Goal: Task Accomplishment & Management: Manage account settings

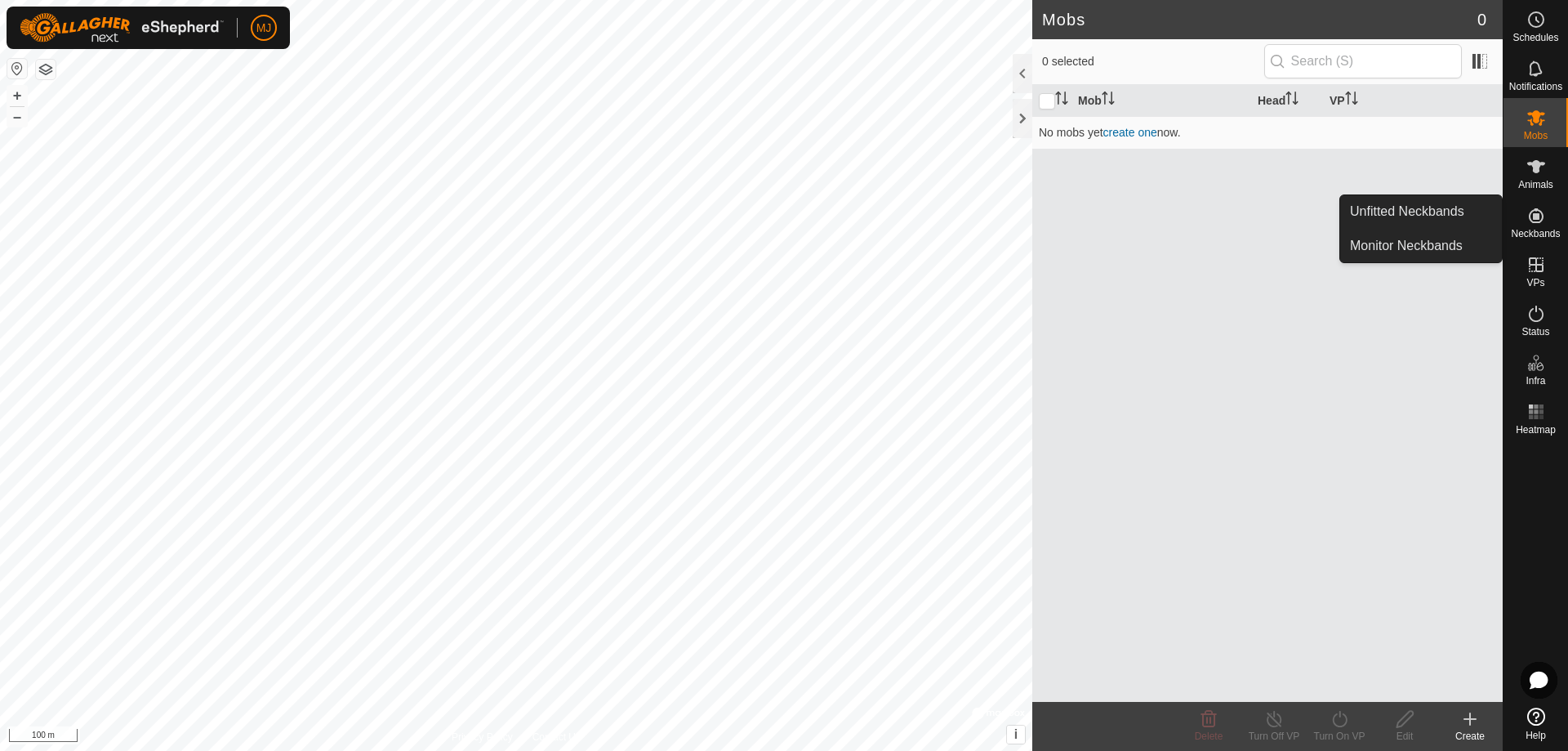
click at [1442, 208] on link "Unfitted Neckbands" at bounding box center [1420, 211] width 162 height 33
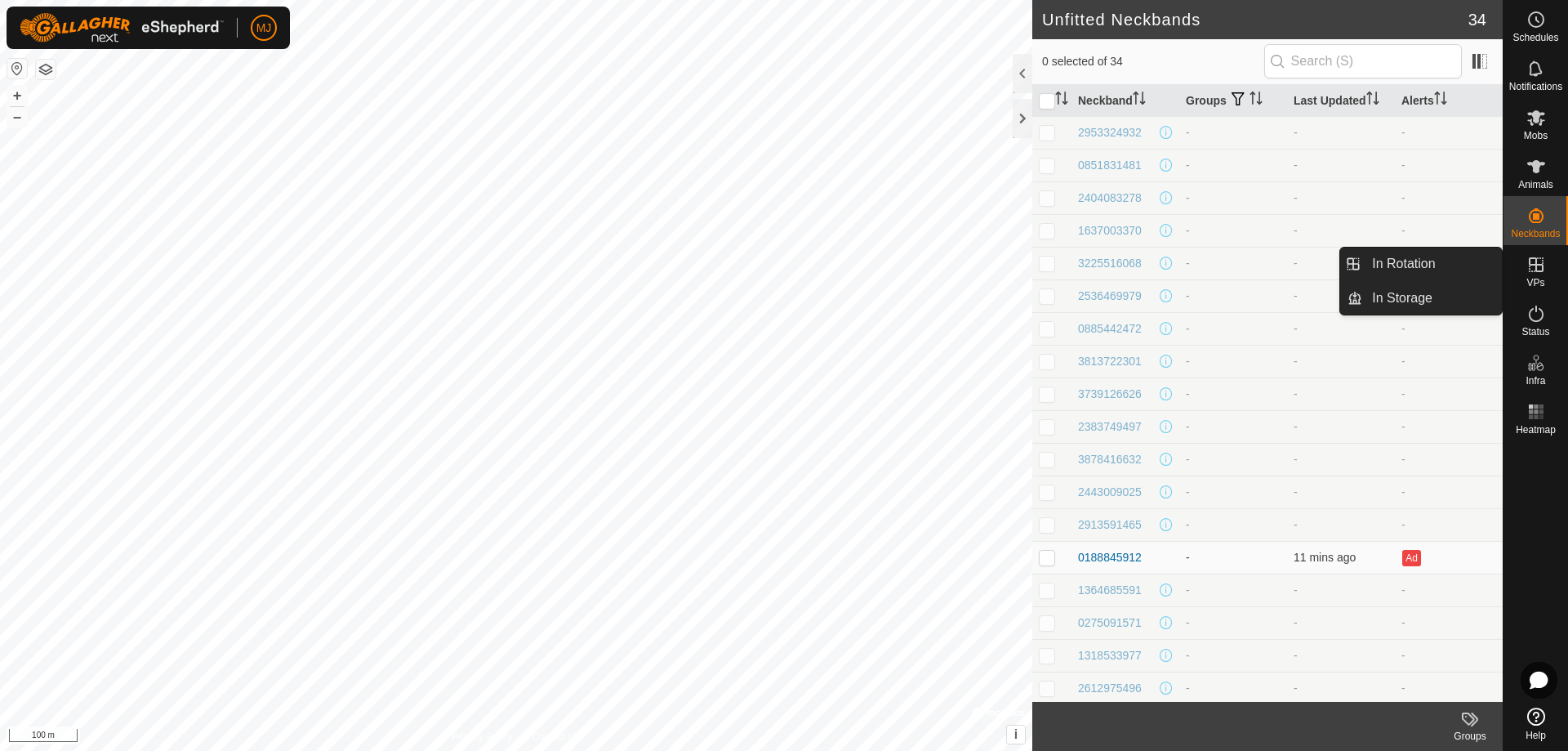
click at [1534, 275] on div "VPs" at bounding box center [1535, 269] width 65 height 49
click at [1541, 268] on icon at bounding box center [1536, 264] width 19 height 19
click at [1412, 267] on link "In Rotation" at bounding box center [1432, 264] width 140 height 33
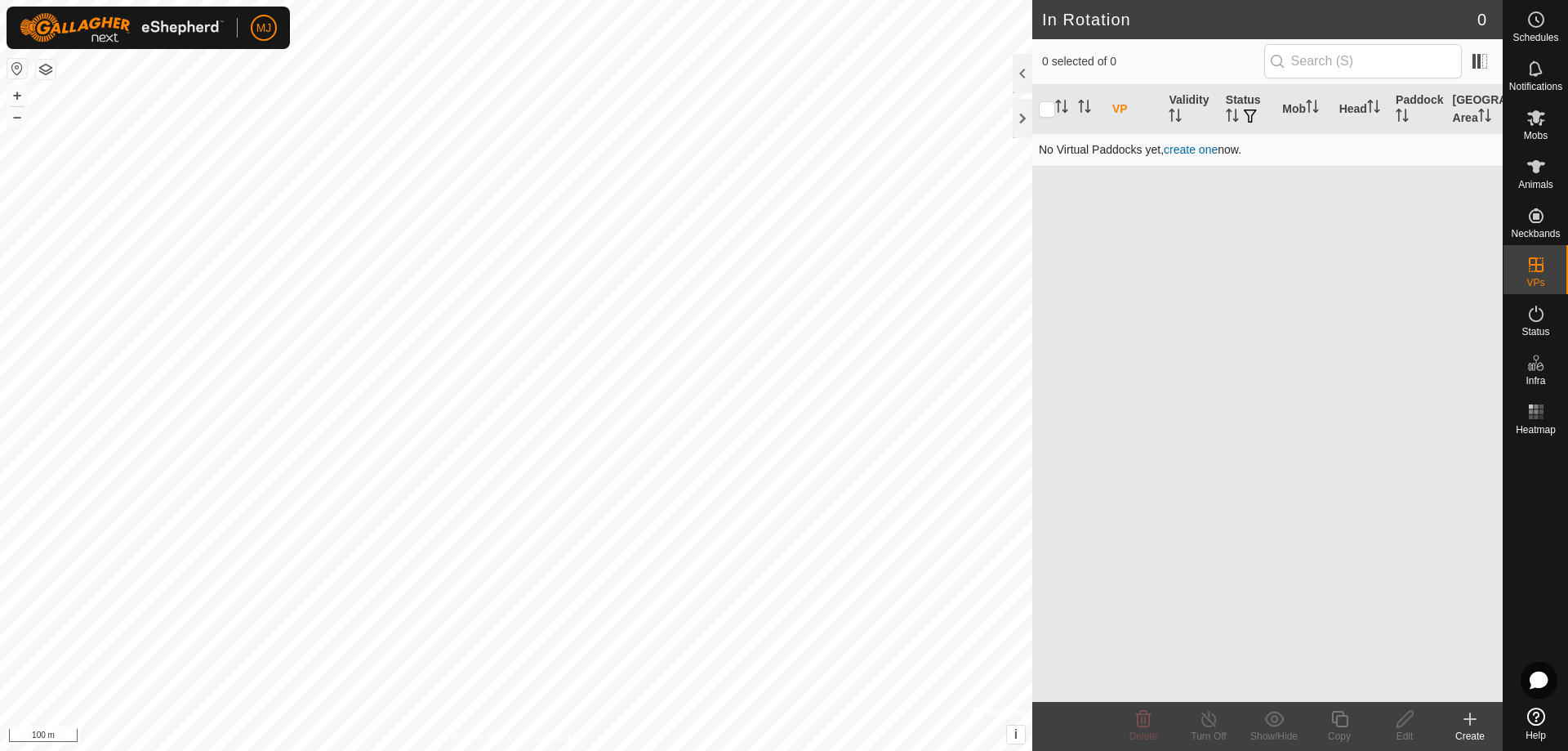
click at [1202, 151] on link "create one" at bounding box center [1190, 149] width 54 height 13
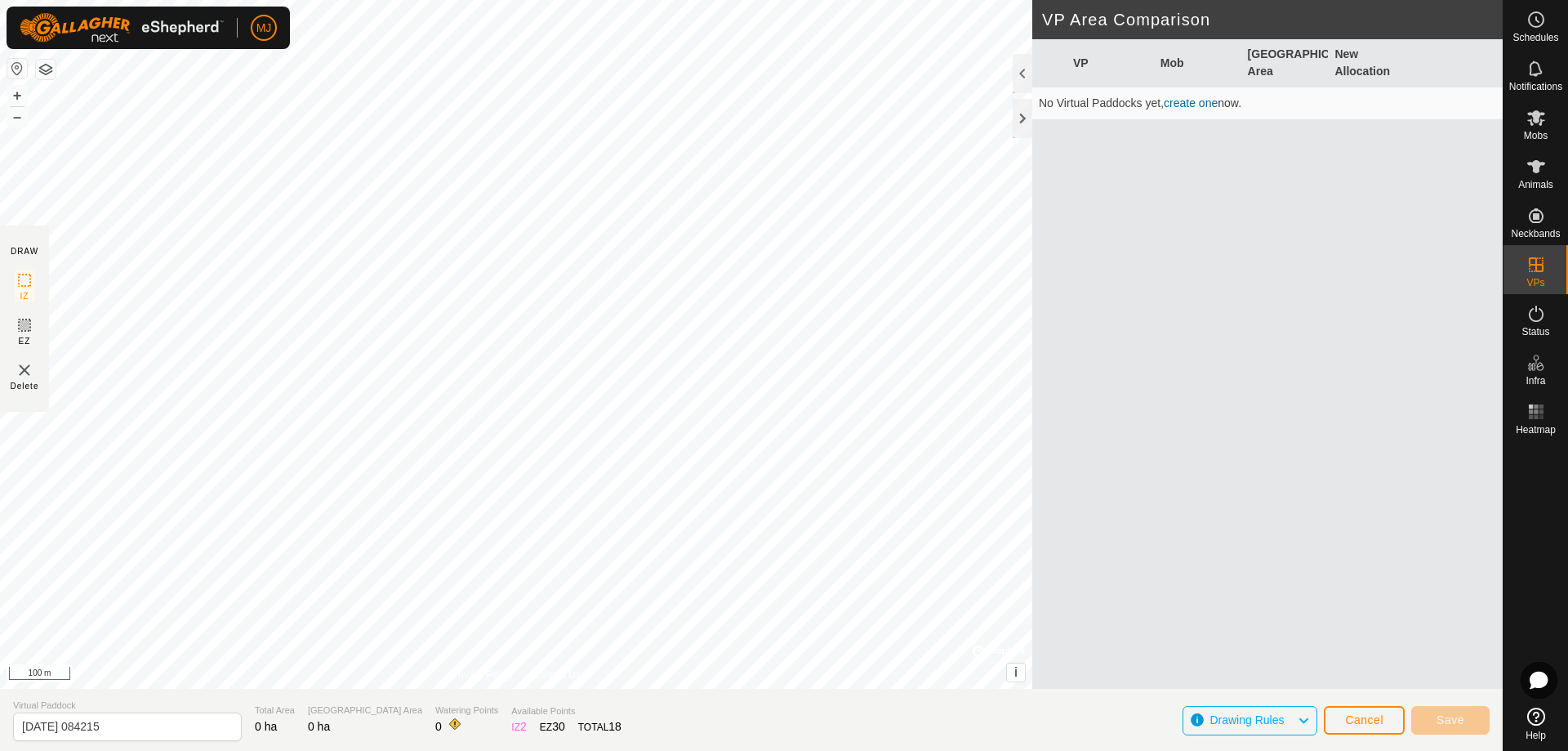
click at [1244, 712] on span "Drawing Rules" at bounding box center [1253, 721] width 88 height 21
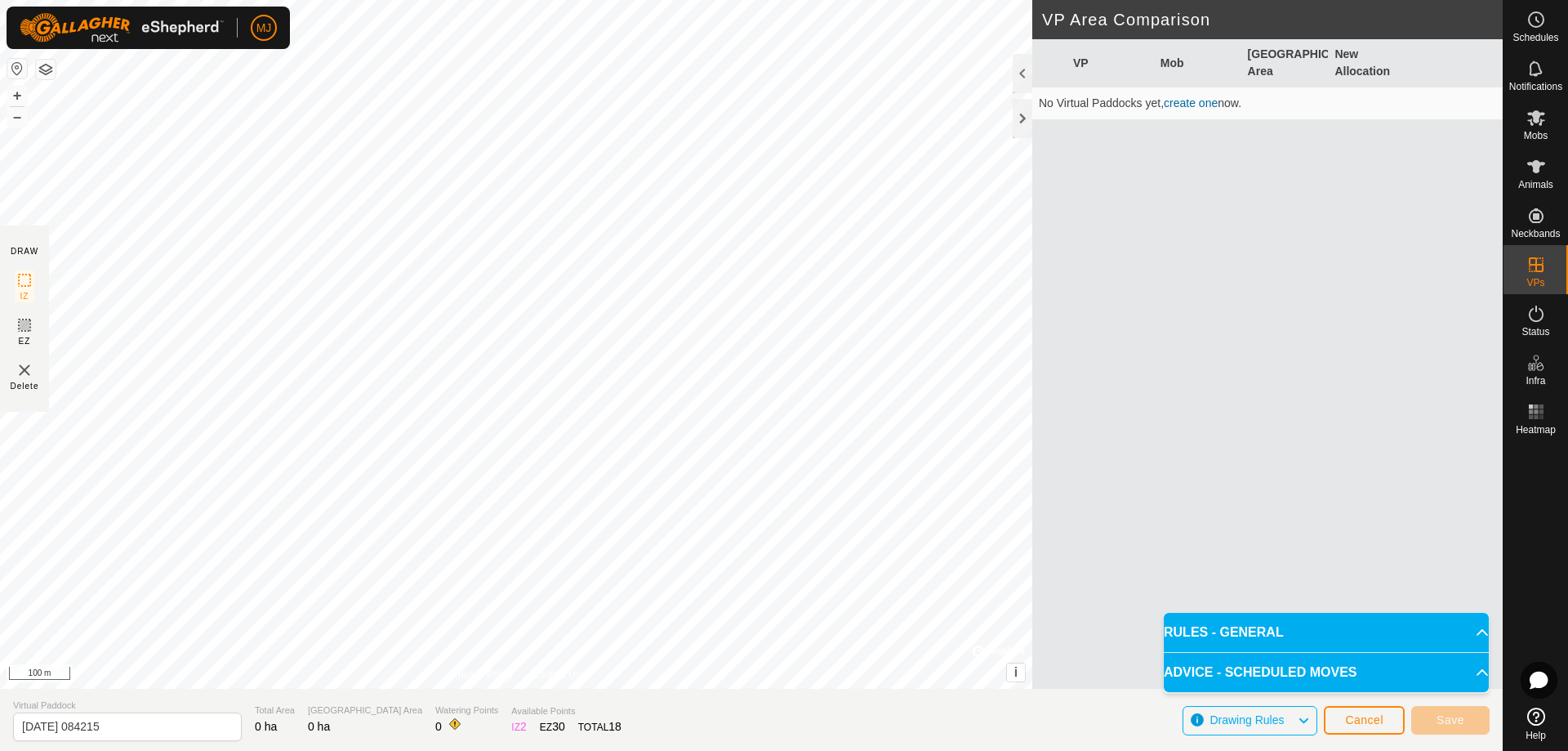
click at [1275, 627] on p-accordion-header "RULES - GENERAL" at bounding box center [1327, 632] width 325 height 39
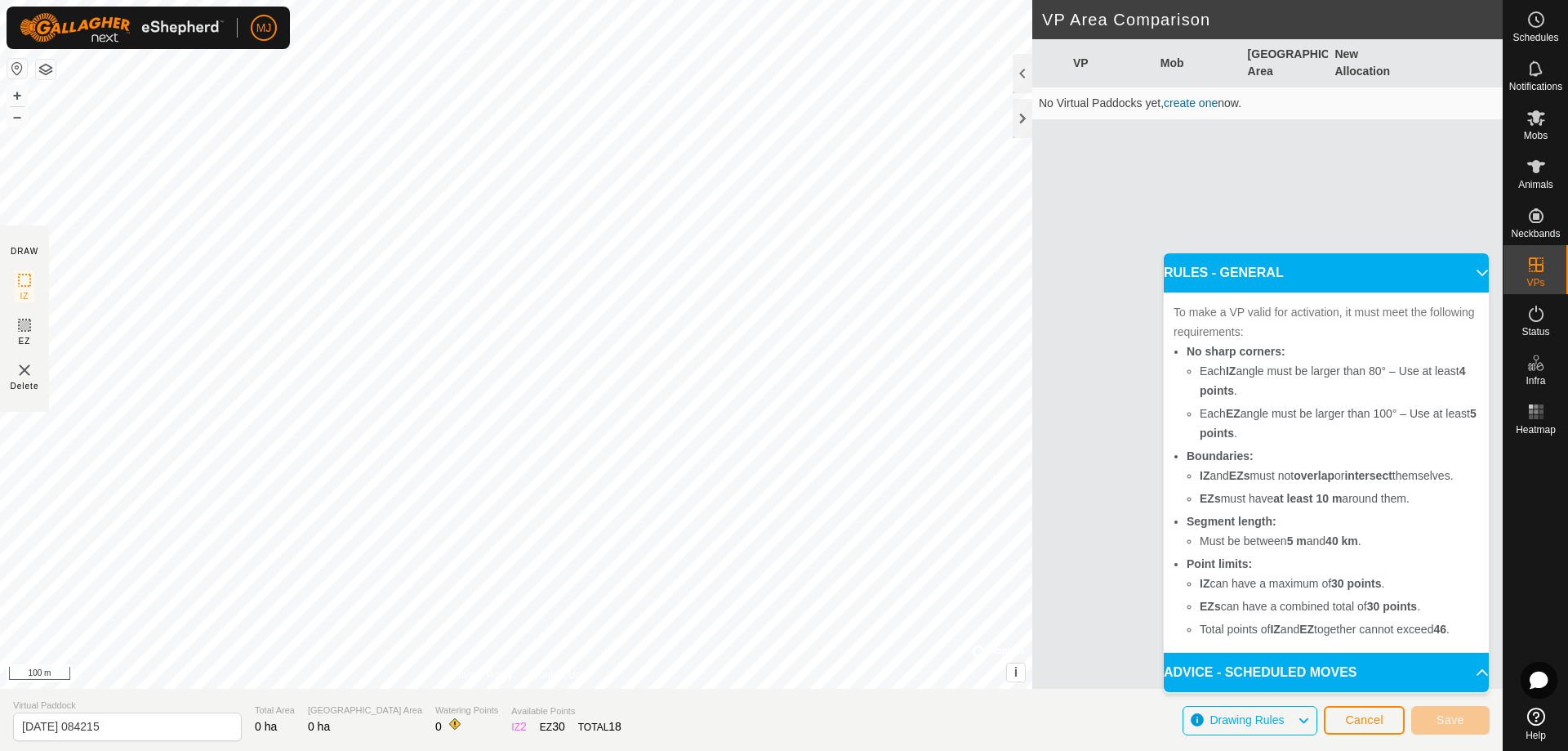
click at [1381, 667] on p-accordion-header "ADVICE - SCHEDULED MOVES" at bounding box center [1327, 672] width 325 height 39
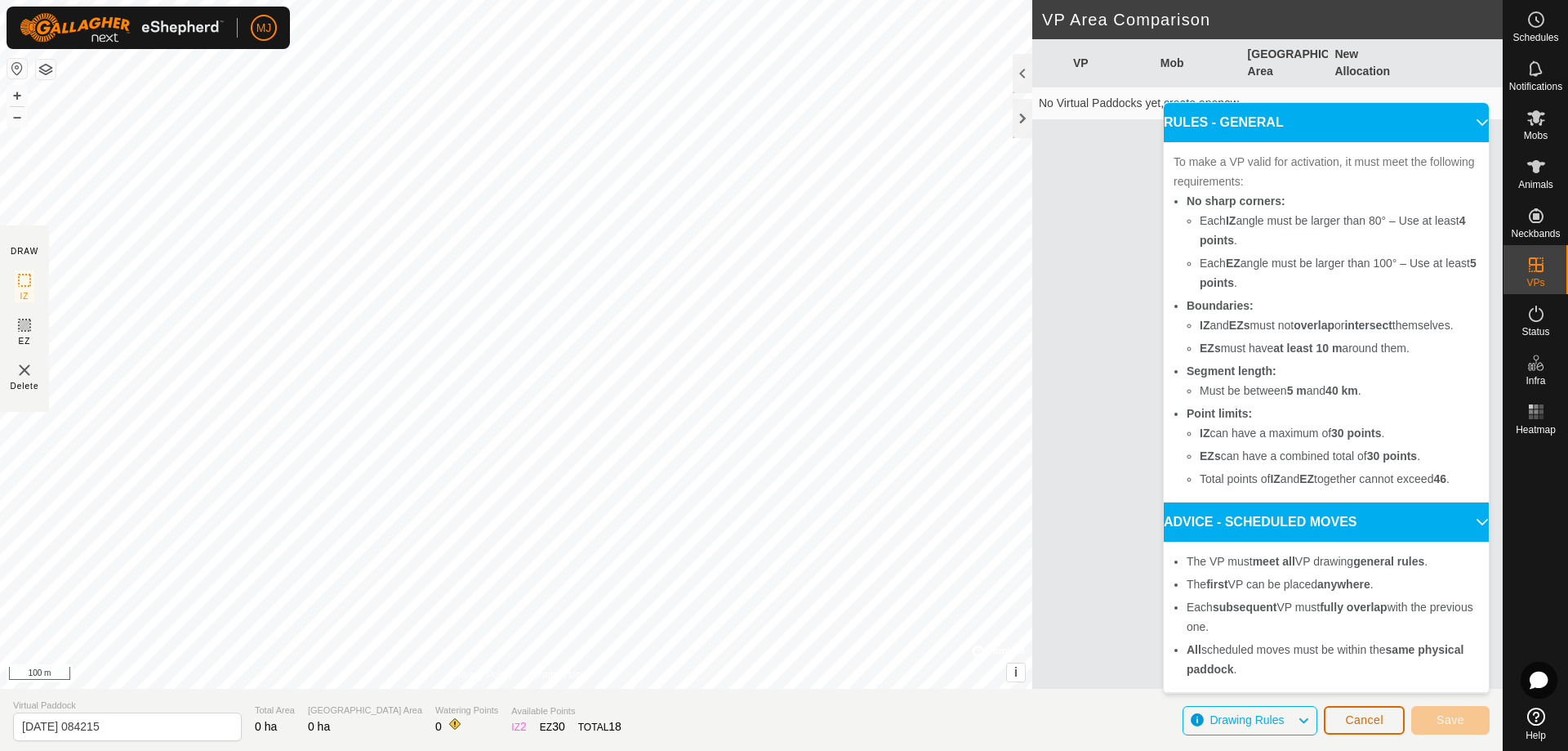
click at [1388, 716] on button "Cancel" at bounding box center [1364, 720] width 80 height 28
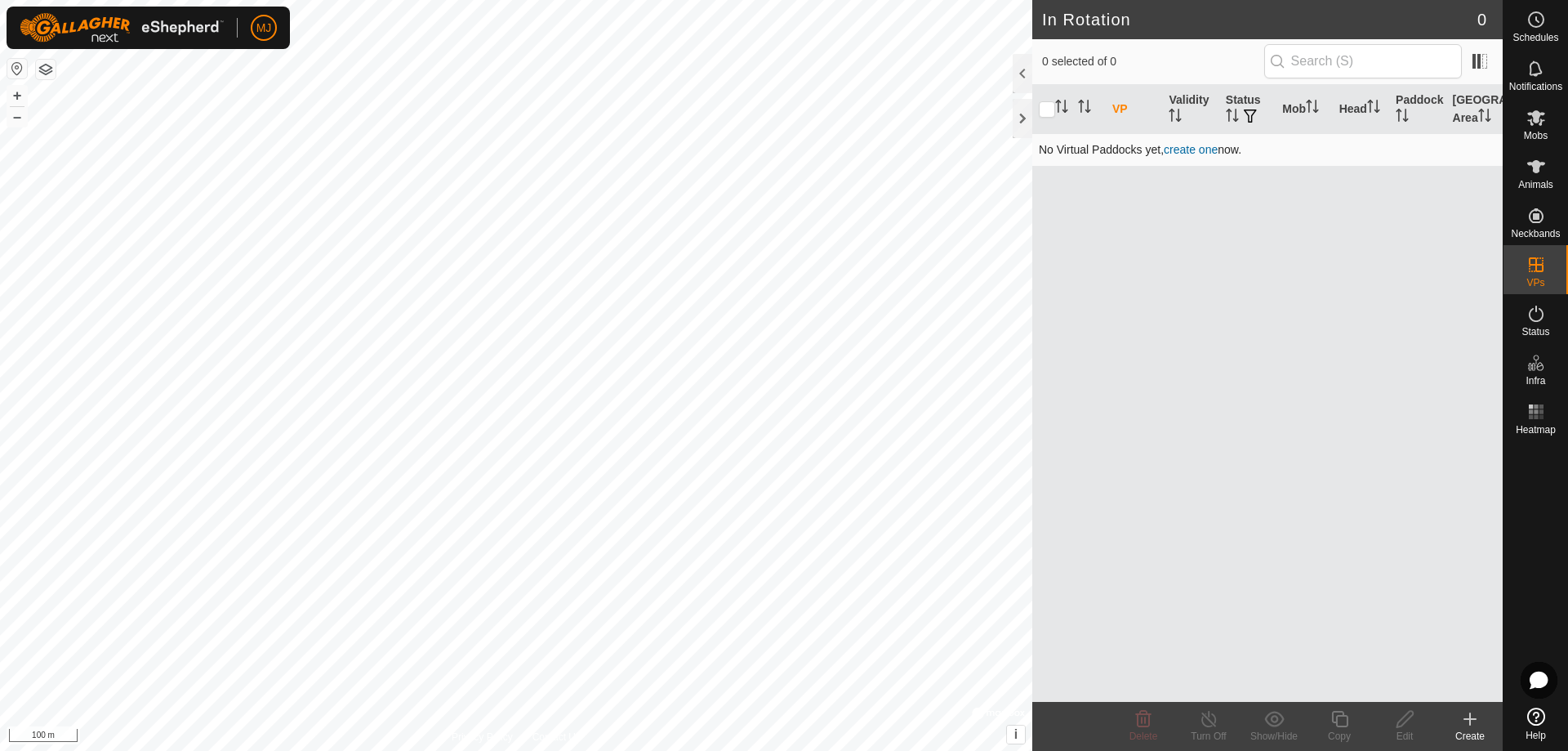
click at [1189, 149] on link "create one" at bounding box center [1190, 149] width 54 height 13
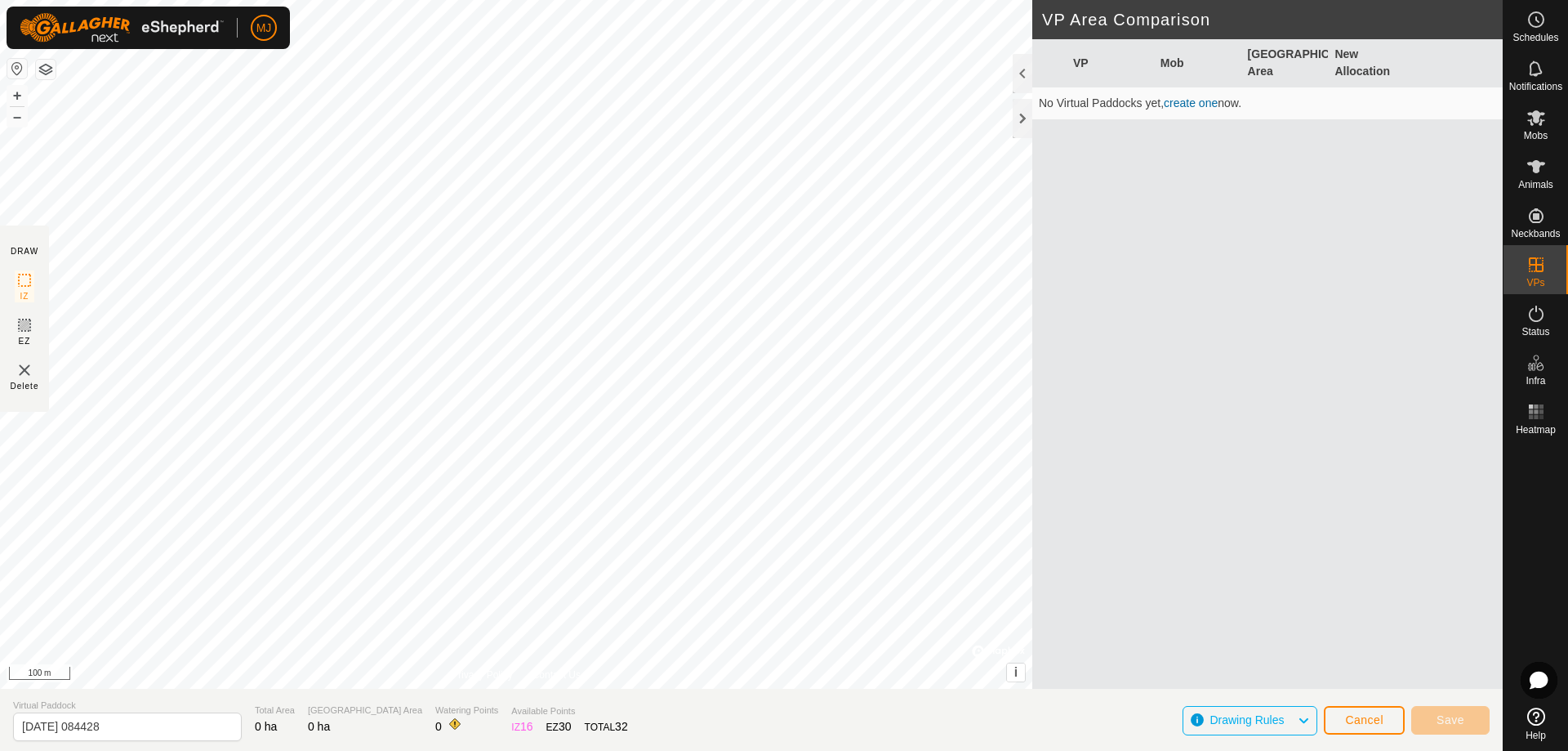
click at [29, 374] on img at bounding box center [25, 370] width 19 height 19
click at [24, 369] on img at bounding box center [25, 370] width 19 height 19
click at [1352, 716] on span "Cancel" at bounding box center [1364, 719] width 38 height 13
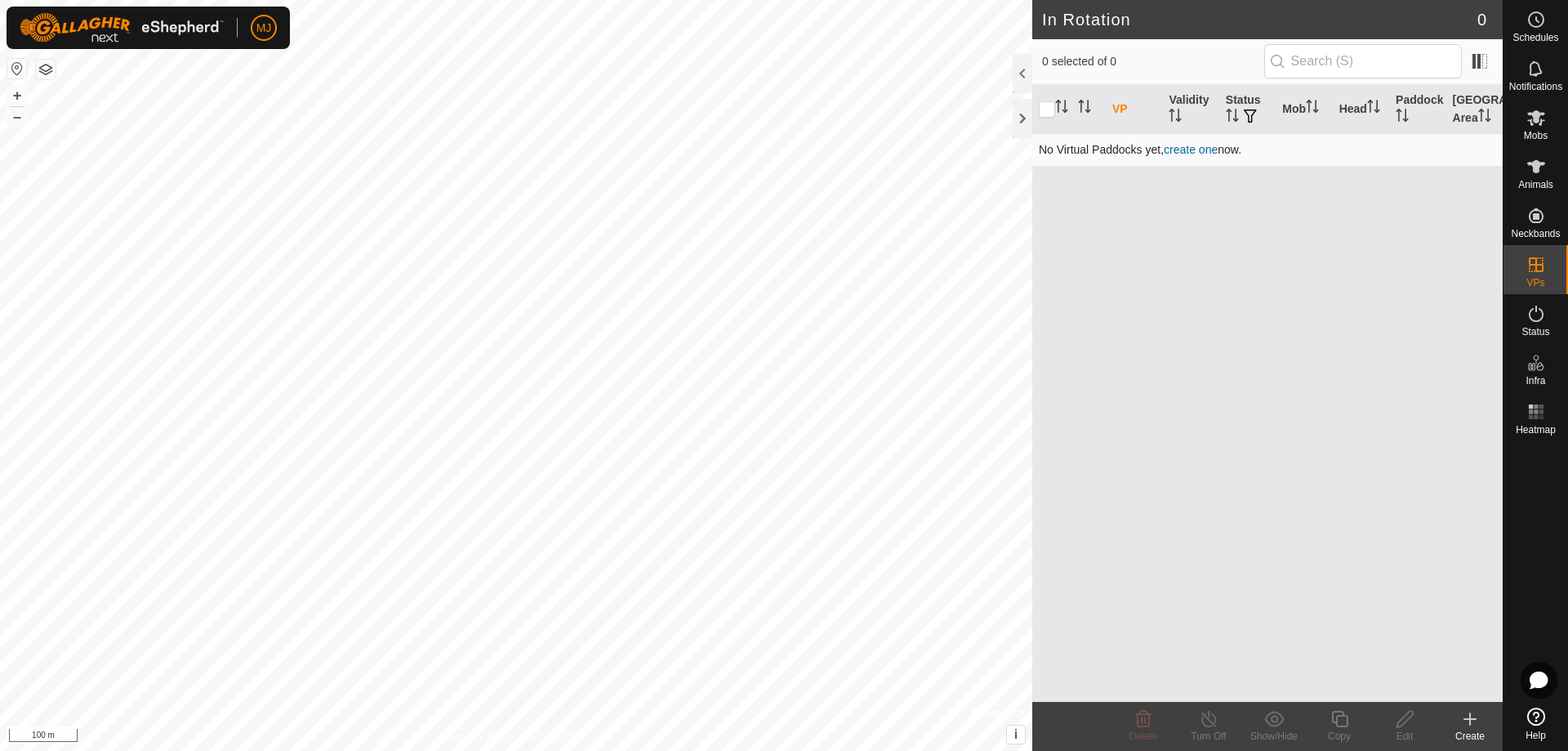
click at [1199, 154] on link "create one" at bounding box center [1190, 149] width 54 height 13
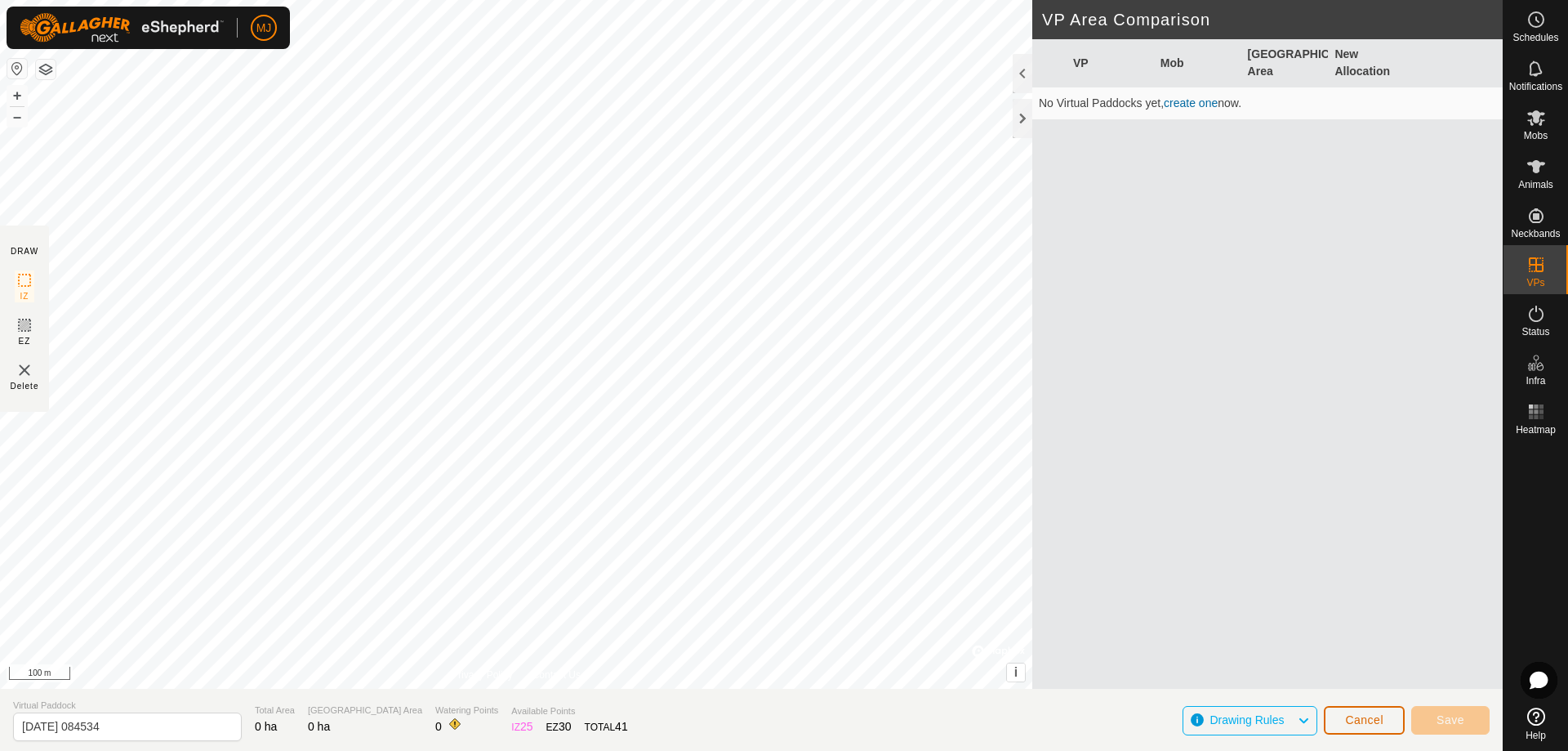
click at [1349, 717] on span "Cancel" at bounding box center [1364, 719] width 38 height 13
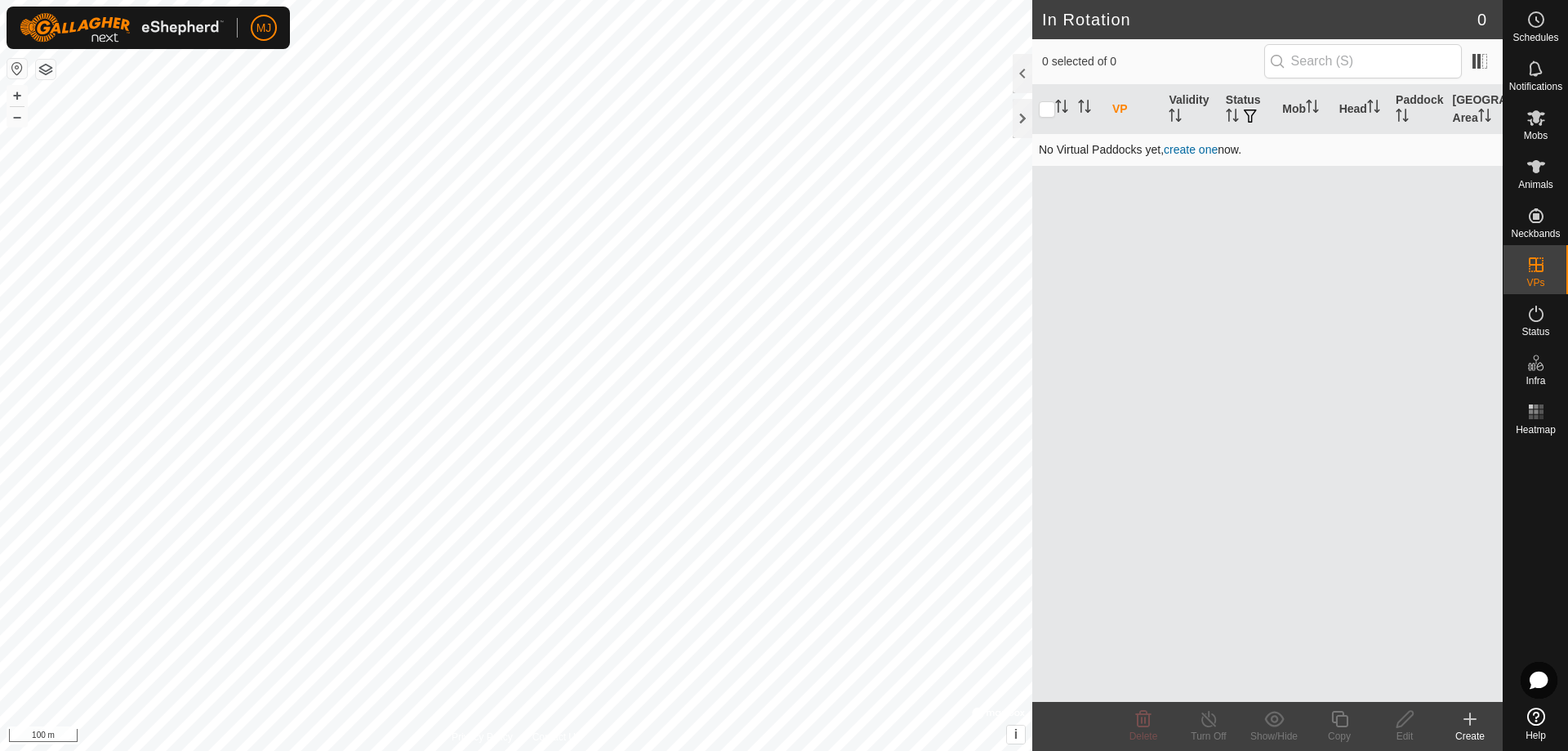
click at [1188, 149] on link "create one" at bounding box center [1190, 149] width 54 height 13
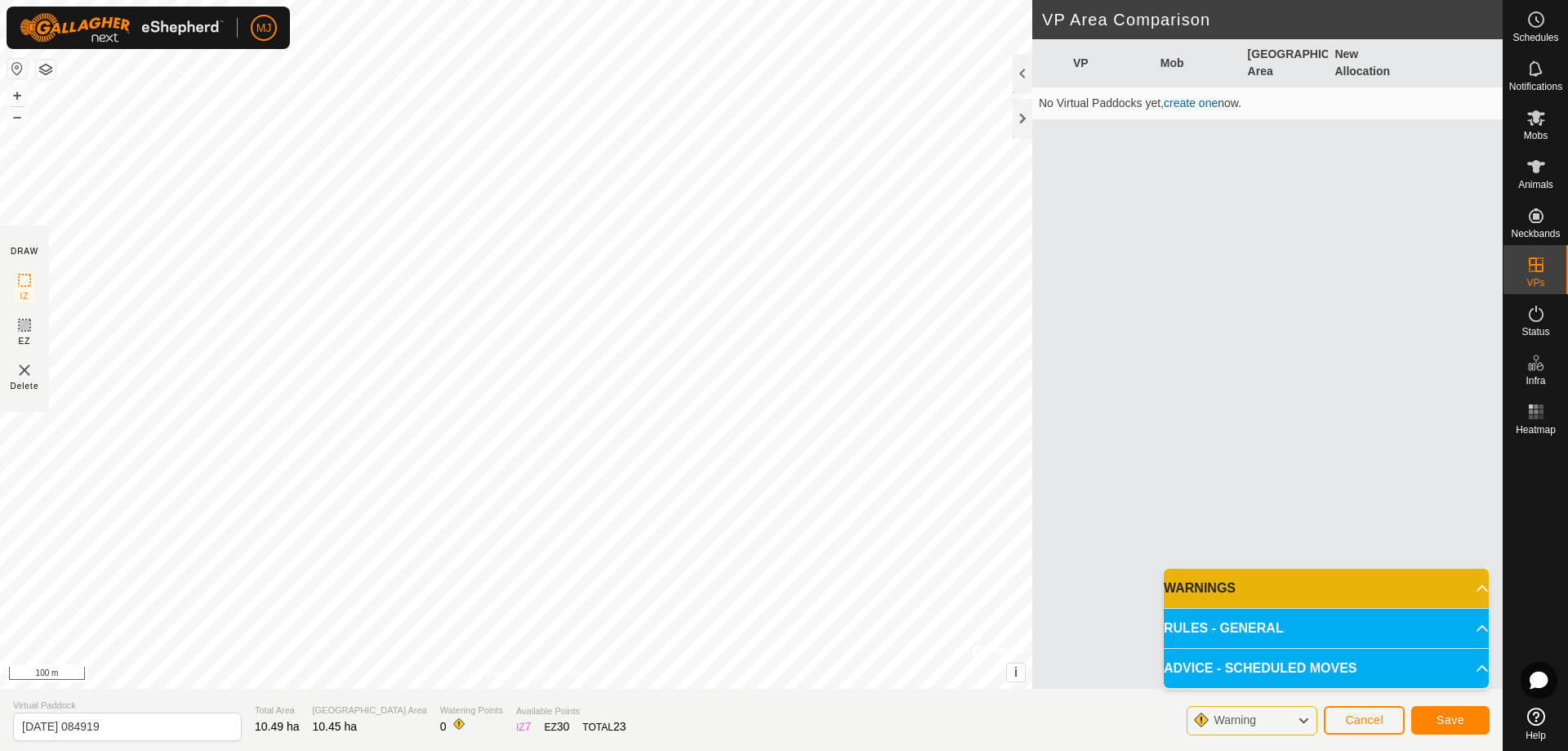
click at [1282, 590] on p-accordion-header "WARNINGS" at bounding box center [1327, 588] width 325 height 39
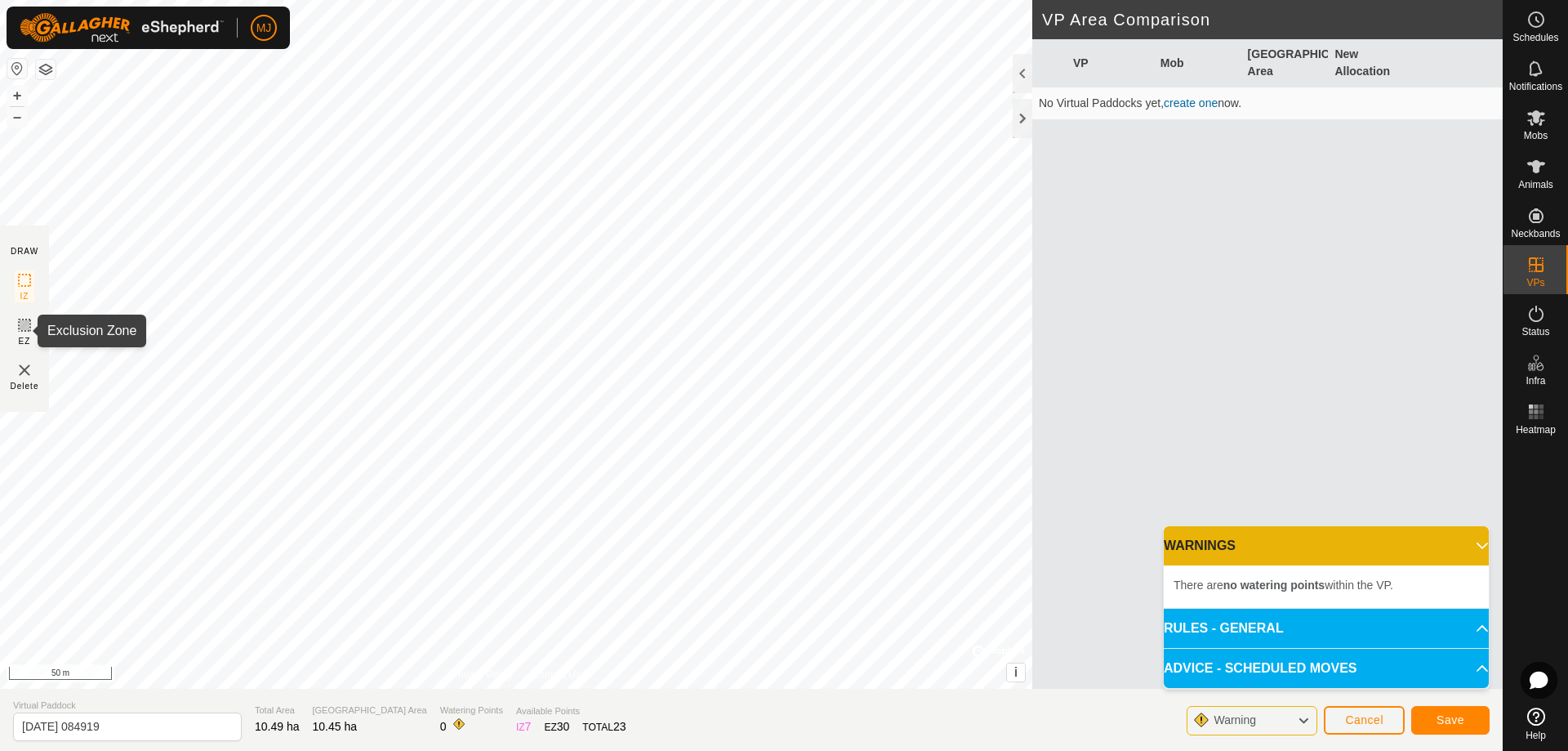
click at [24, 332] on icon at bounding box center [25, 325] width 19 height 19
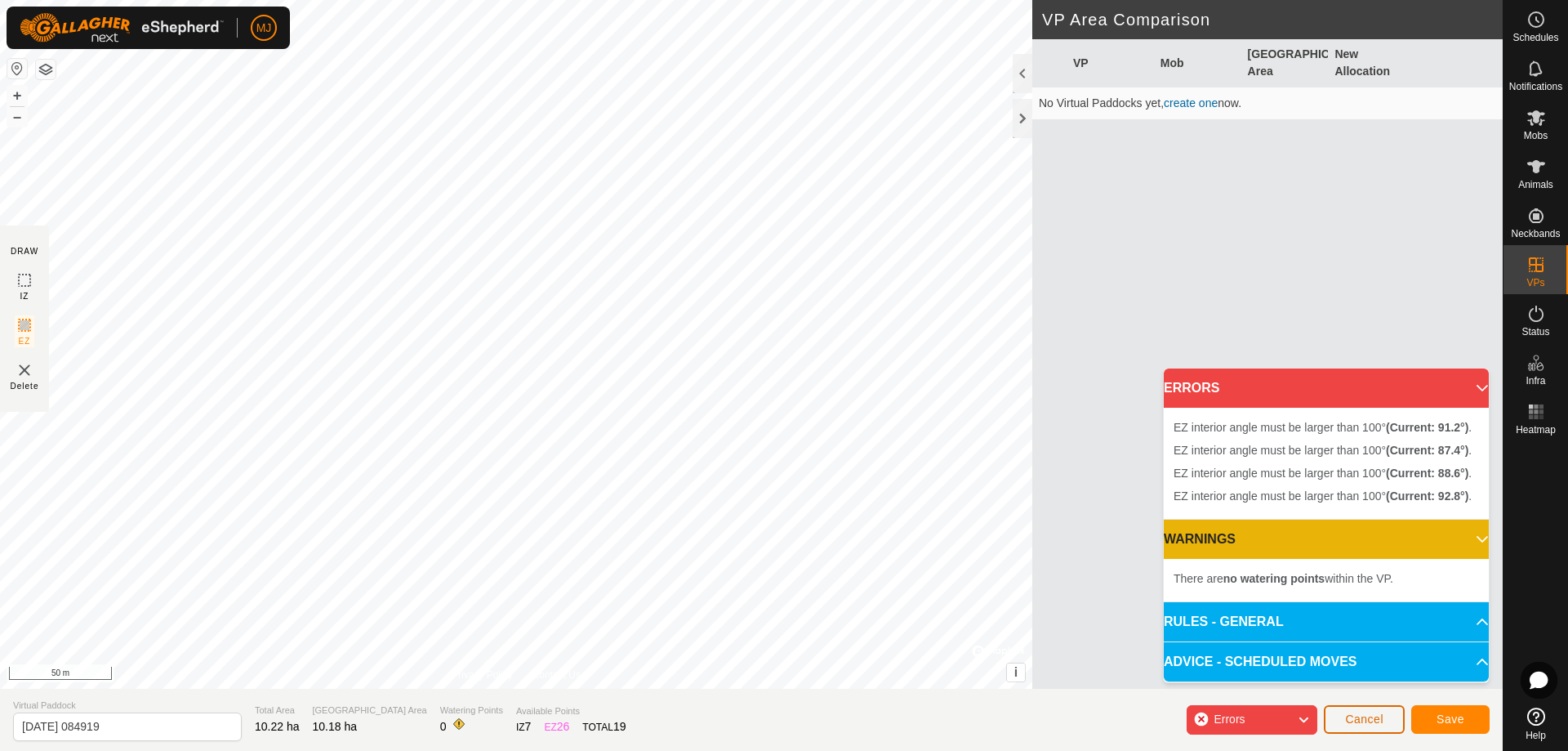
click at [1353, 717] on span "Cancel" at bounding box center [1364, 718] width 38 height 13
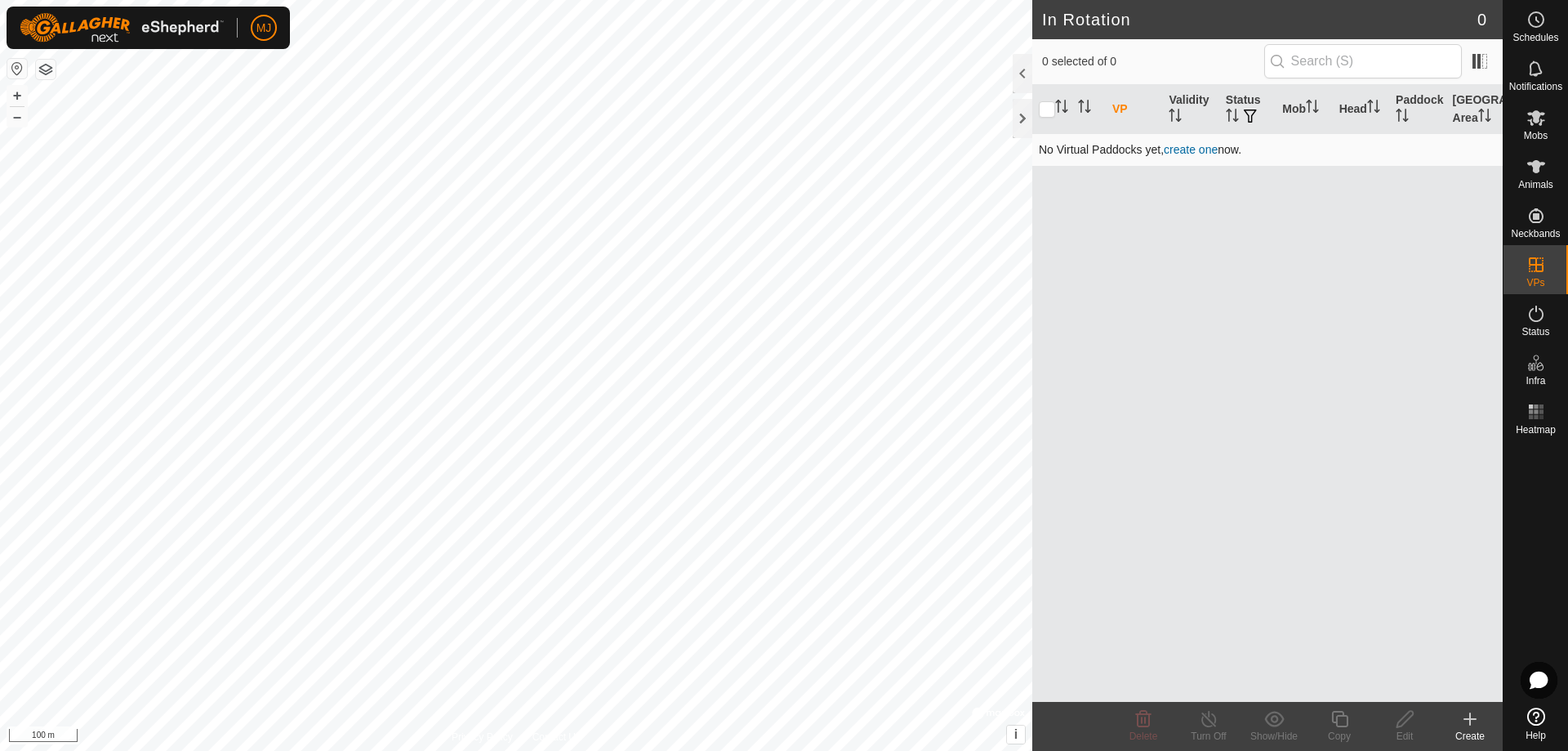
click at [1182, 153] on link "create one" at bounding box center [1190, 149] width 54 height 13
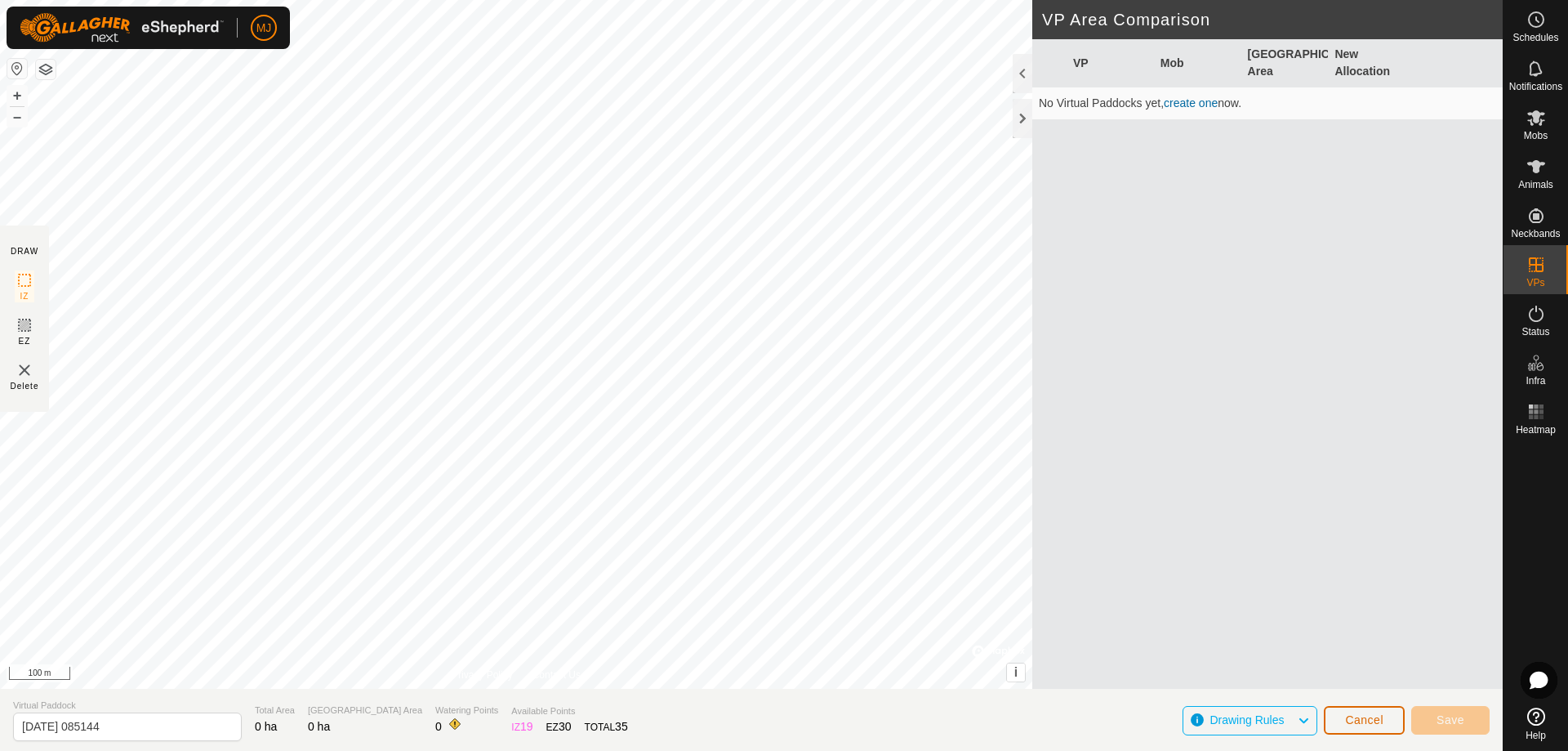
click at [1350, 721] on span "Cancel" at bounding box center [1364, 719] width 38 height 13
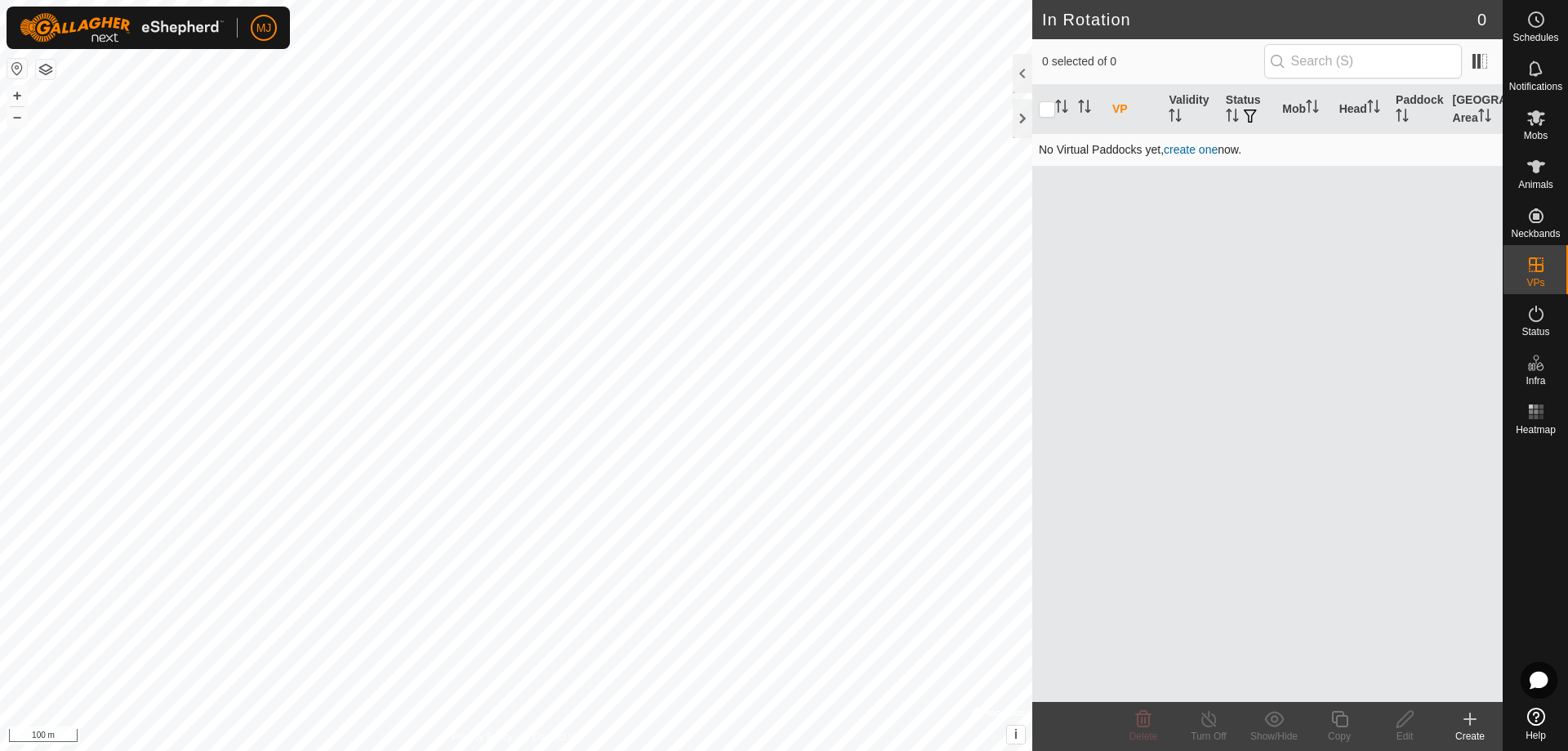
click at [1204, 149] on link "create one" at bounding box center [1190, 149] width 54 height 13
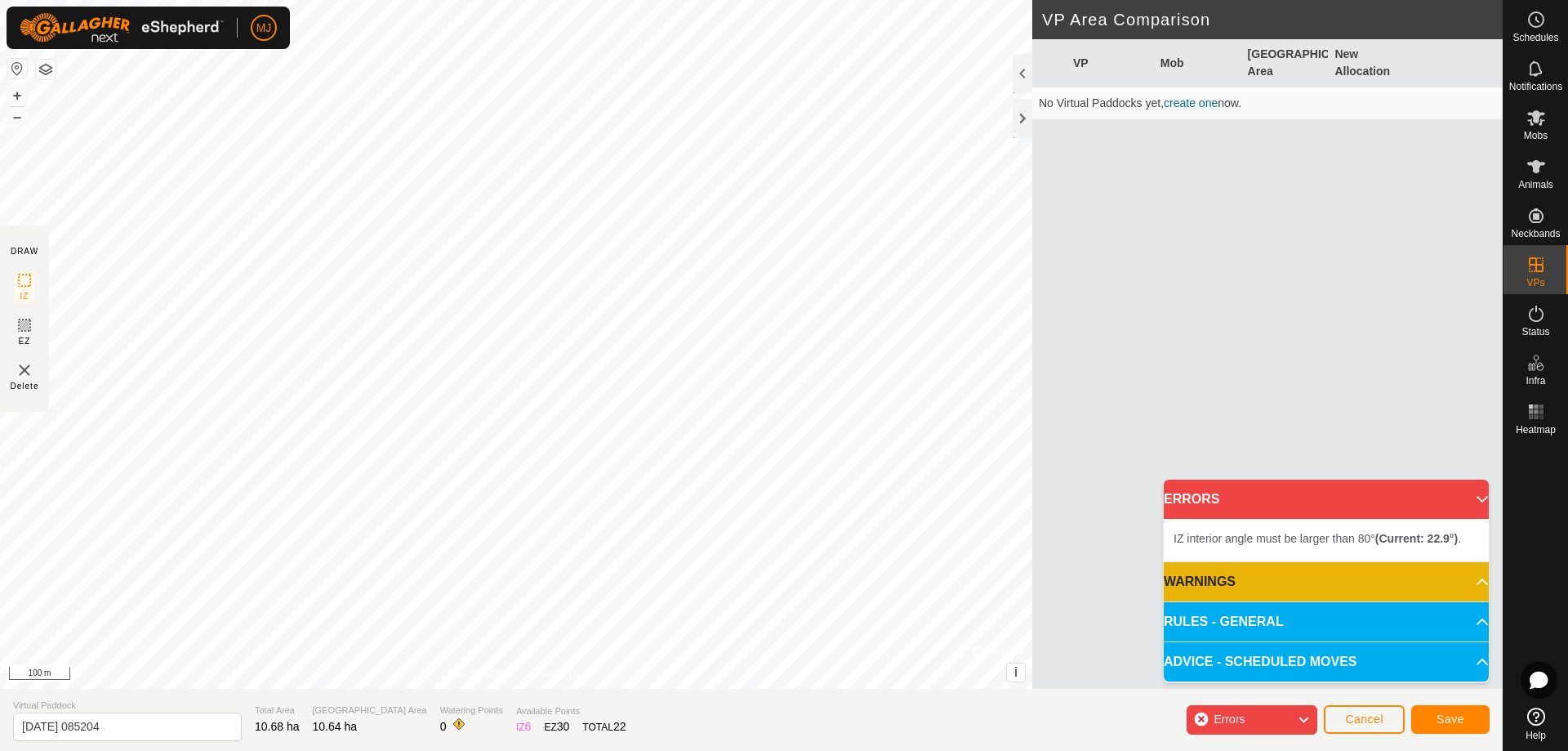
click at [1238, 721] on span "Errors" at bounding box center [1228, 718] width 31 height 13
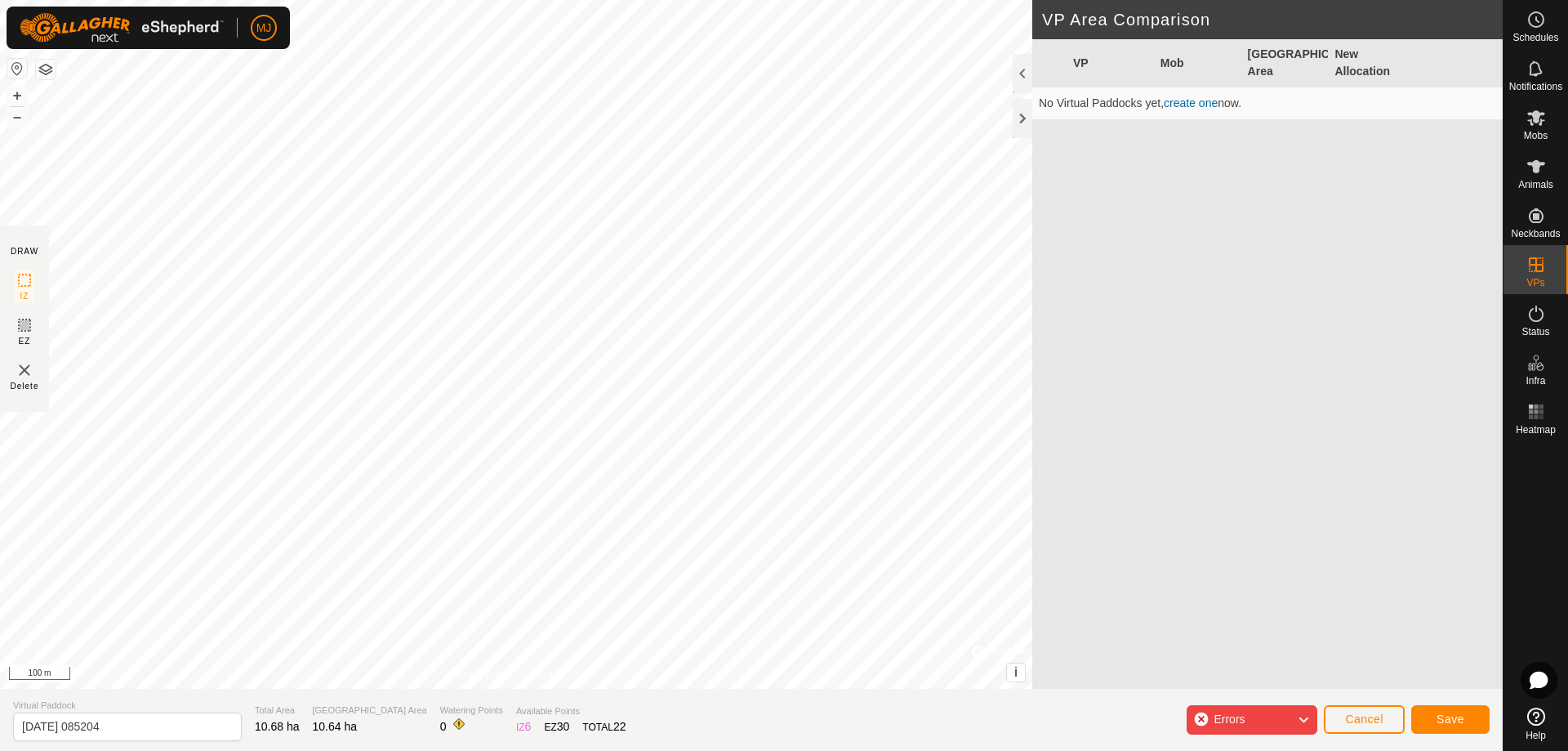
click at [1240, 720] on span "Errors" at bounding box center [1228, 718] width 31 height 13
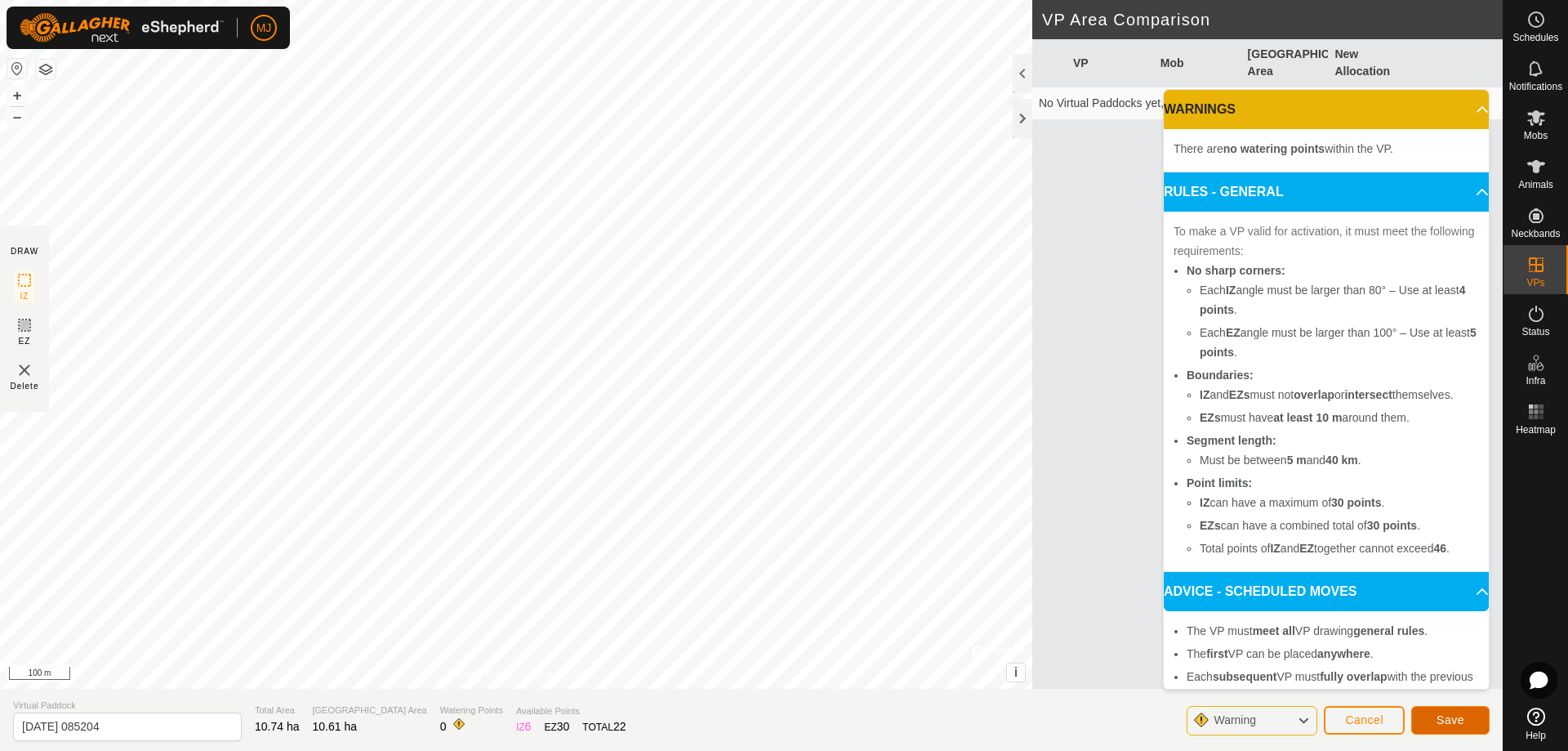
click at [1447, 721] on span "Save" at bounding box center [1449, 719] width 27 height 13
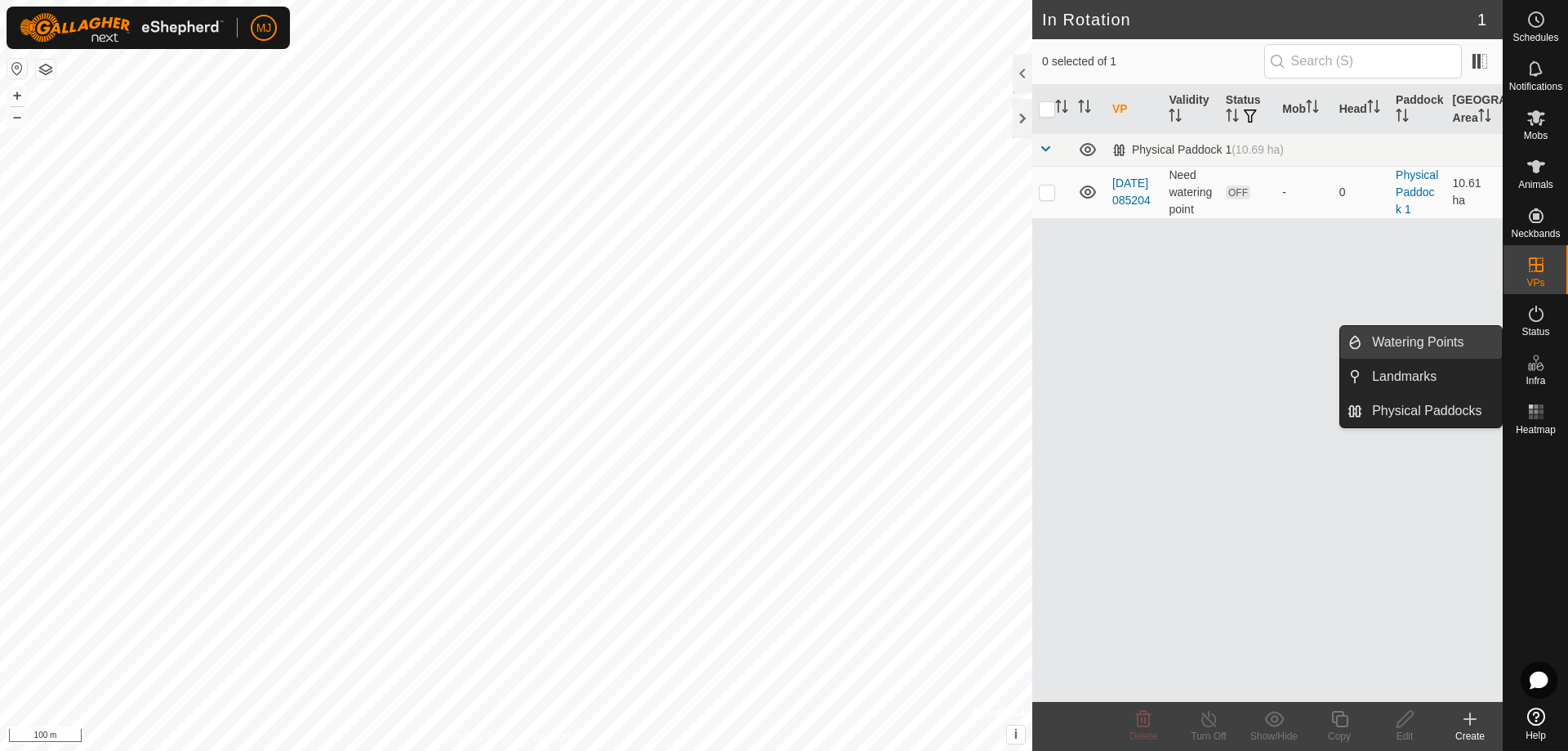
click at [1442, 338] on link "Watering Points" at bounding box center [1432, 341] width 140 height 33
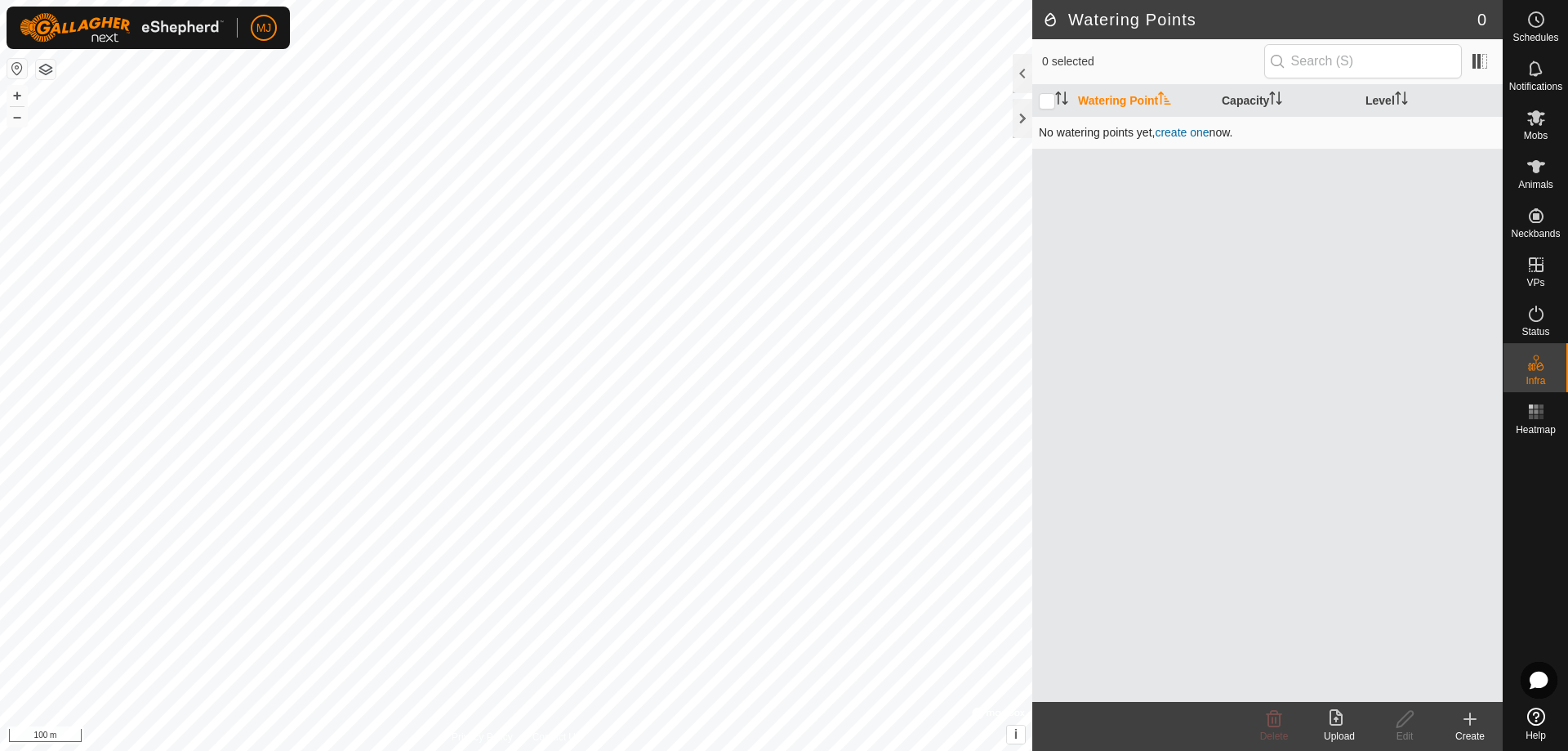
click at [1201, 134] on link "create one" at bounding box center [1182, 132] width 54 height 13
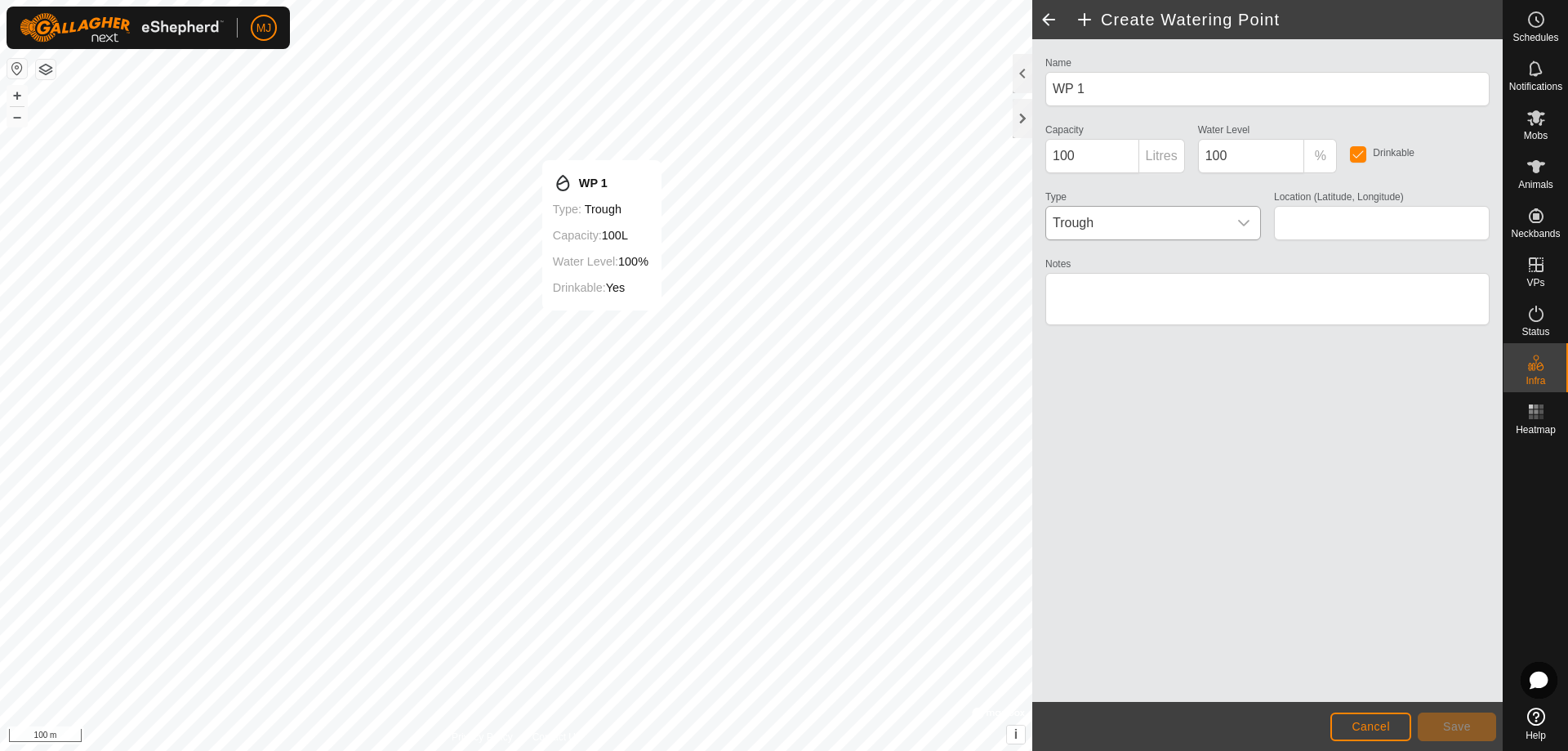
type input "54.039821, -122.676175"
click at [1248, 213] on div "dropdown trigger" at bounding box center [1243, 223] width 33 height 33
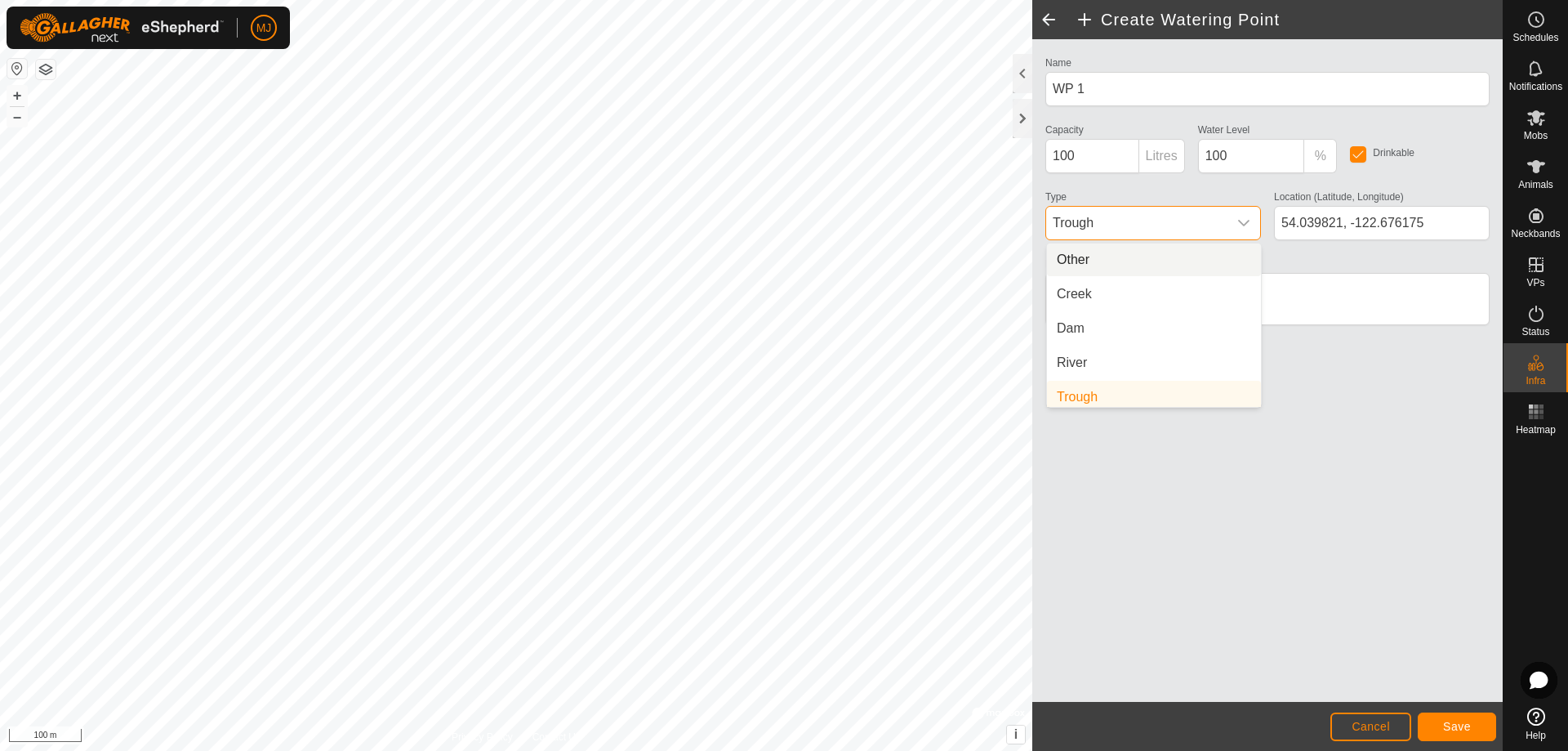
click at [1140, 252] on li "Other" at bounding box center [1154, 259] width 214 height 33
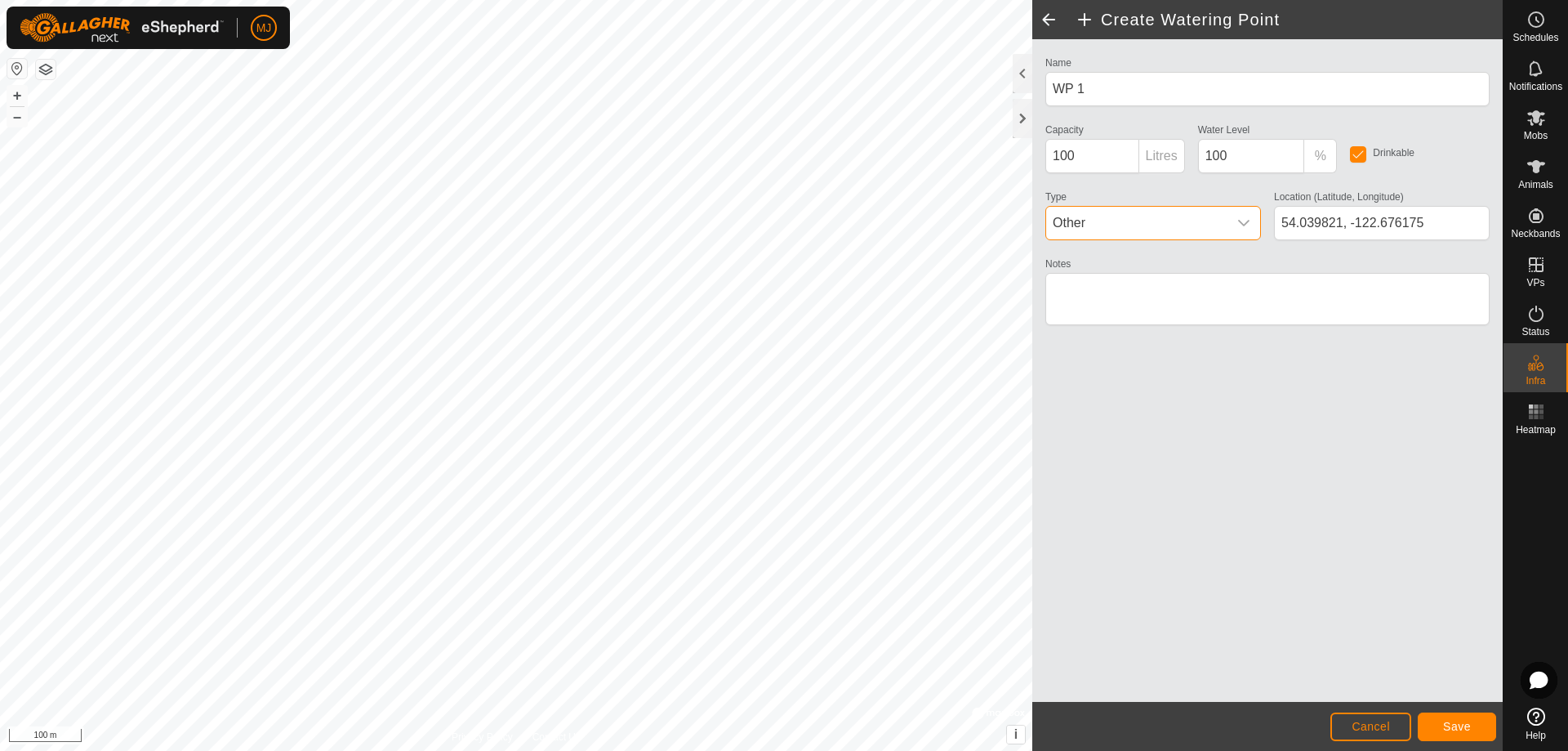
scroll to position [6, 0]
click at [1452, 729] on span "Save" at bounding box center [1457, 726] width 27 height 13
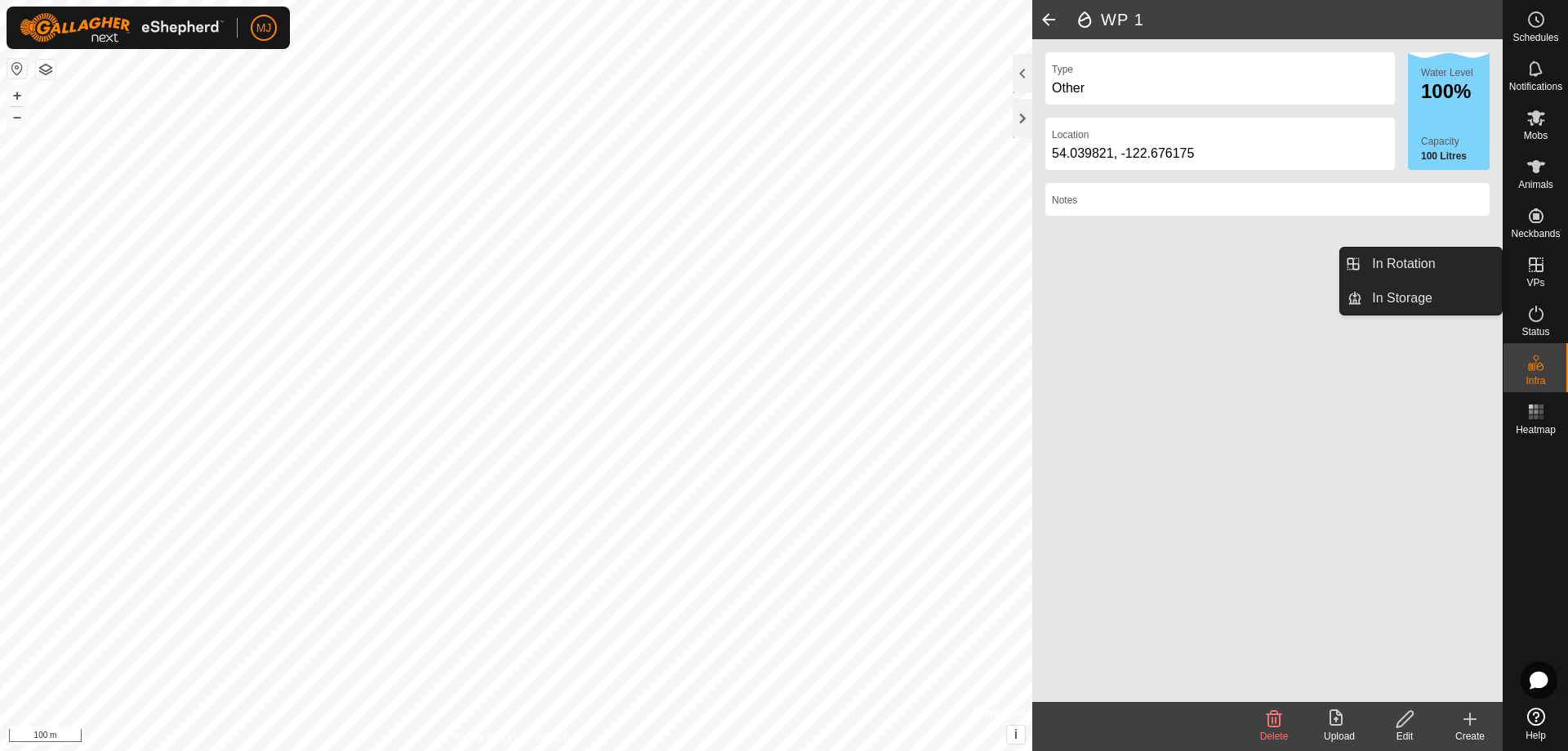
click at [1539, 265] on icon at bounding box center [1536, 264] width 15 height 15
click at [1410, 271] on link "In Rotation" at bounding box center [1432, 264] width 140 height 33
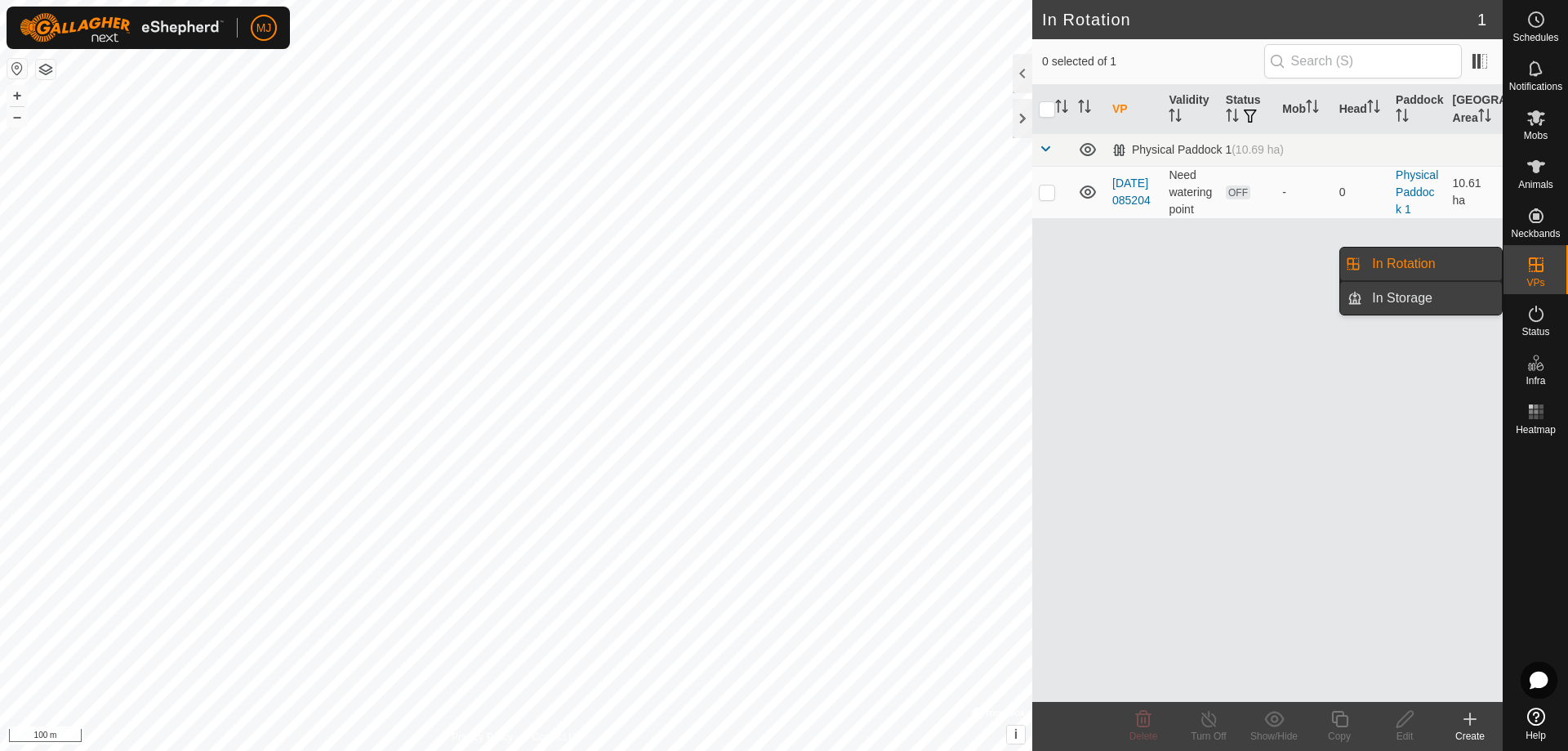
click at [1414, 298] on link "In Storage" at bounding box center [1432, 298] width 140 height 33
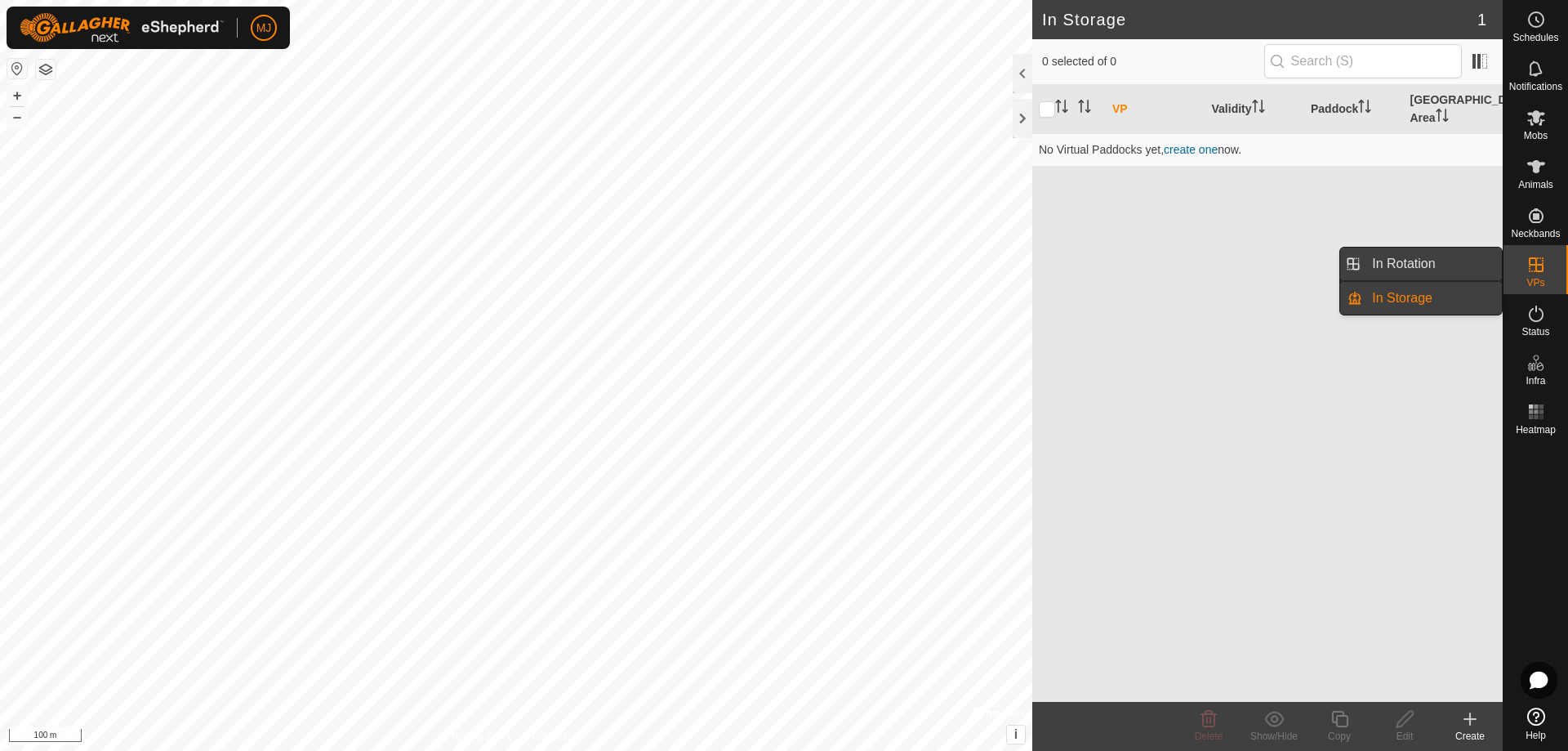
drag, startPoint x: 1490, startPoint y: 269, endPoint x: 1451, endPoint y: 262, distance: 39.6
click at [1451, 262] on link "In Rotation" at bounding box center [1432, 264] width 140 height 33
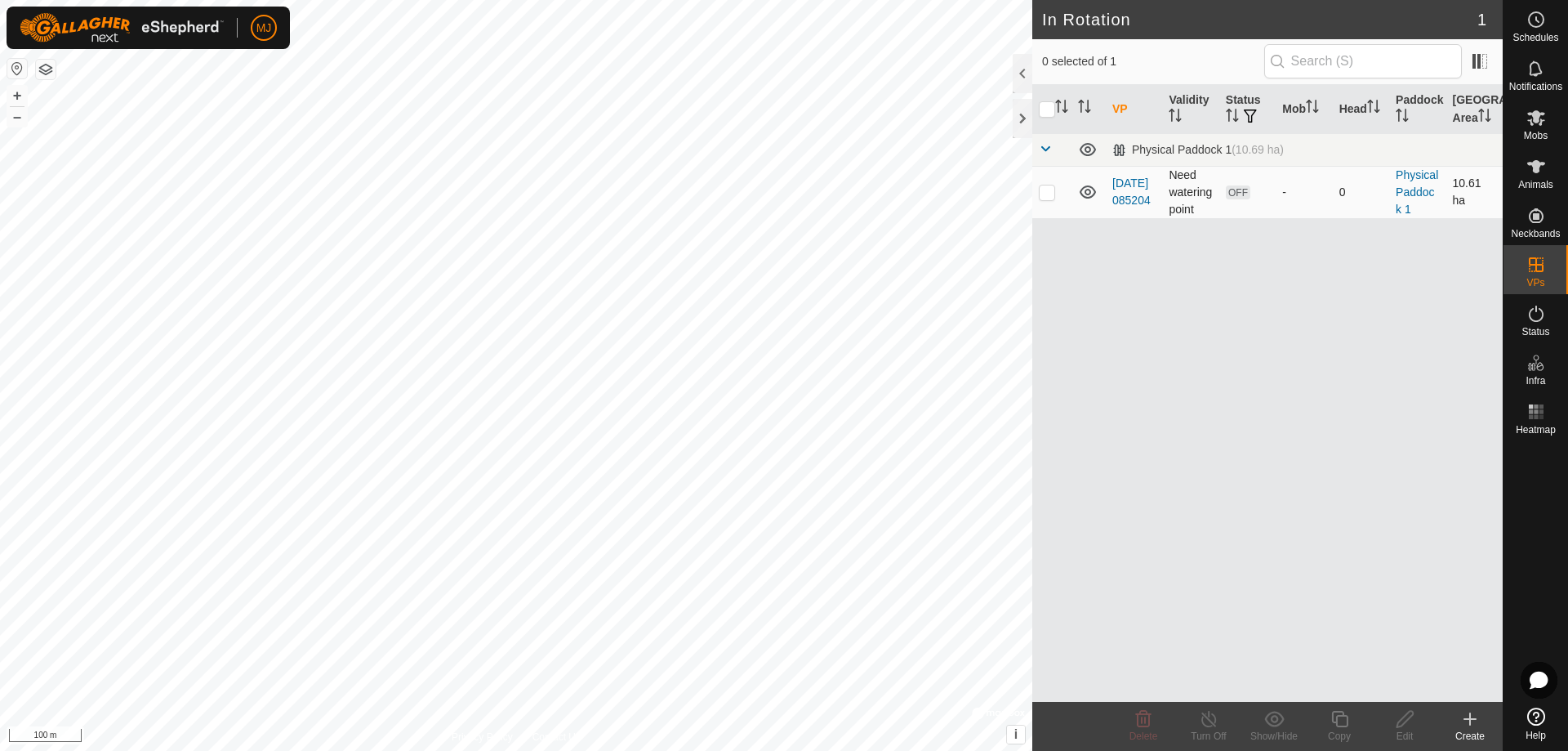
click at [1052, 197] on p-checkbox at bounding box center [1047, 192] width 16 height 13
checkbox input "true"
click at [1052, 195] on p-checkbox at bounding box center [1047, 192] width 16 height 13
checkbox input "false"
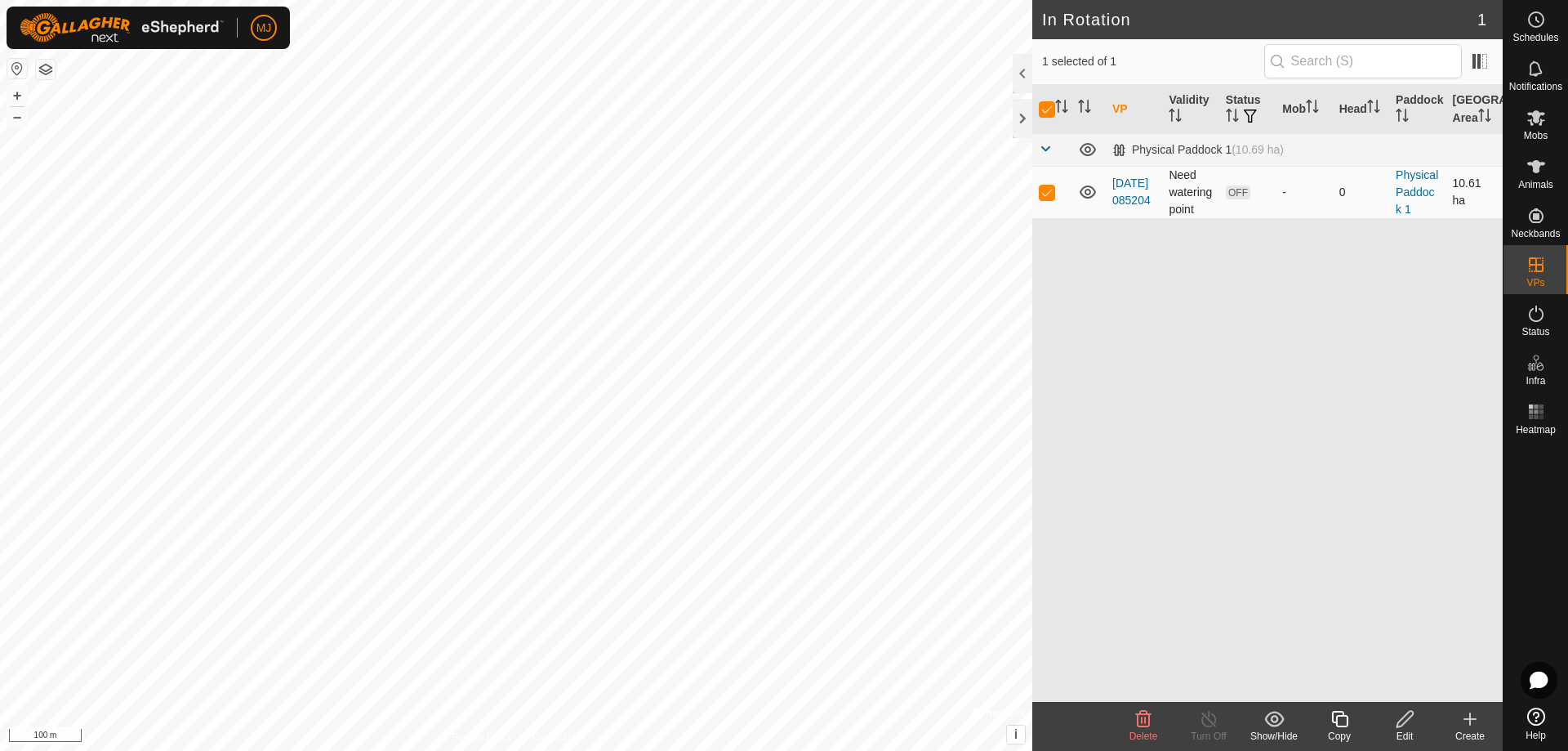
checkbox input "false"
click at [1052, 195] on p-checkbox at bounding box center [1047, 192] width 16 height 13
checkbox input "true"
click at [1052, 195] on p-checkbox at bounding box center [1047, 192] width 16 height 13
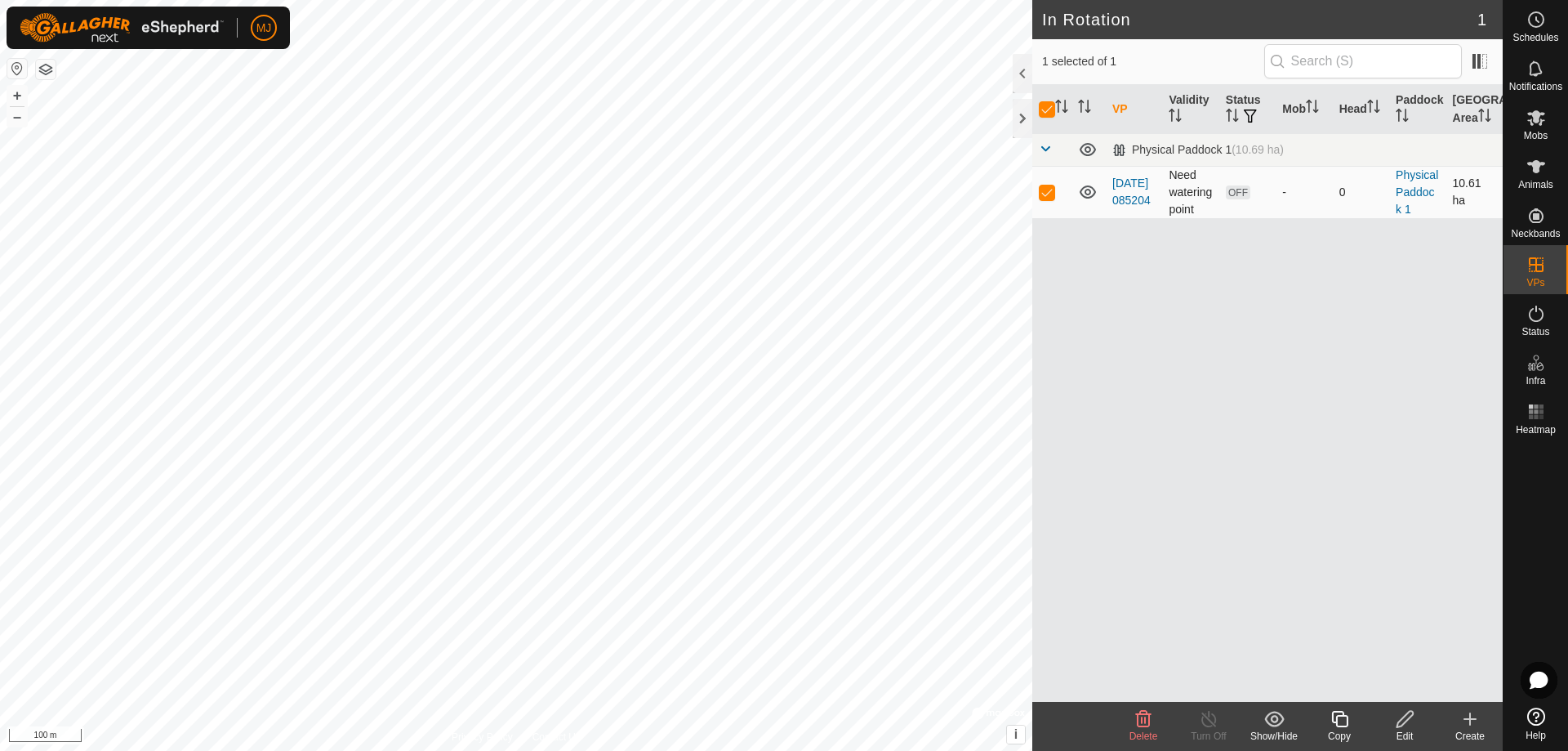
checkbox input "false"
click at [1528, 170] on icon at bounding box center [1536, 166] width 19 height 19
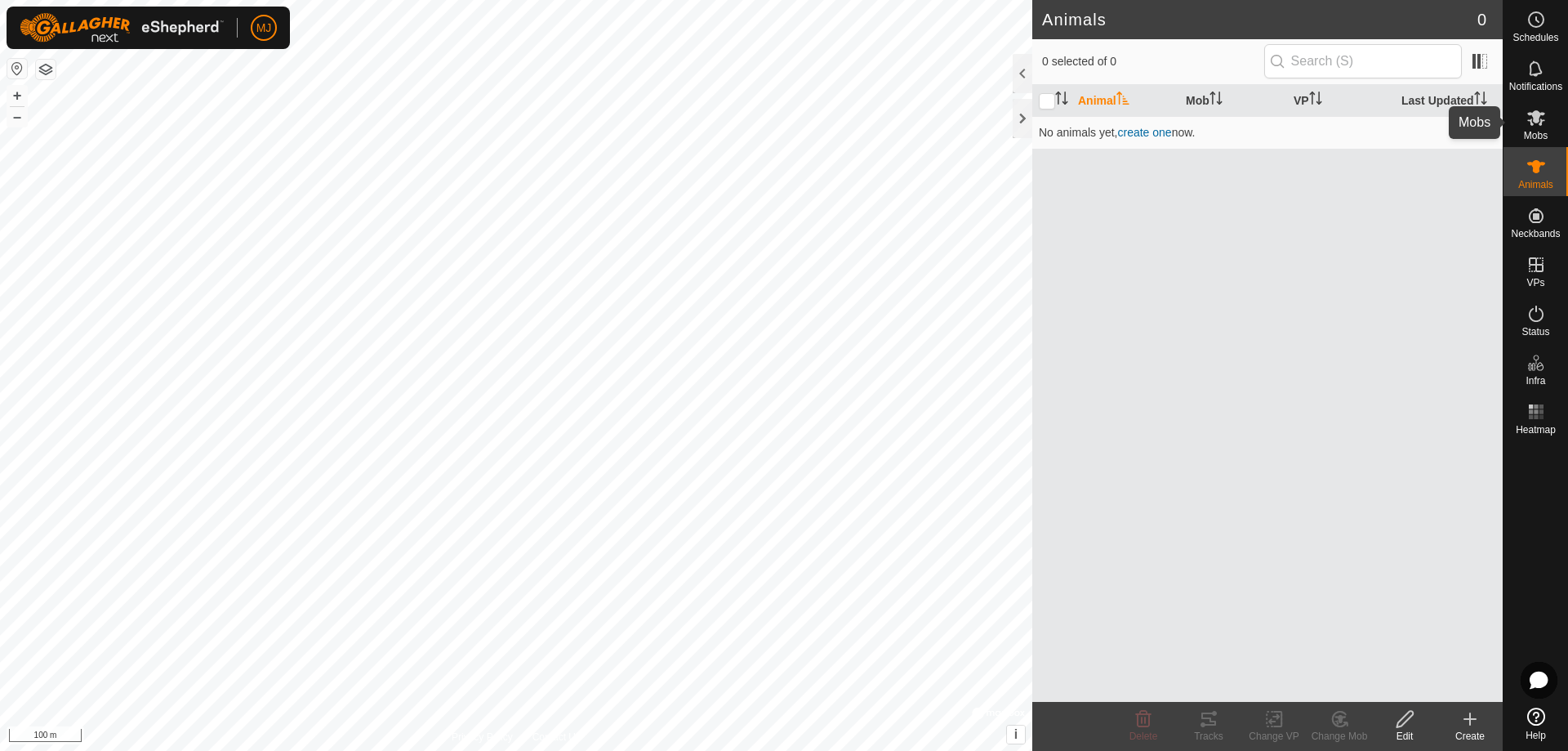
click at [1535, 122] on icon at bounding box center [1536, 119] width 18 height 16
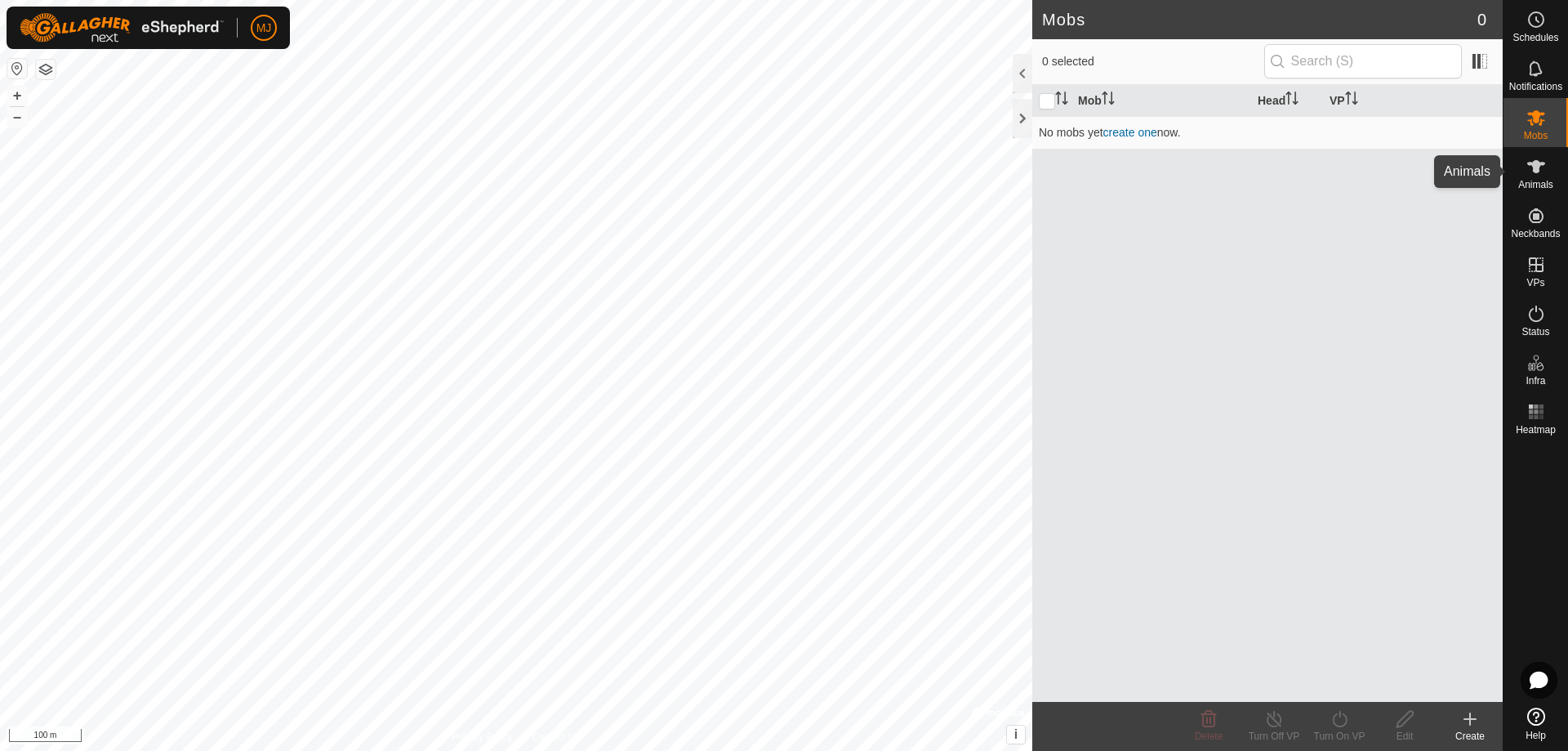
click at [1528, 180] on span "Animals" at bounding box center [1536, 184] width 35 height 10
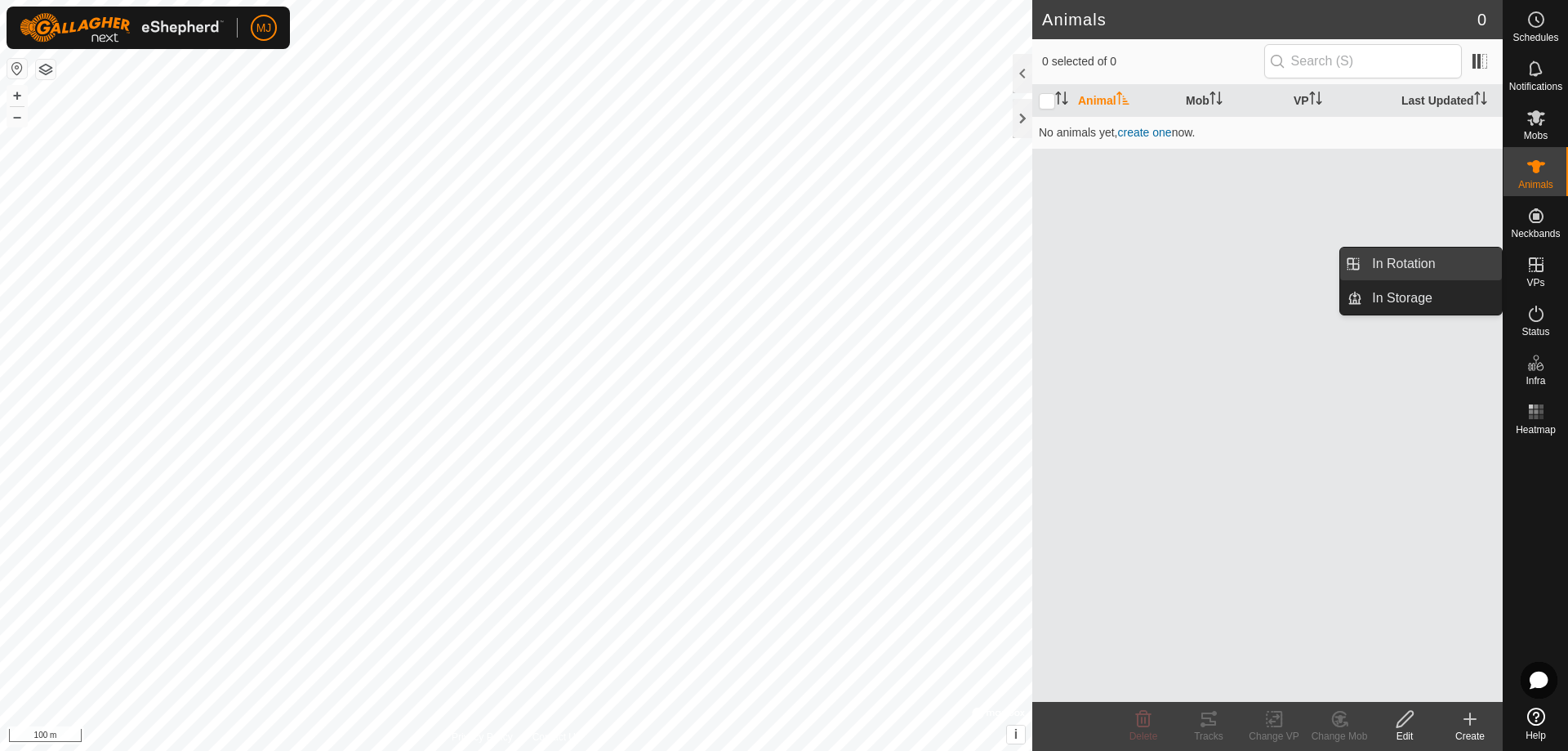
click at [1475, 260] on link "In Rotation" at bounding box center [1432, 264] width 140 height 33
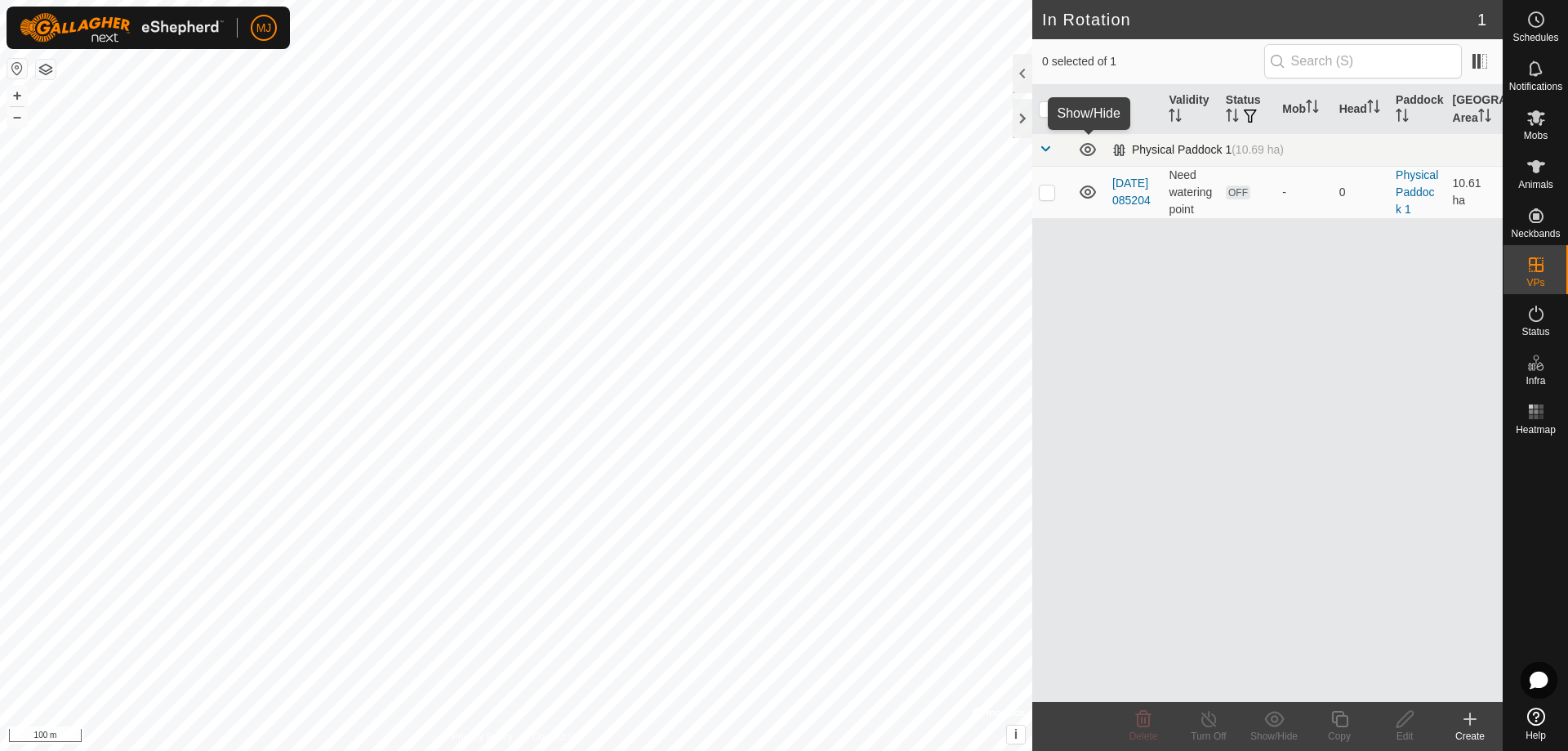
click at [1089, 155] on icon at bounding box center [1088, 149] width 19 height 19
click at [1089, 153] on icon at bounding box center [1088, 149] width 19 height 19
click at [1041, 188] on p-checkbox at bounding box center [1047, 192] width 16 height 13
checkbox input "true"
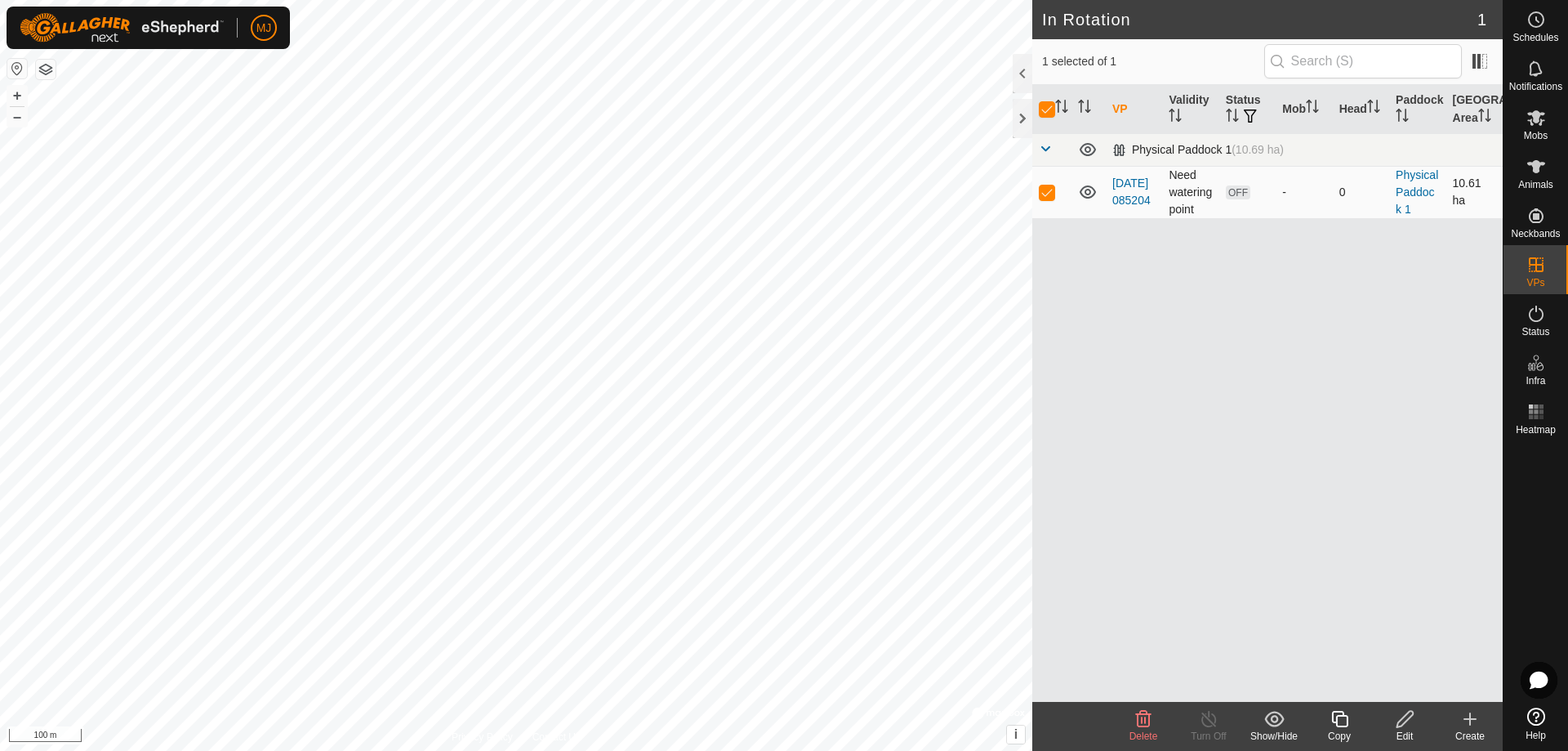
click at [1050, 190] on p-checkbox at bounding box center [1047, 192] width 16 height 13
checkbox input "false"
click at [1041, 150] on span at bounding box center [1045, 149] width 13 height 13
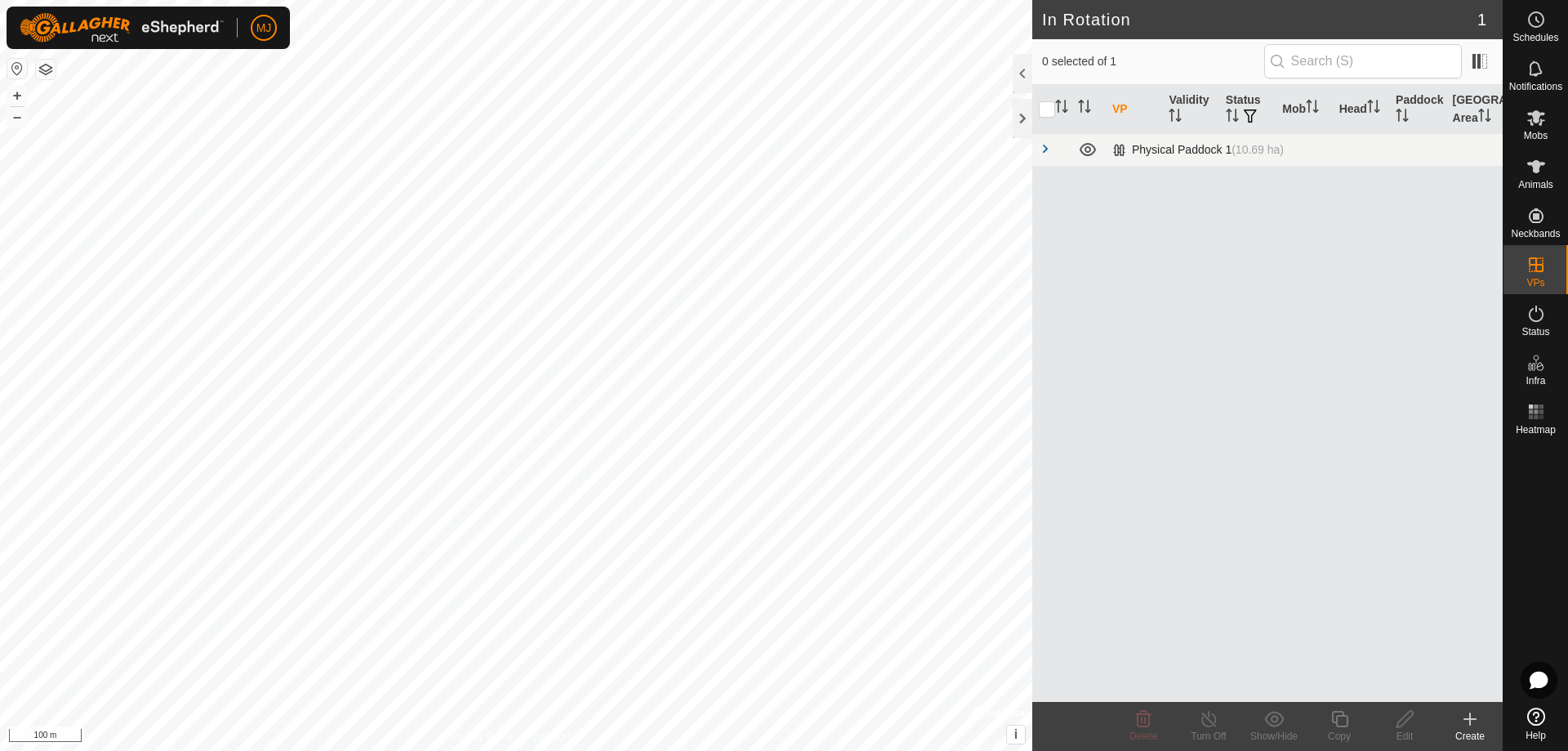
click at [1042, 149] on span at bounding box center [1045, 149] width 13 height 13
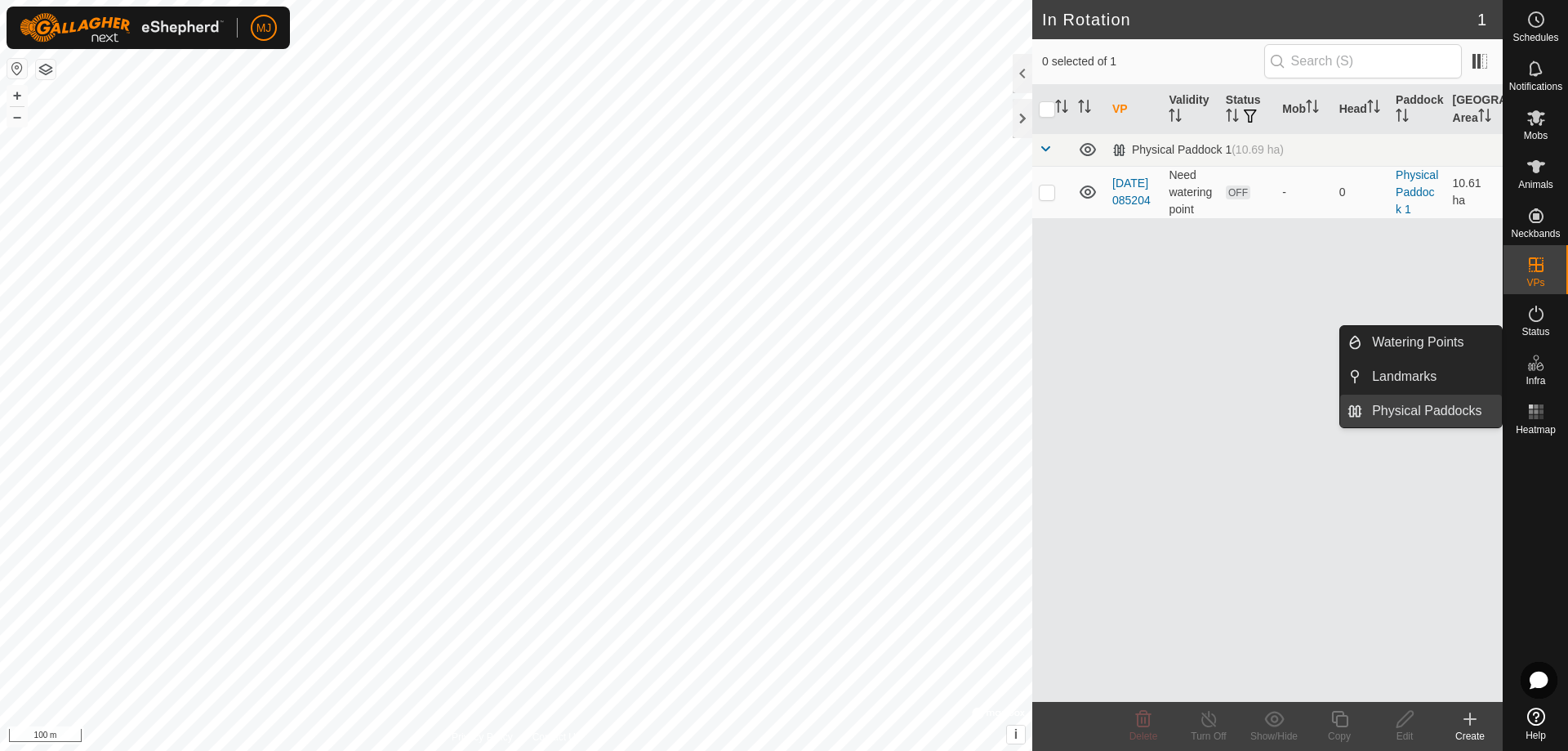
click at [1454, 414] on link "Physical Paddocks" at bounding box center [1432, 410] width 140 height 33
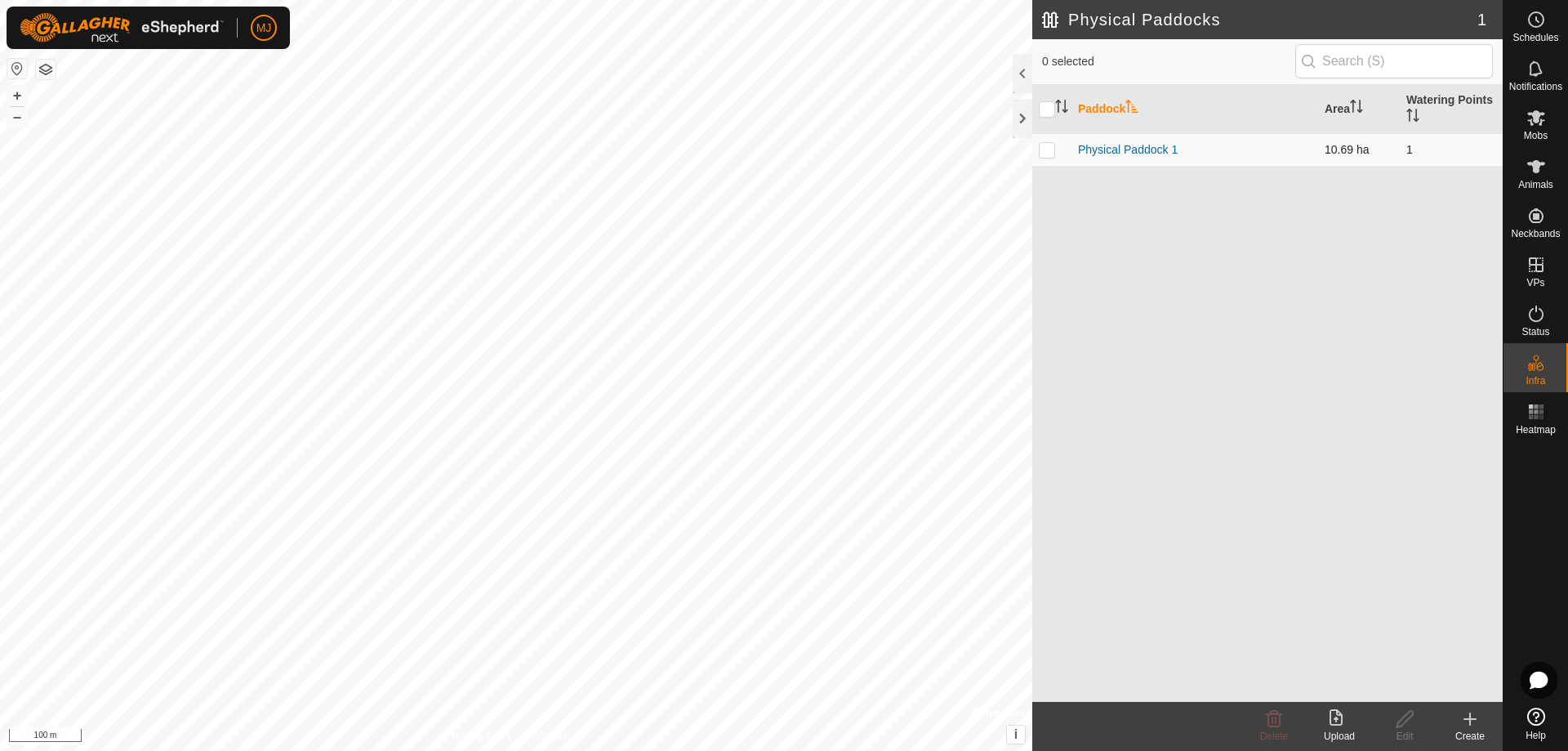
click at [1050, 149] on p-checkbox at bounding box center [1047, 149] width 16 height 13
checkbox input "true"
click at [1277, 719] on icon at bounding box center [1274, 719] width 19 height 19
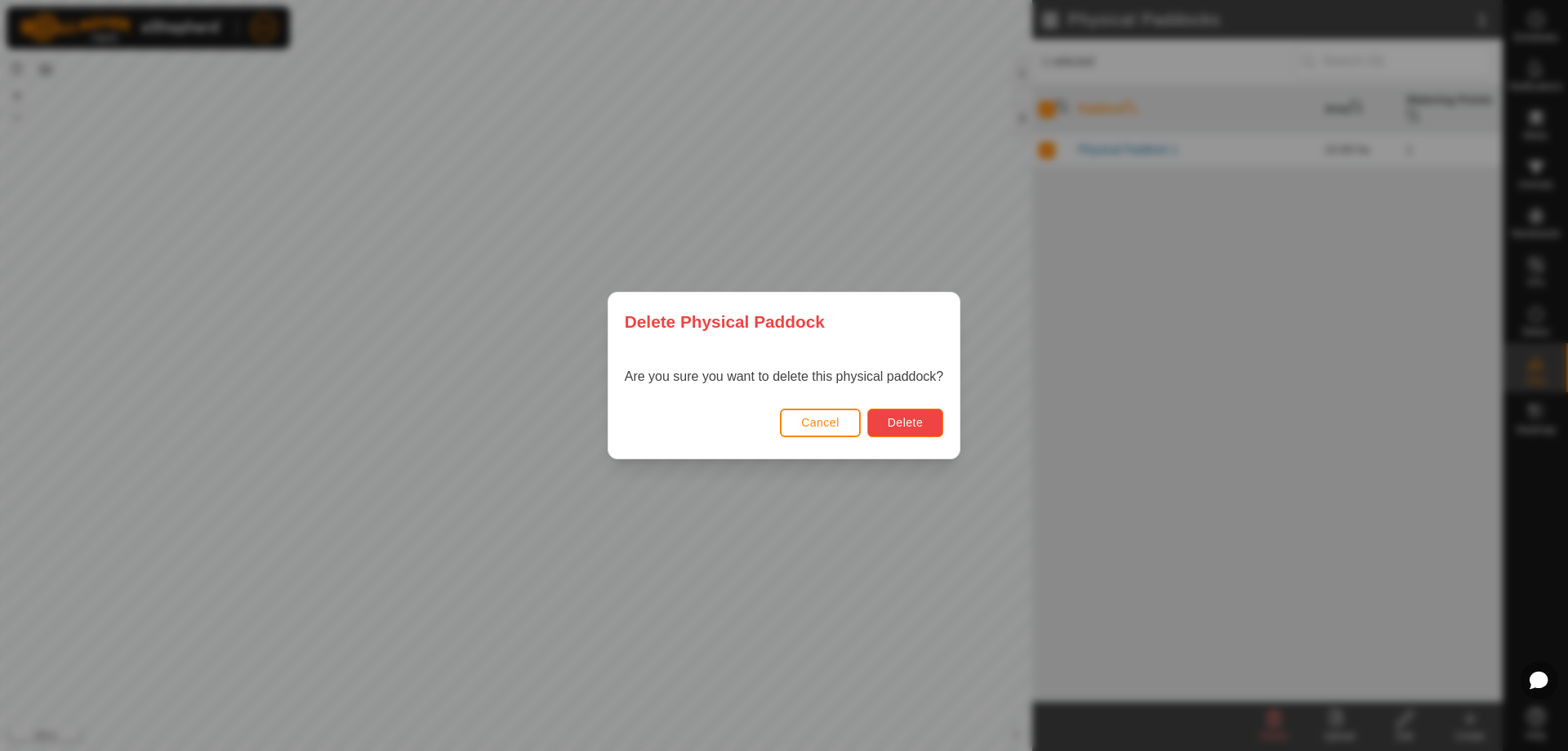
click at [902, 422] on span "Delete" at bounding box center [906, 422] width 35 height 13
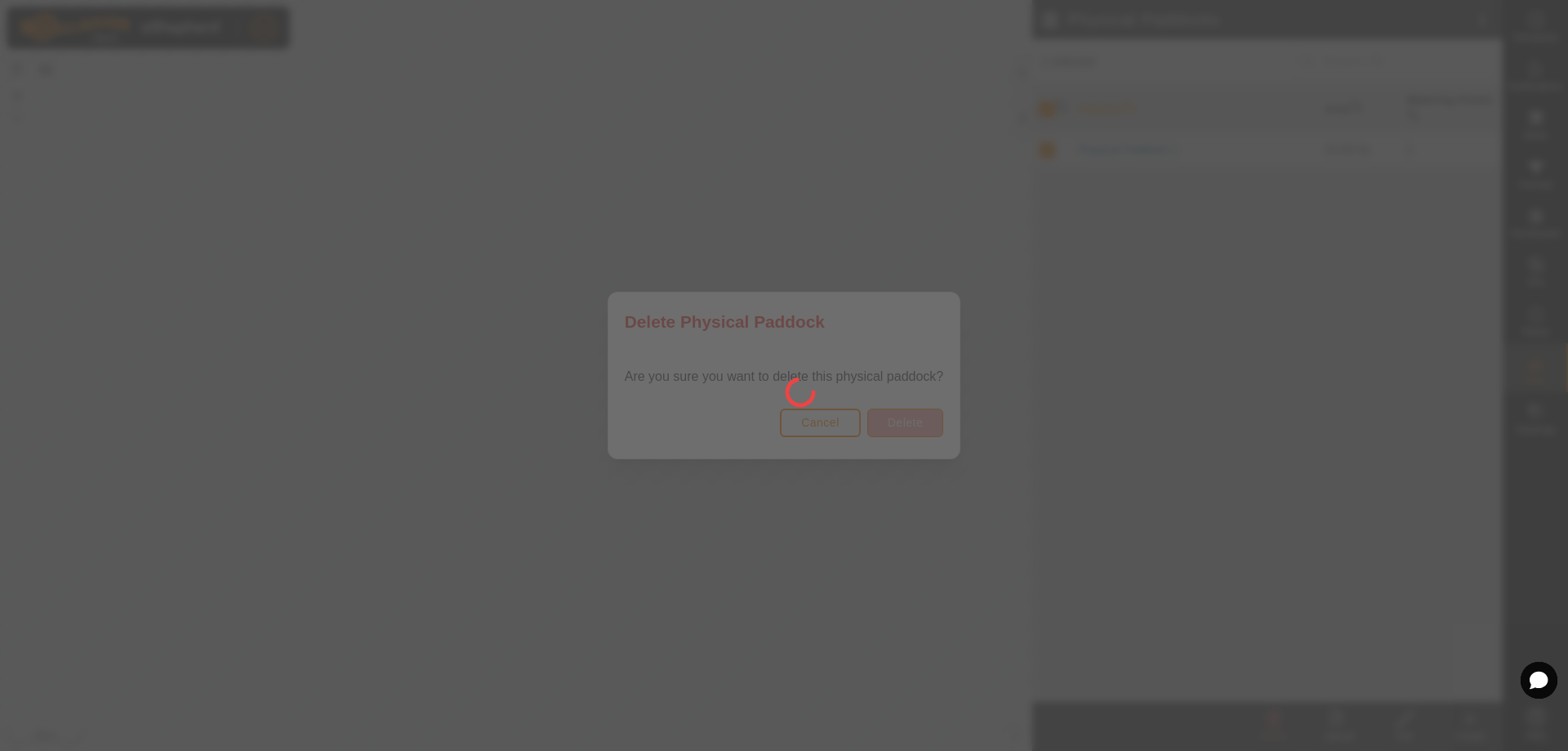
checkbox input "false"
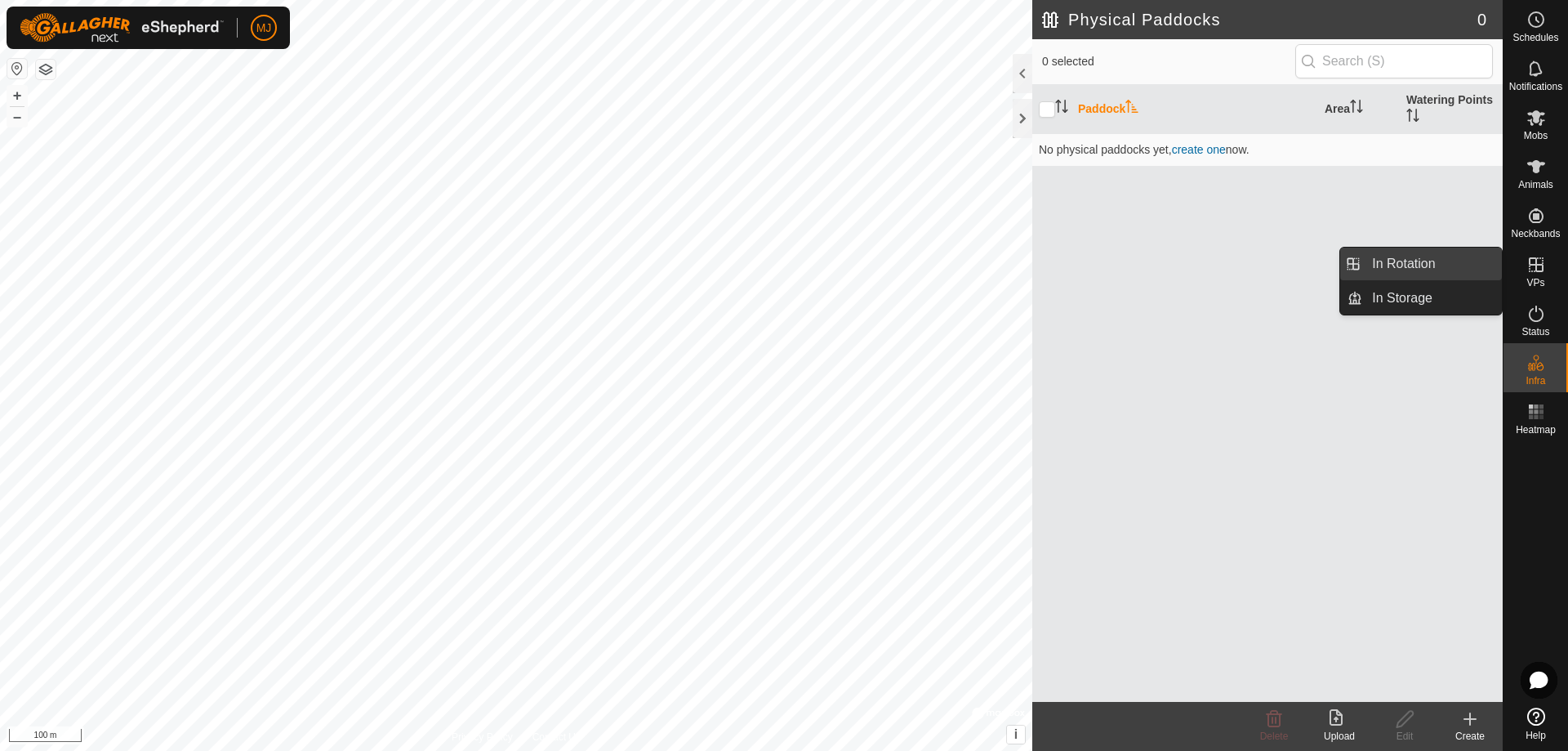
click at [1394, 262] on link "In Rotation" at bounding box center [1432, 264] width 140 height 33
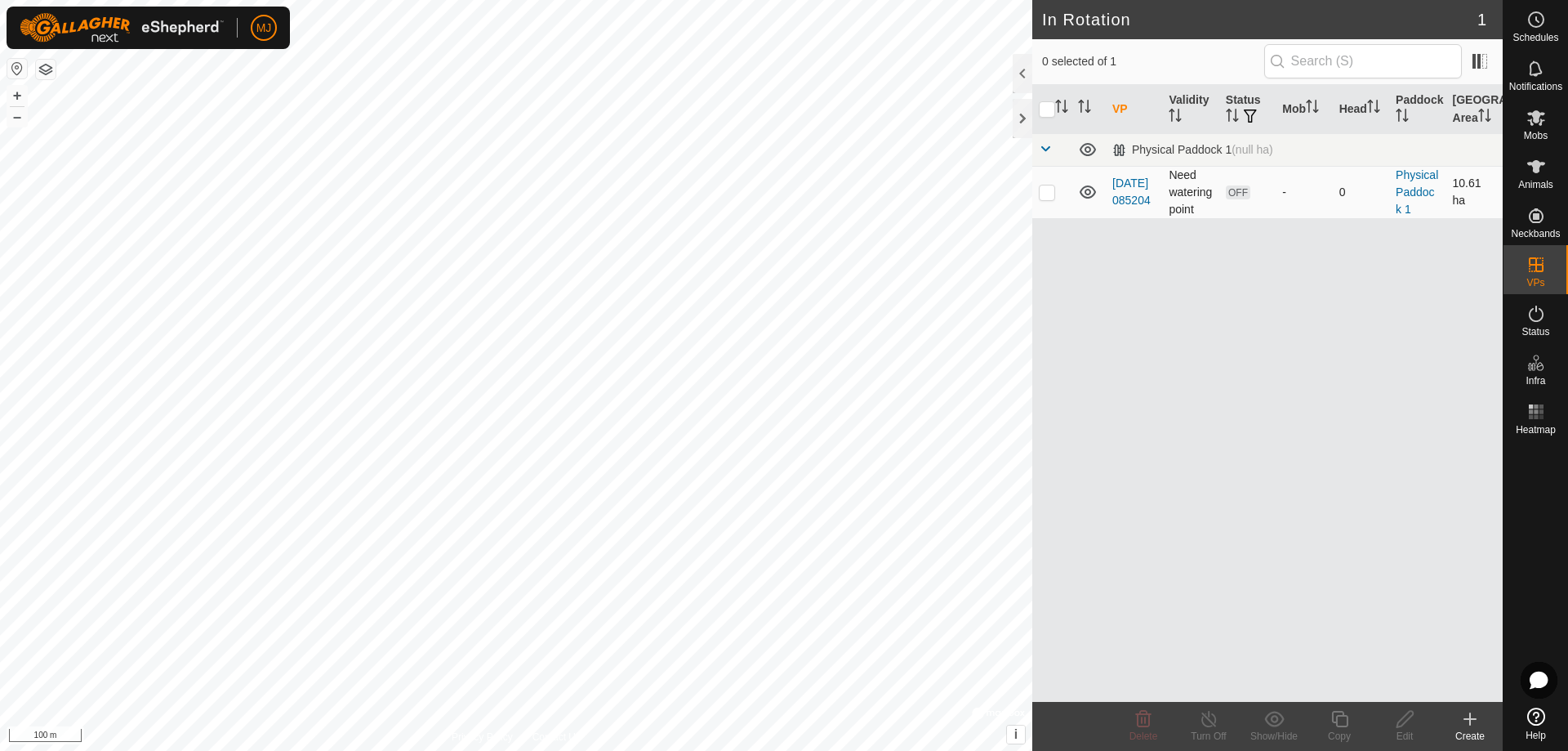
click at [1243, 203] on td "OFF" at bounding box center [1248, 191] width 57 height 52
click at [1545, 177] on es-animals-svg-icon at bounding box center [1536, 167] width 29 height 27
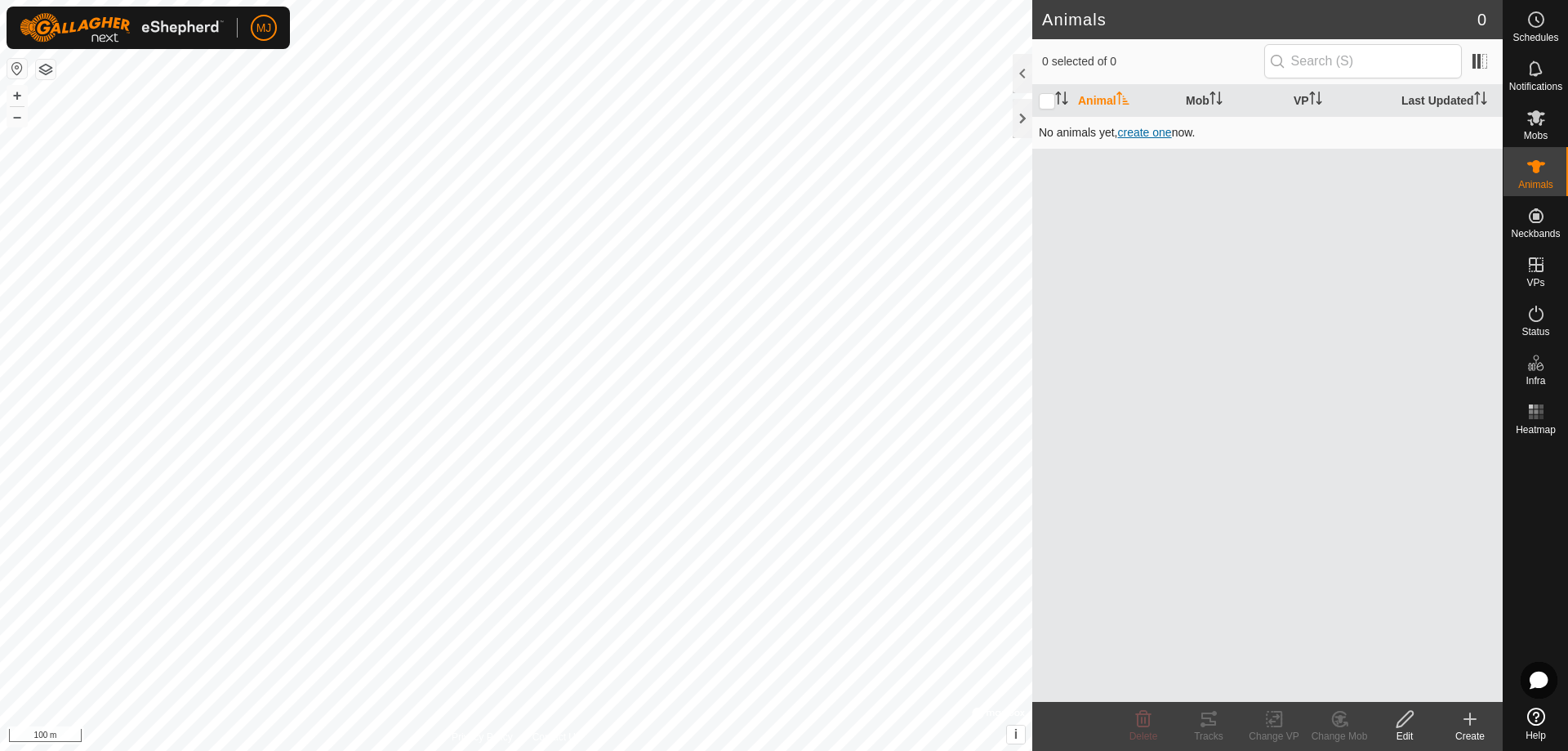
click at [1147, 134] on span "create one" at bounding box center [1143, 132] width 54 height 13
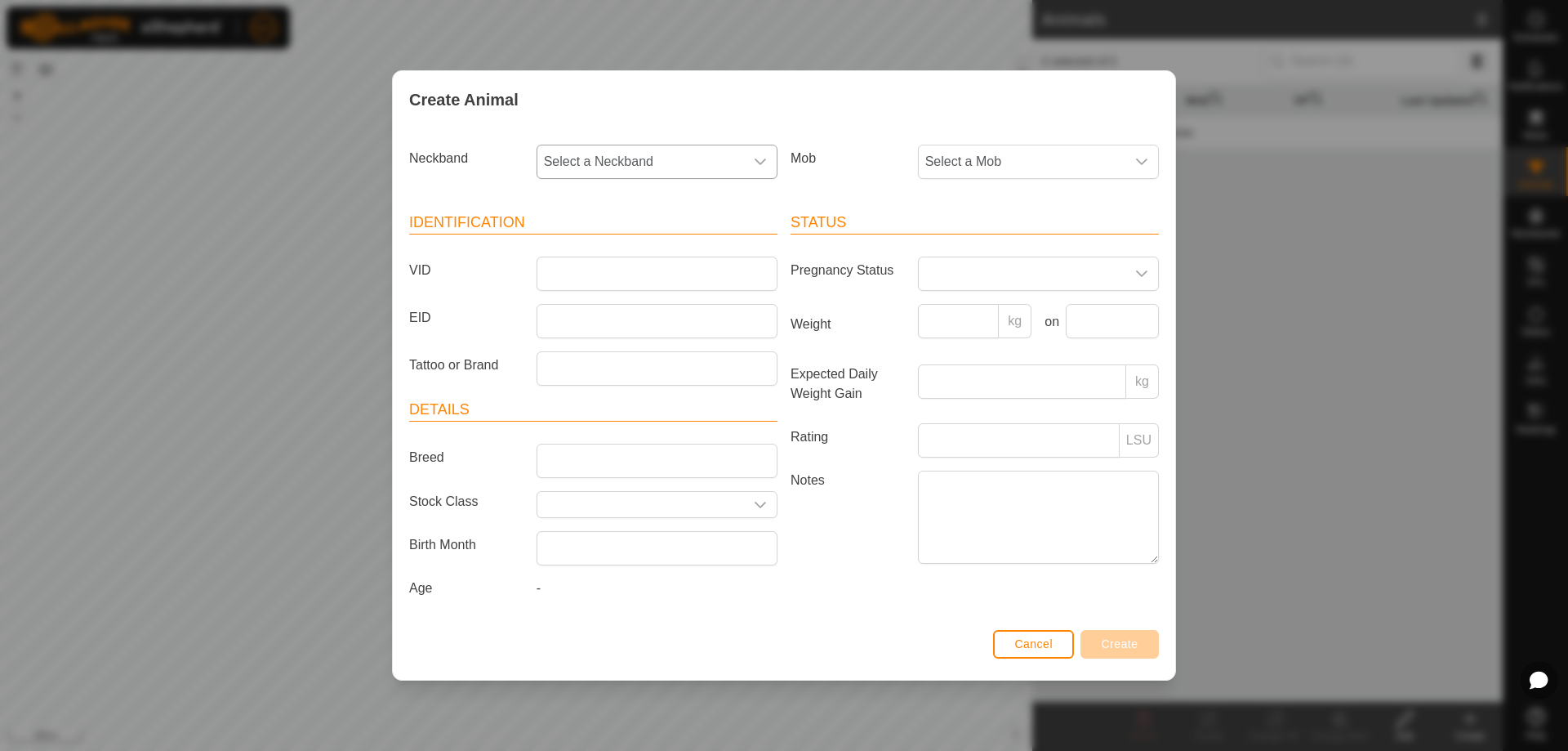
click at [761, 167] on icon "dropdown trigger" at bounding box center [760, 161] width 13 height 13
click at [681, 275] on li "2953324932" at bounding box center [658, 280] width 240 height 33
click at [732, 267] on input "VID" at bounding box center [657, 273] width 241 height 34
type input "1"
click at [1124, 639] on span "Create" at bounding box center [1121, 643] width 37 height 13
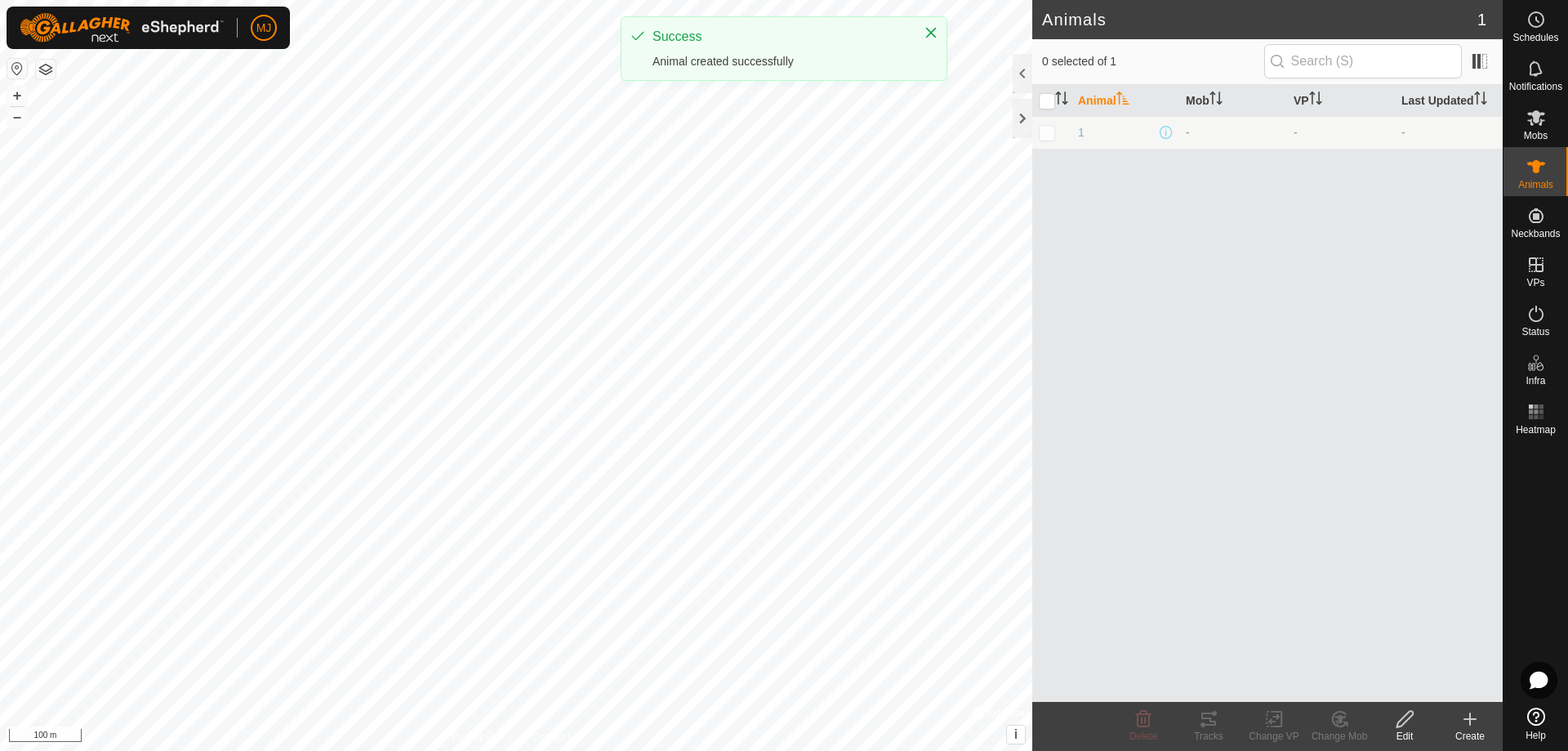
click at [1054, 137] on p-checkbox at bounding box center [1047, 132] width 16 height 13
checkbox input "true"
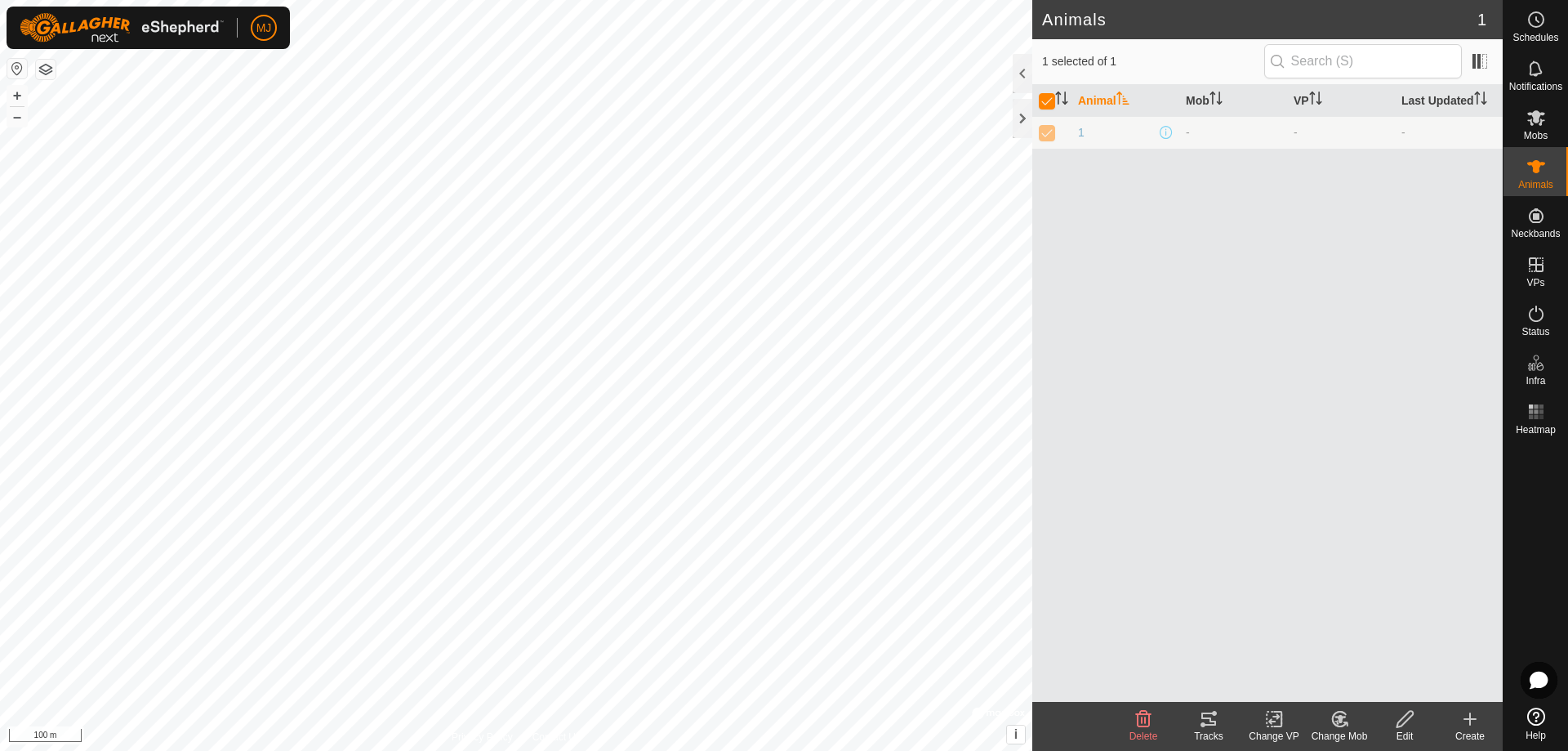
click at [1271, 729] on div "Change VP" at bounding box center [1274, 736] width 65 height 15
click at [1296, 649] on link "Choose VP..." at bounding box center [1323, 648] width 162 height 33
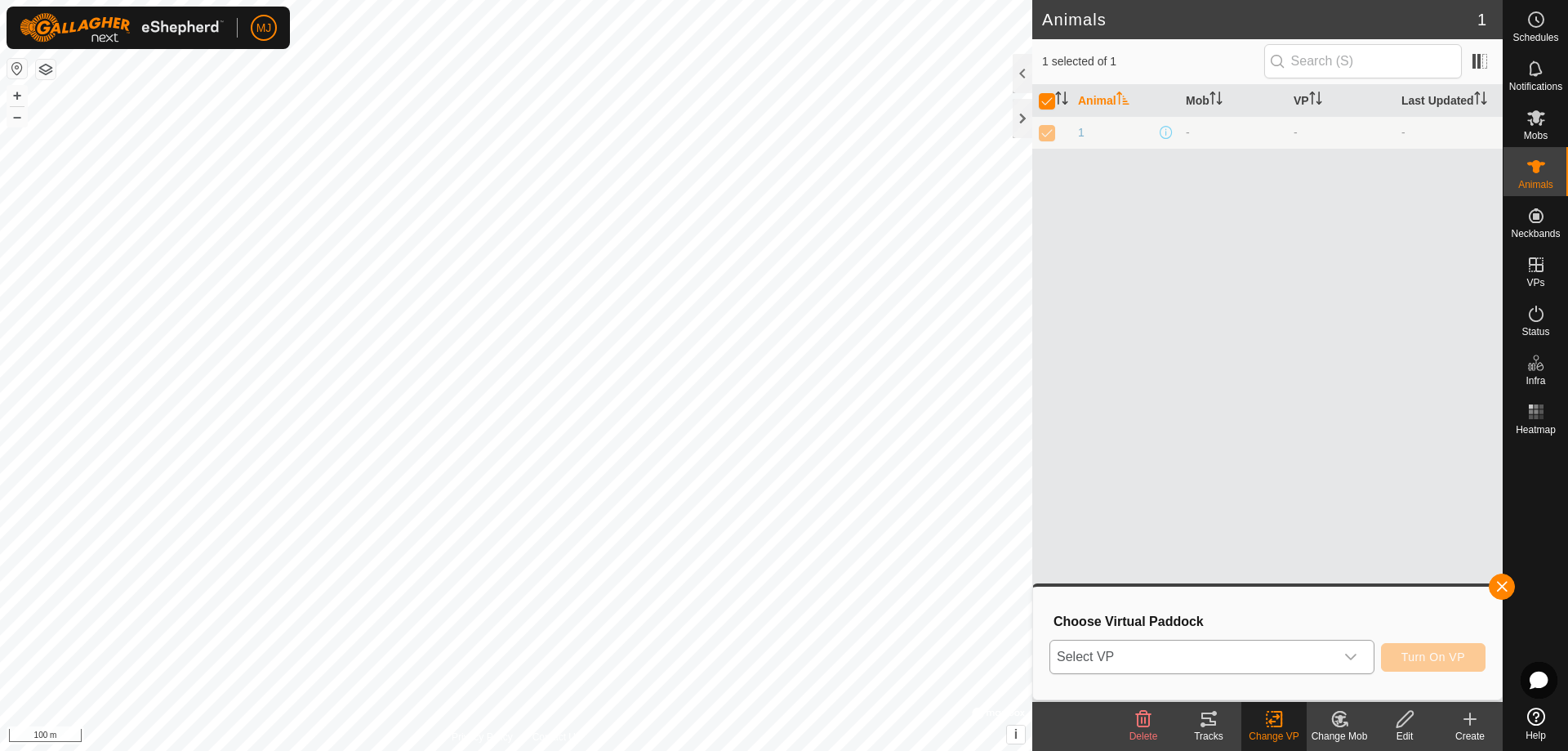
click at [1201, 660] on span "Select VP" at bounding box center [1192, 656] width 284 height 33
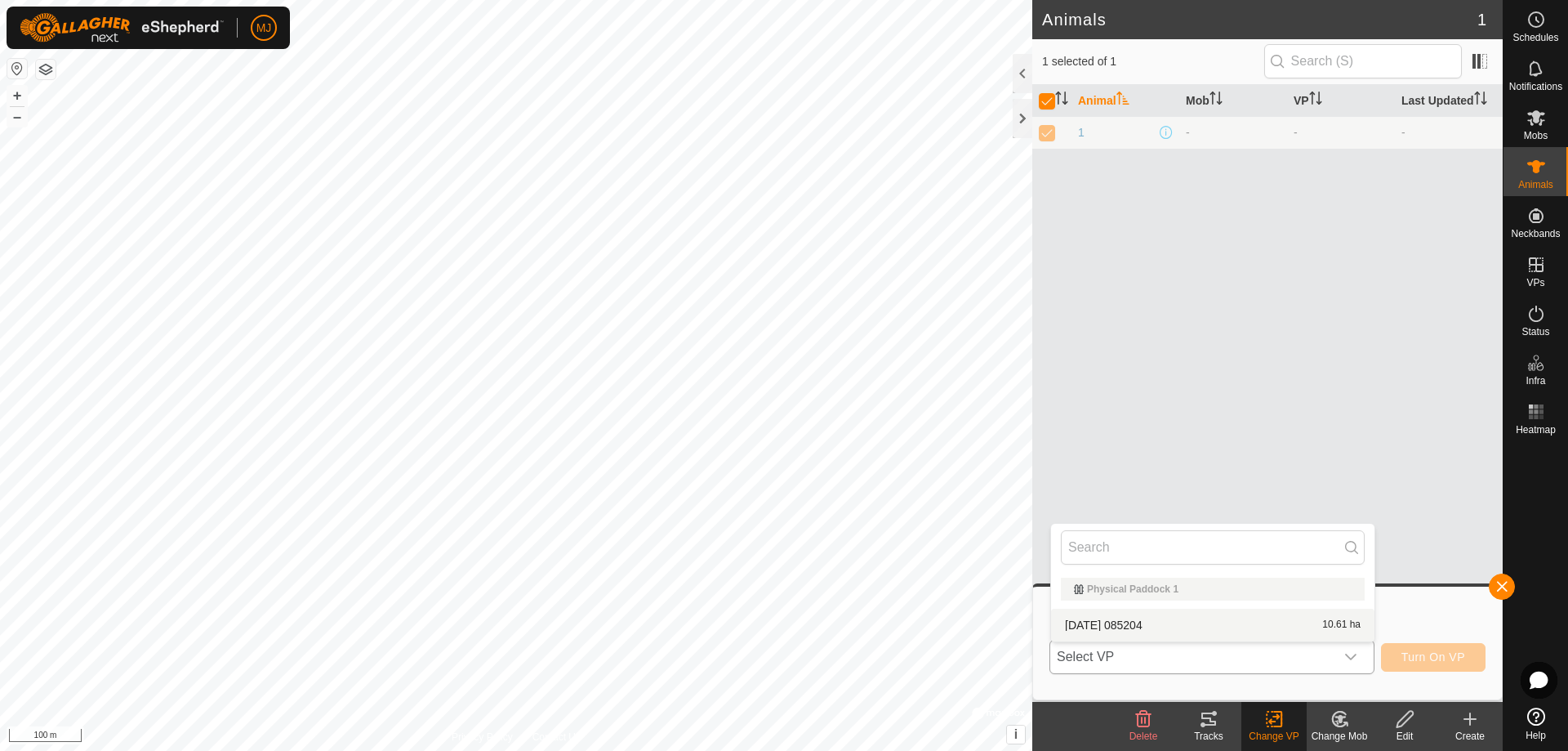
click at [1191, 626] on li "[DATE] 085204 10.61 ha" at bounding box center [1213, 625] width 324 height 33
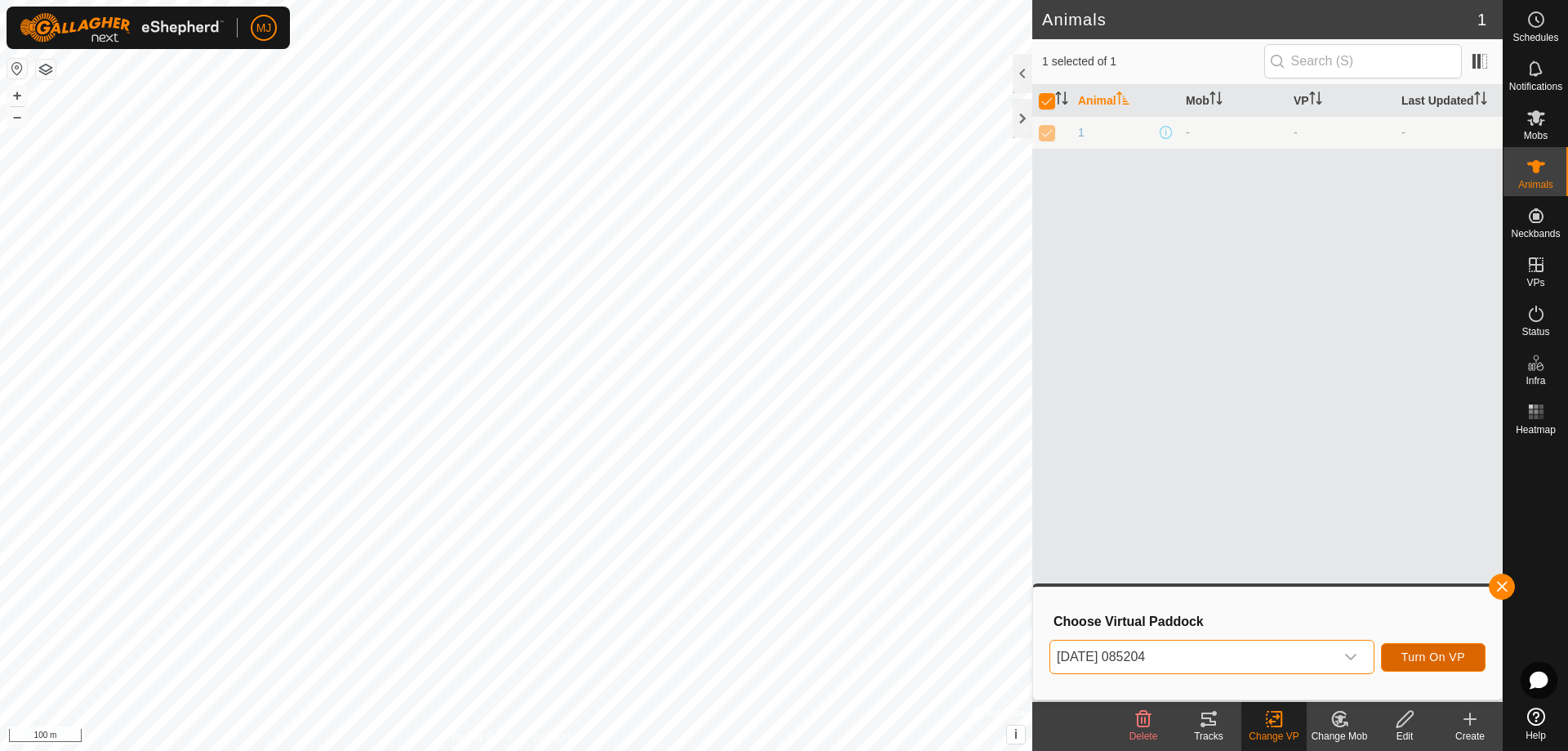
click at [1435, 659] on span "Turn On VP" at bounding box center [1434, 656] width 64 height 13
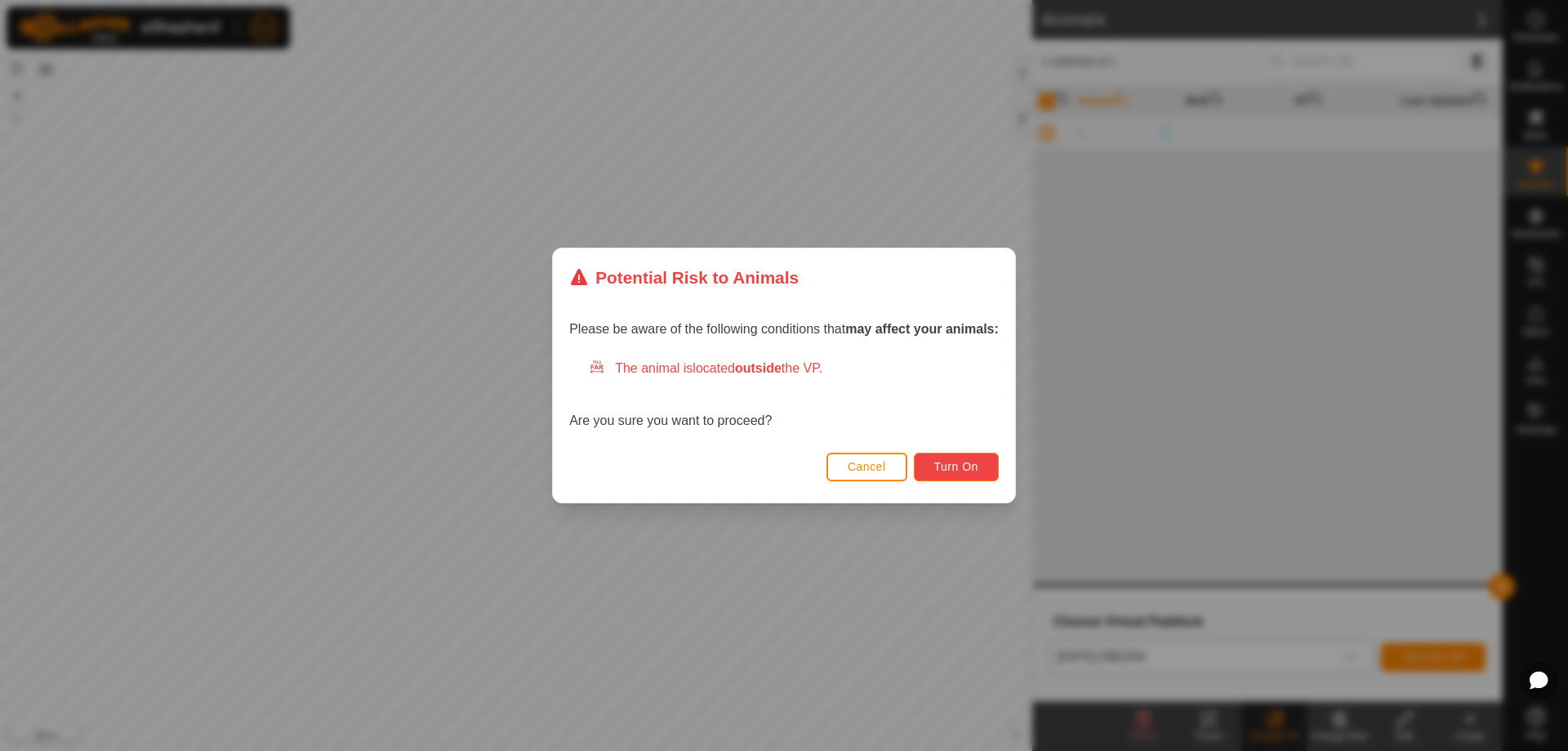
click at [951, 470] on span "Turn On" at bounding box center [956, 466] width 44 height 13
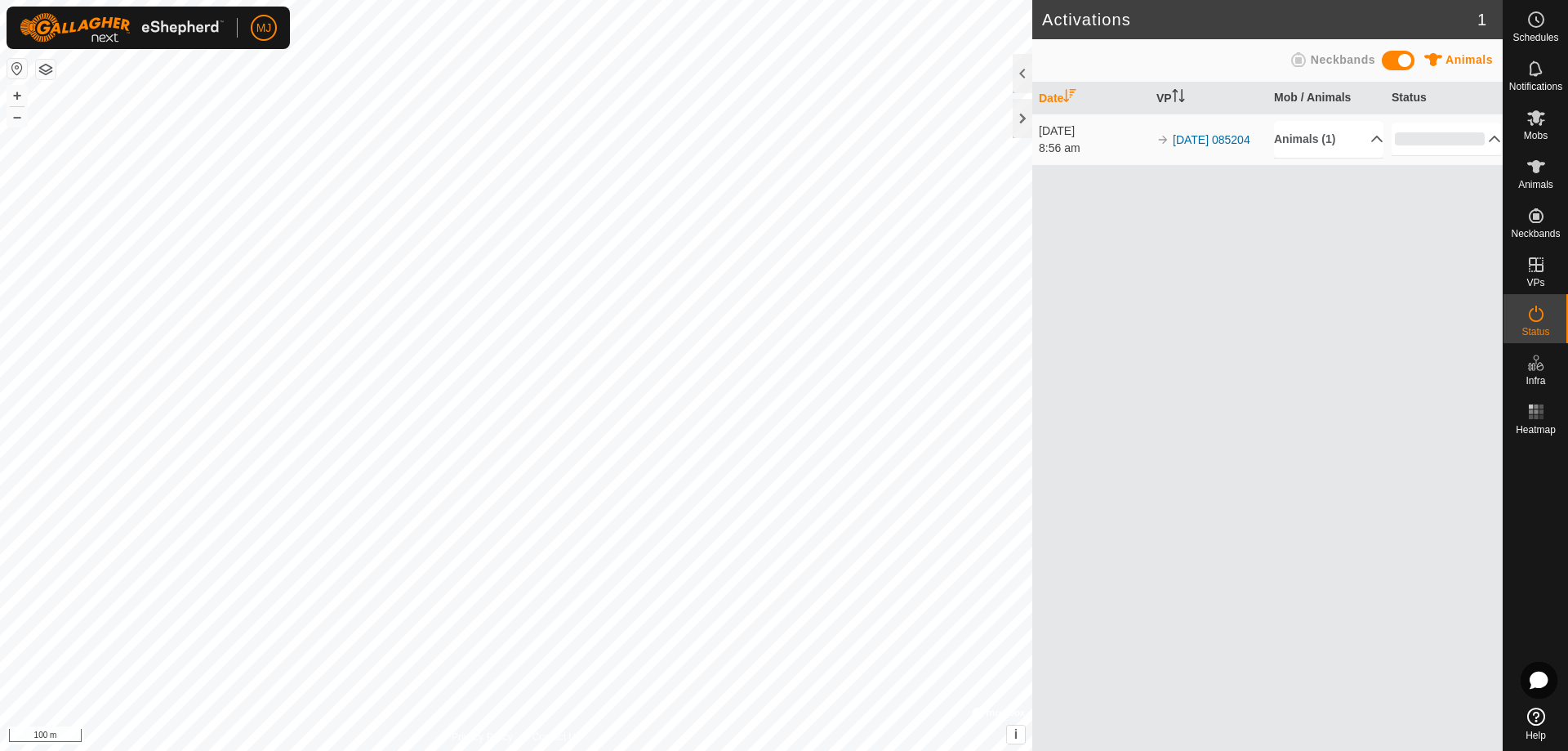
click at [1063, 148] on div "8:56 am" at bounding box center [1094, 148] width 110 height 17
click at [1488, 139] on p-accordion-header "0%" at bounding box center [1447, 139] width 110 height 33
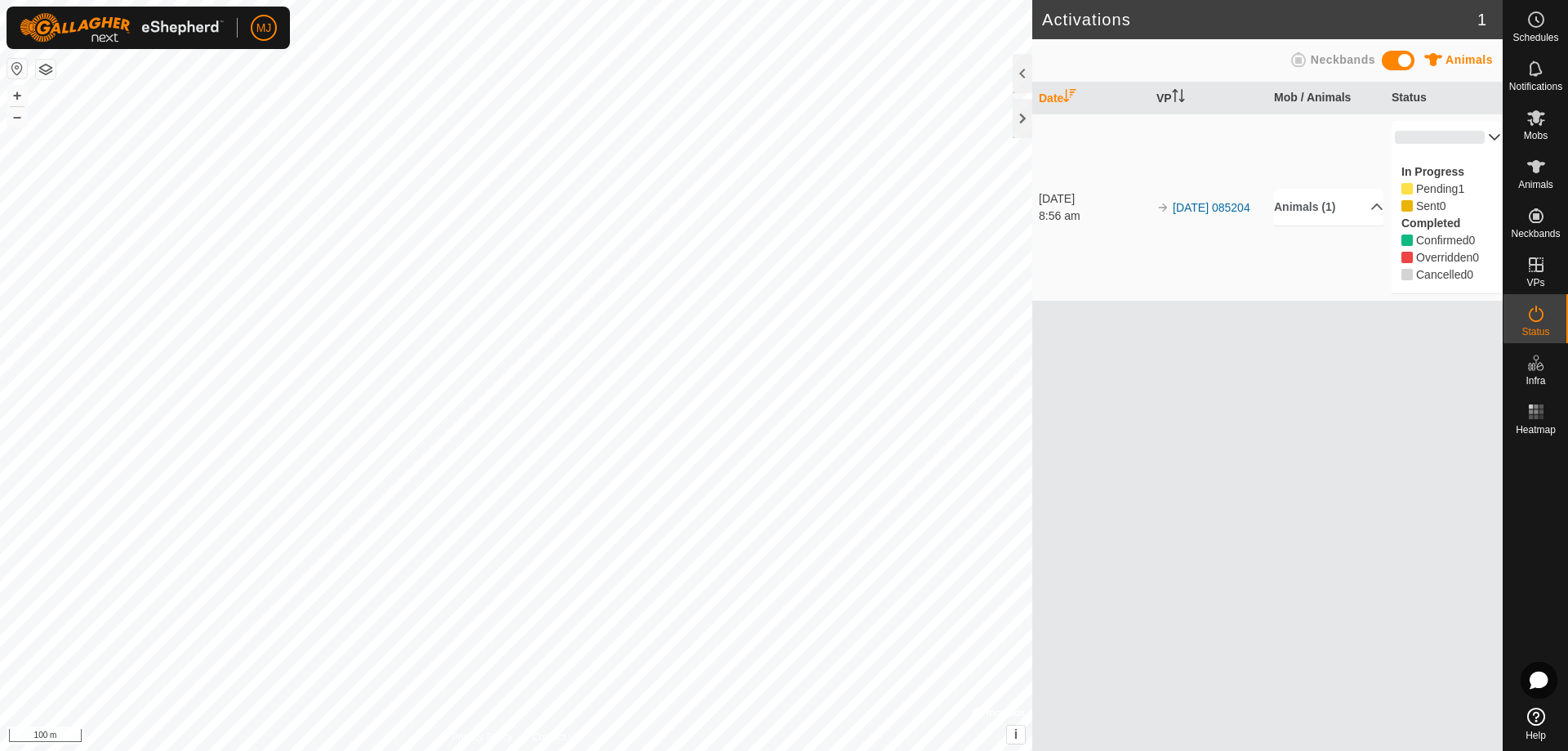
click at [1488, 139] on p-accordion-header "0%" at bounding box center [1447, 137] width 110 height 33
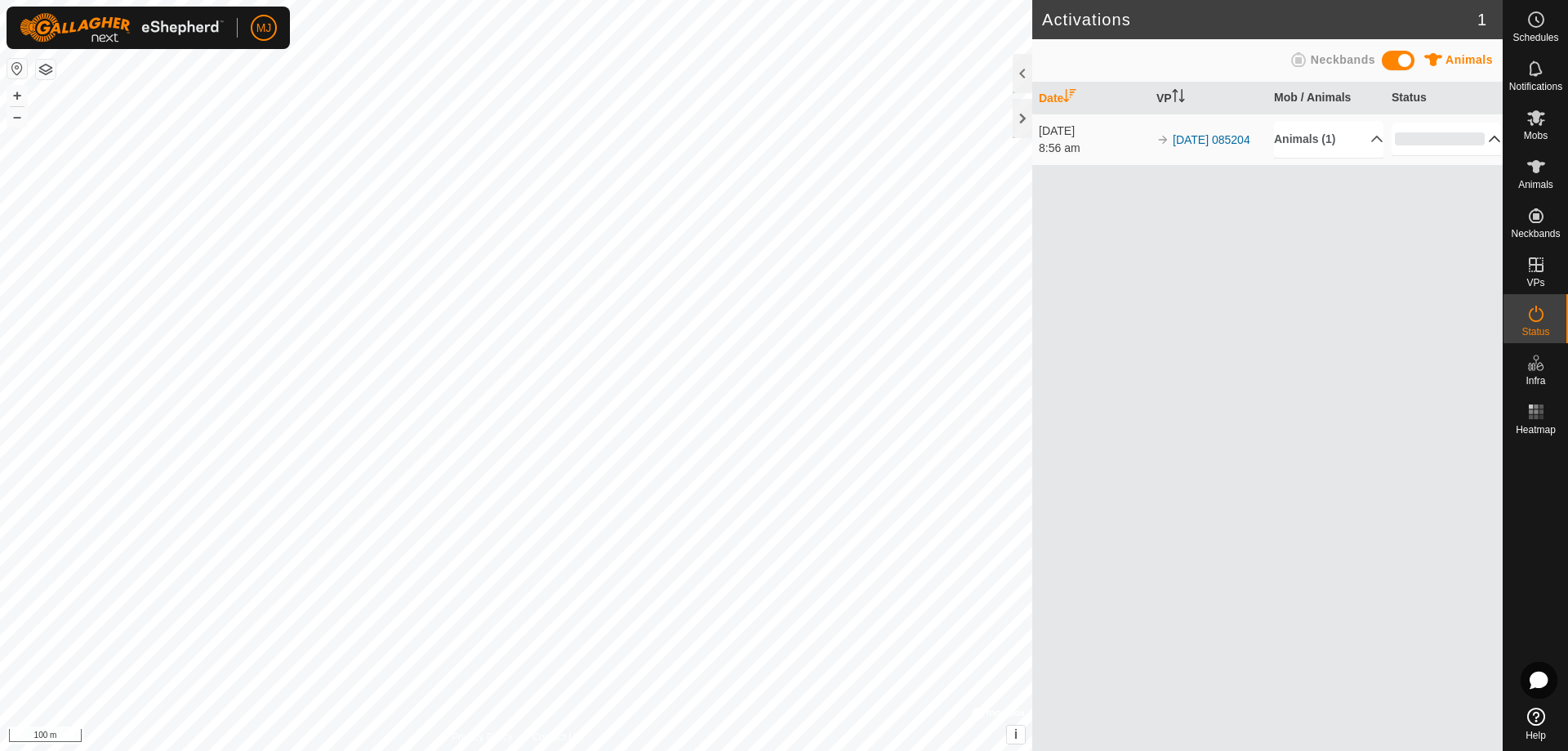
click at [1403, 58] on span at bounding box center [1398, 60] width 33 height 19
click at [1401, 58] on span at bounding box center [1398, 60] width 33 height 19
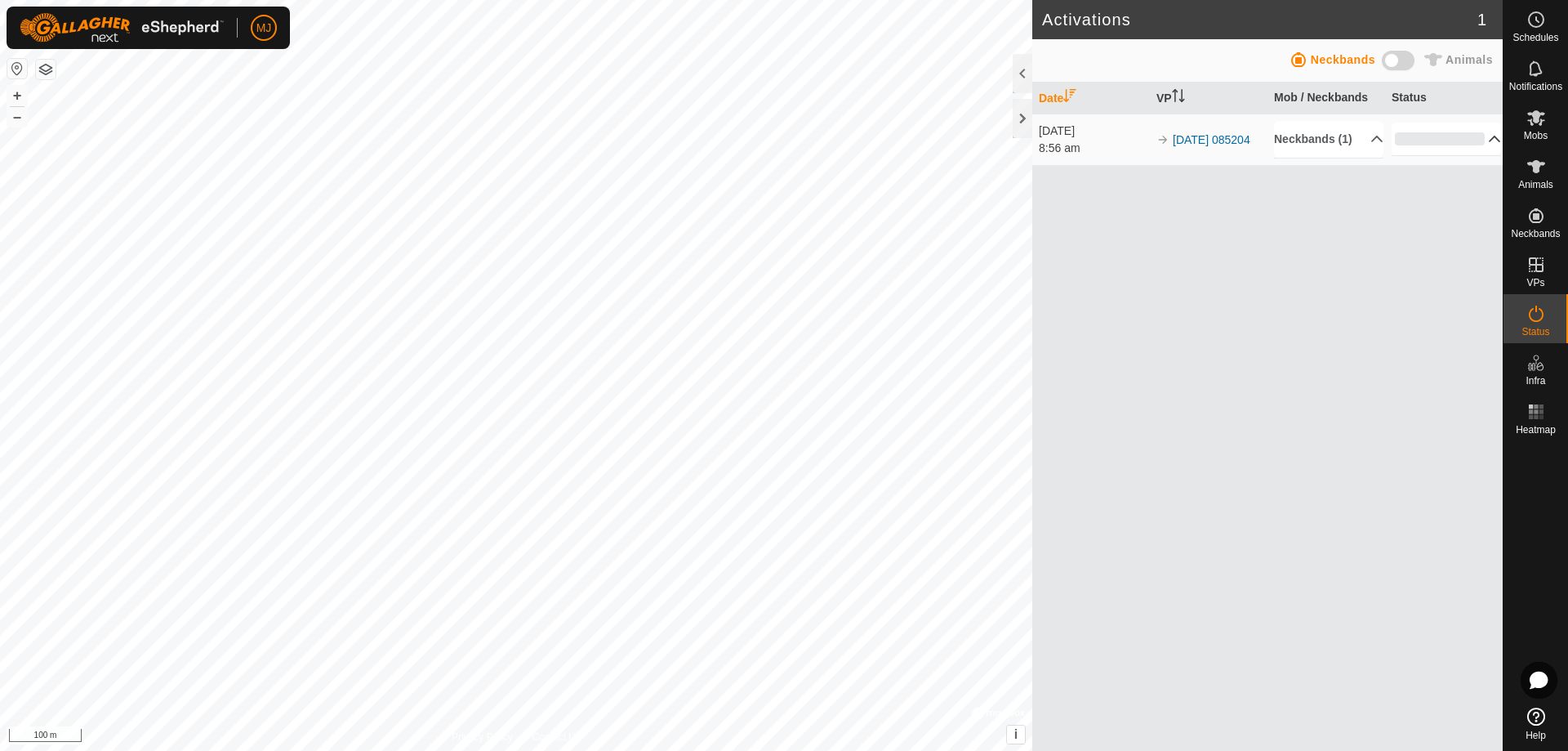
click at [1401, 58] on span at bounding box center [1398, 60] width 33 height 19
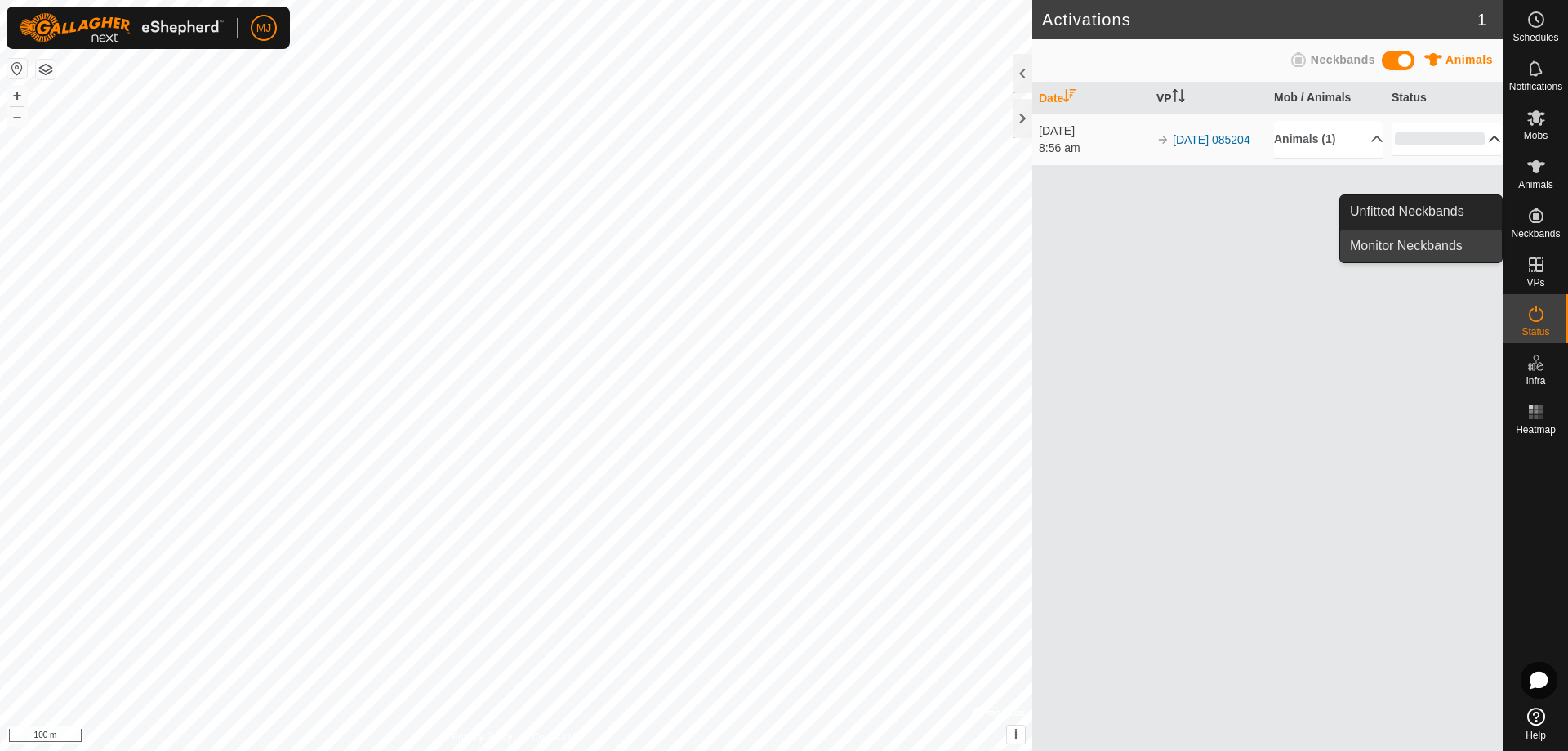
click at [1450, 247] on link "Monitor Neckbands" at bounding box center [1420, 246] width 162 height 33
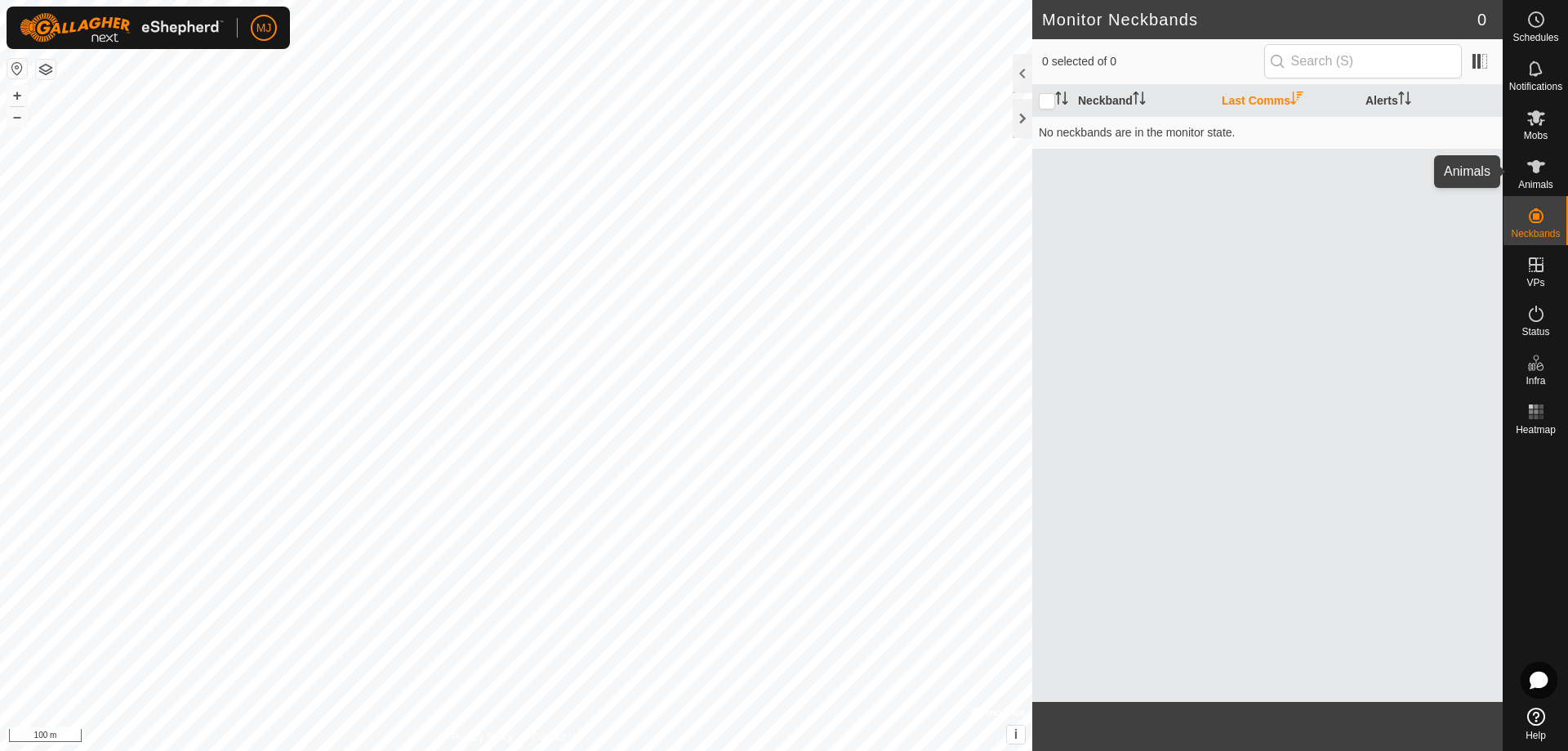
click at [1545, 189] on span "Animals" at bounding box center [1536, 184] width 35 height 10
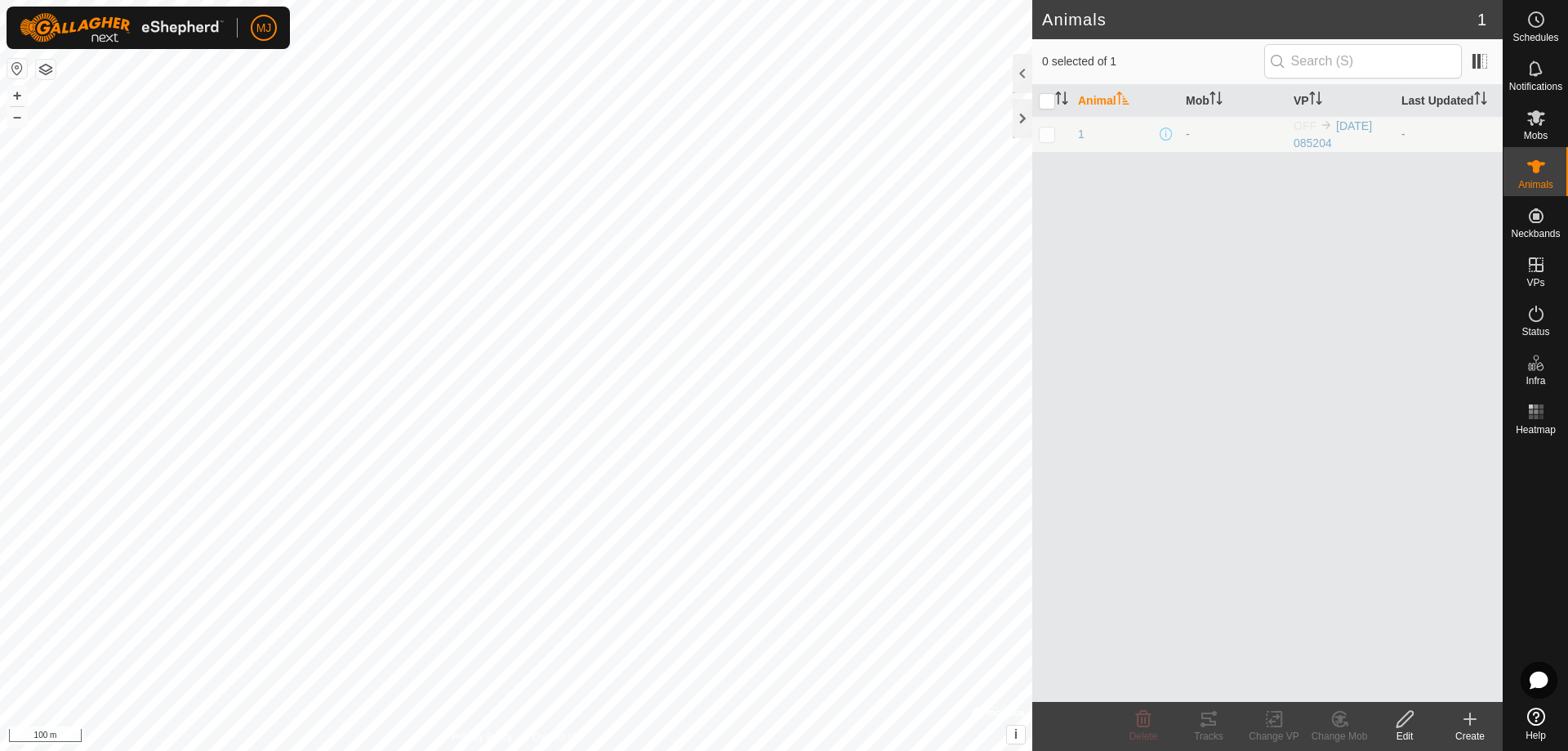
click at [1067, 134] on td at bounding box center [1052, 134] width 39 height 36
checkbox input "true"
click at [1138, 720] on icon at bounding box center [1144, 718] width 16 height 16
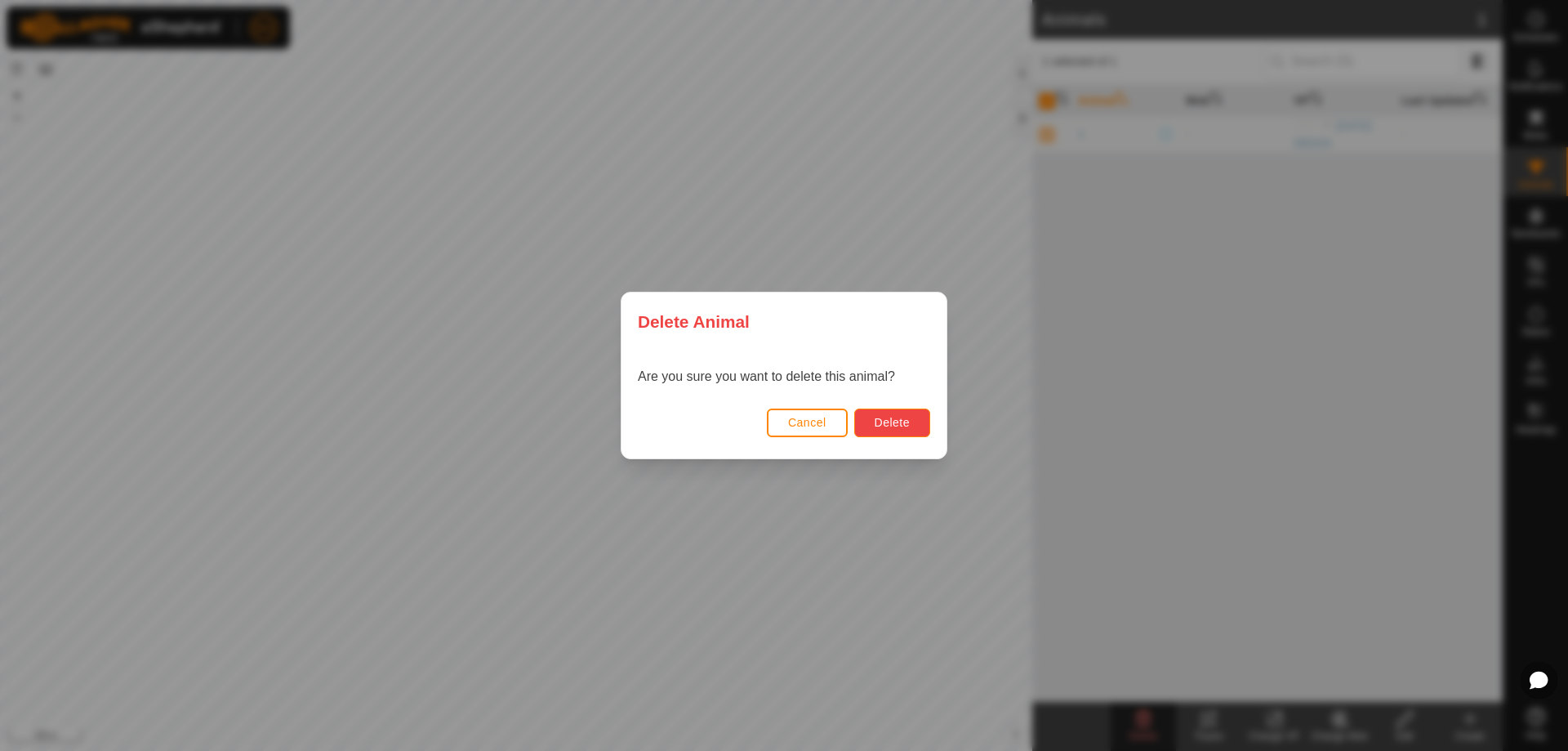
click at [900, 417] on span "Delete" at bounding box center [892, 422] width 35 height 13
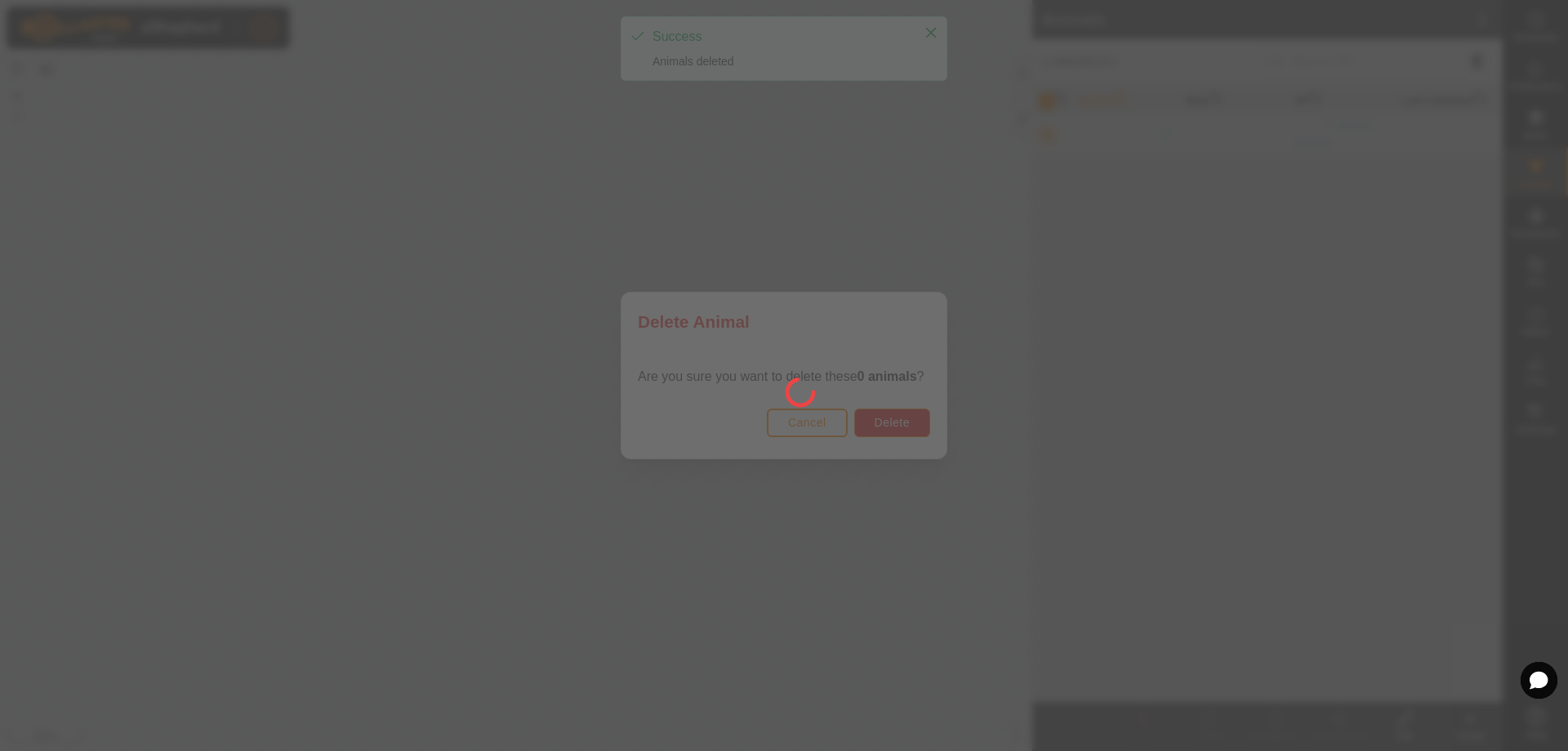
checkbox input "false"
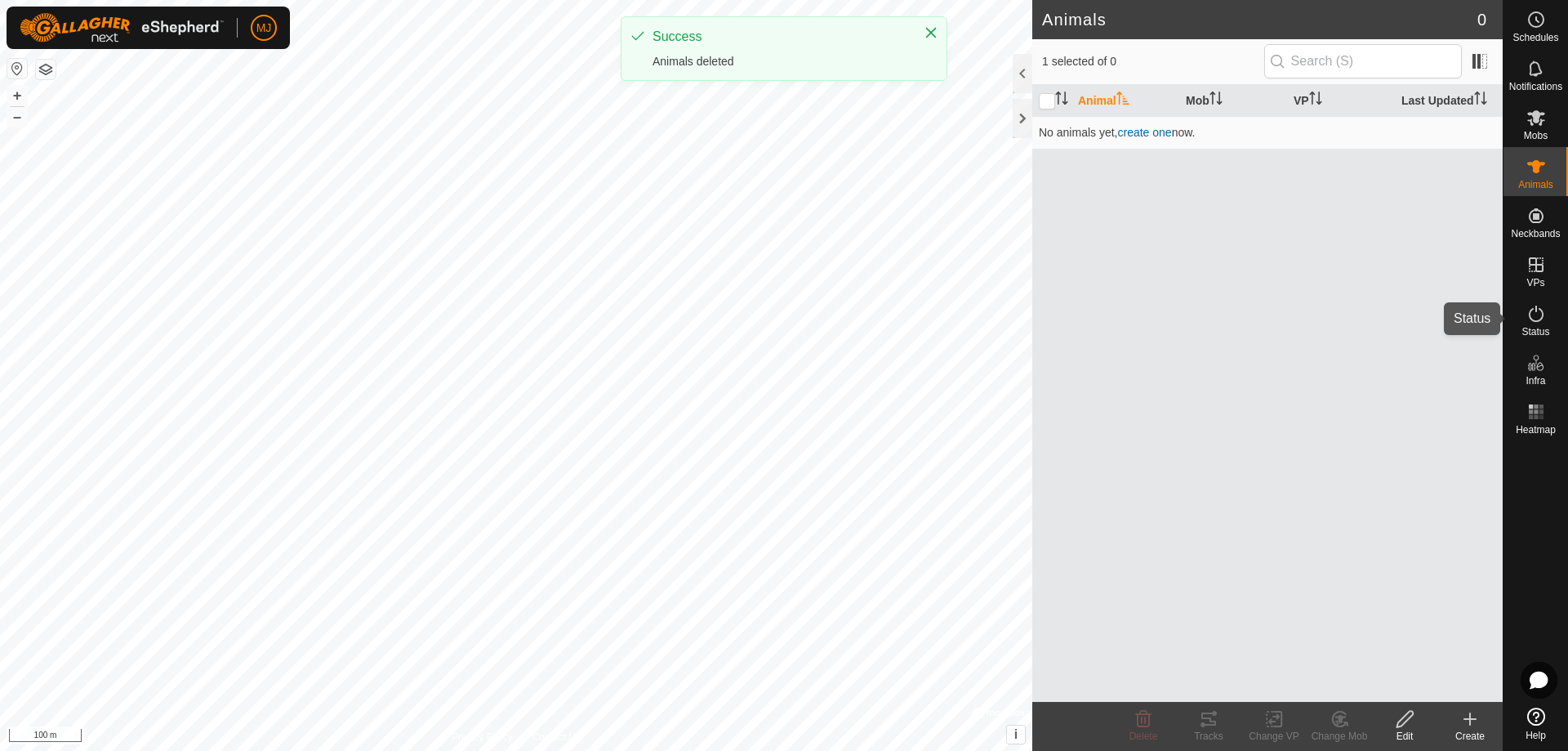
click at [1540, 326] on span "Status" at bounding box center [1535, 331] width 27 height 10
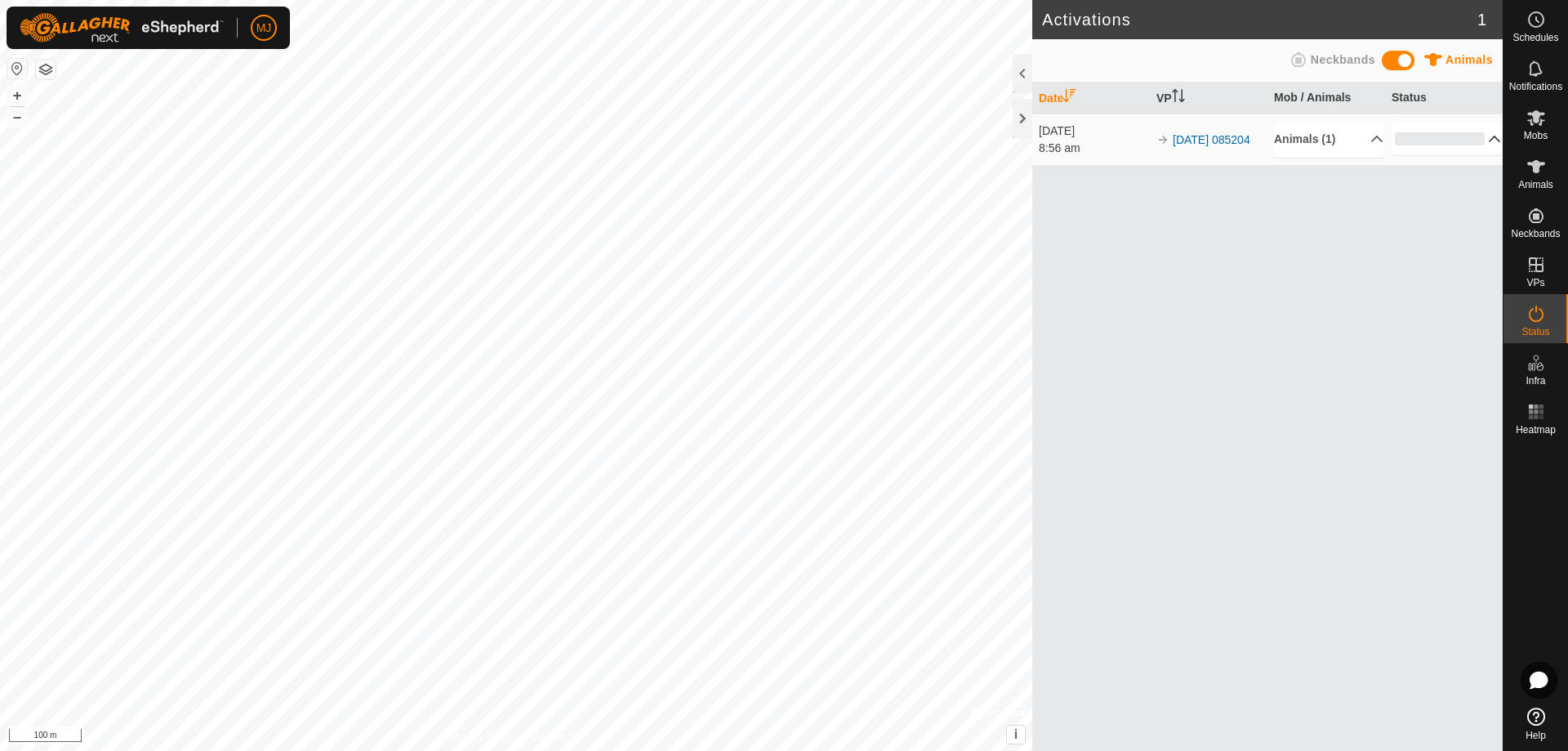
click at [1481, 138] on p-accordion-header "0%" at bounding box center [1447, 139] width 110 height 33
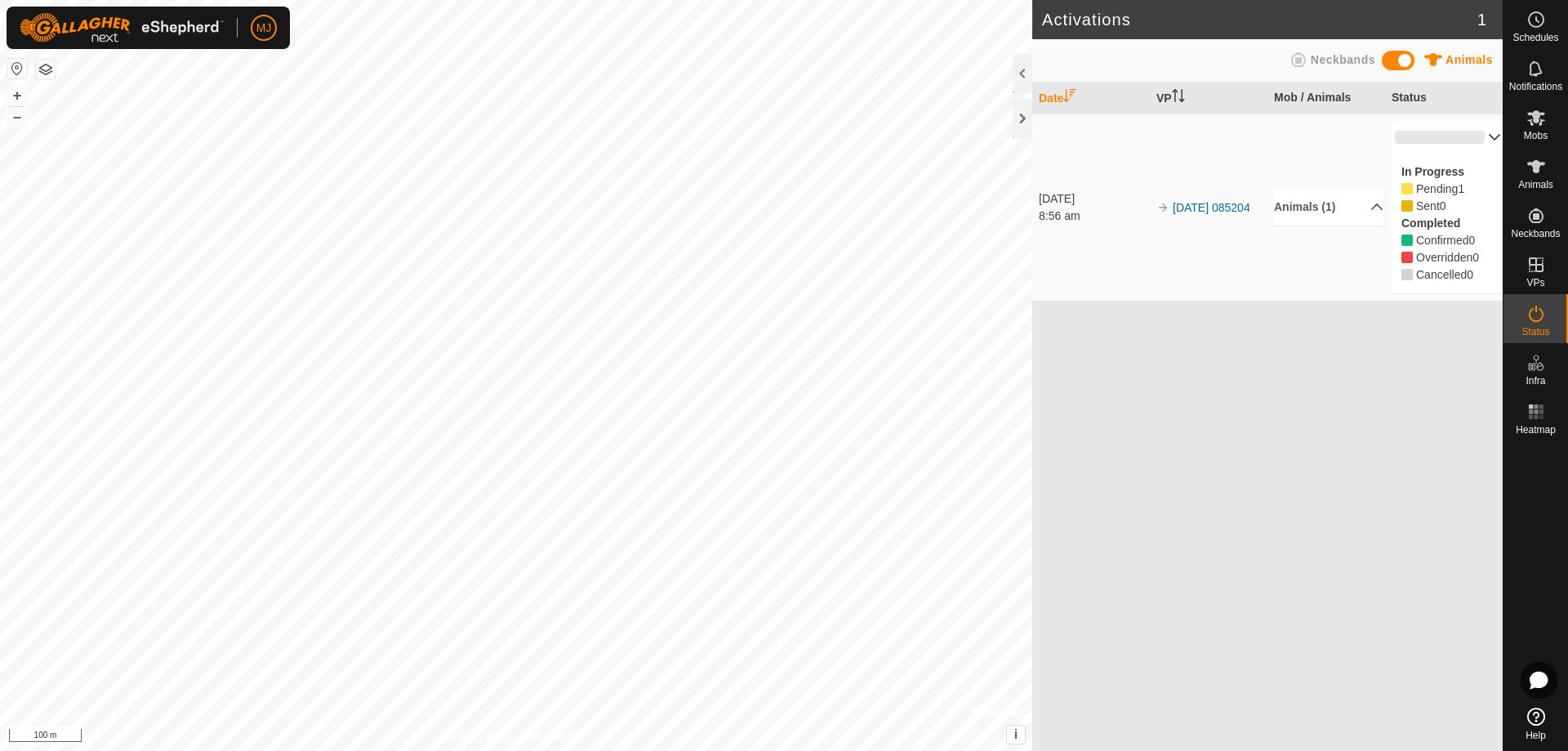
click at [1481, 138] on p-accordion-header "0%" at bounding box center [1447, 137] width 110 height 33
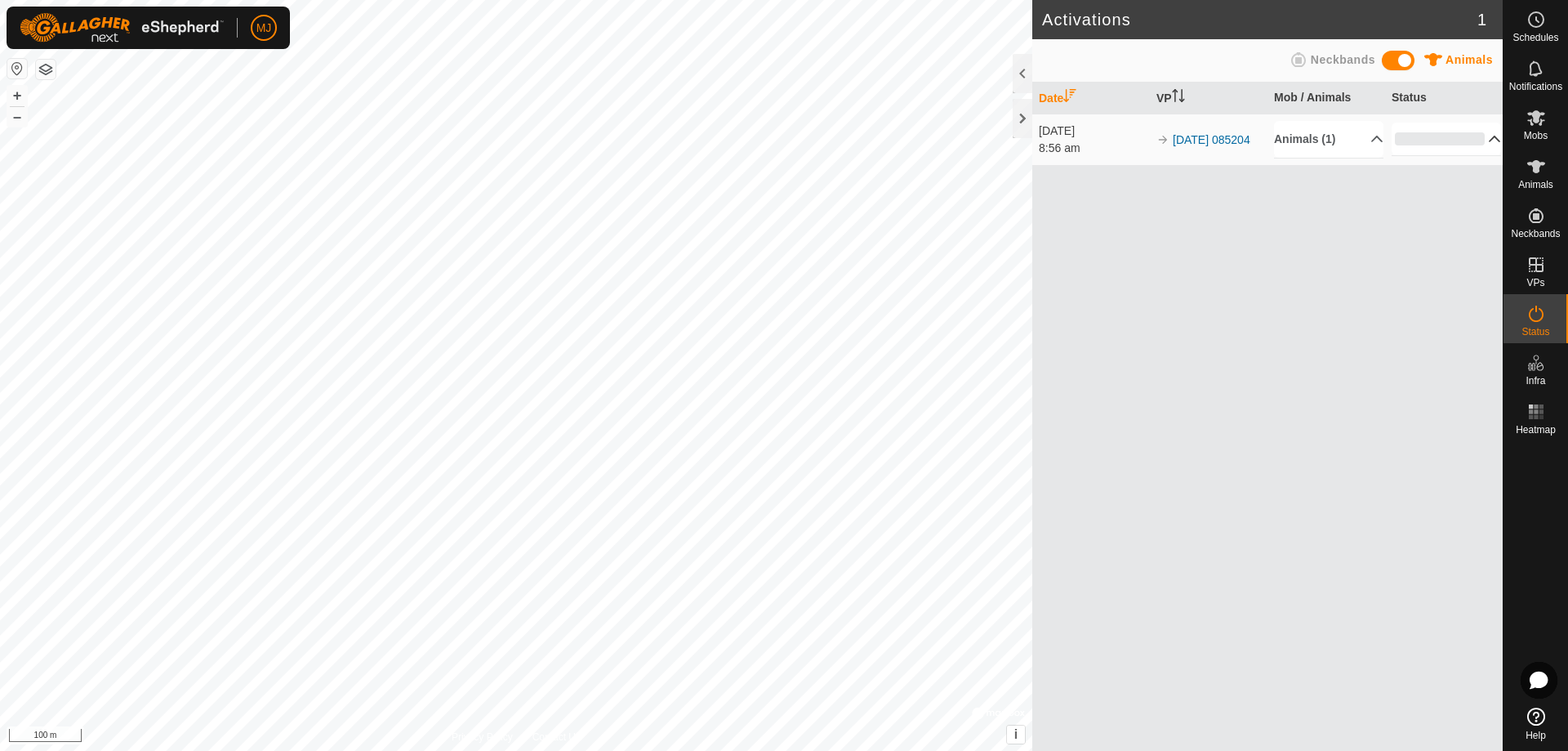
click at [1094, 132] on div "[DATE]" at bounding box center [1094, 131] width 110 height 17
click at [1109, 146] on div "8:56 am" at bounding box center [1094, 148] width 110 height 17
click at [1256, 144] on td "[DATE] 085204" at bounding box center [1208, 139] width 118 height 51
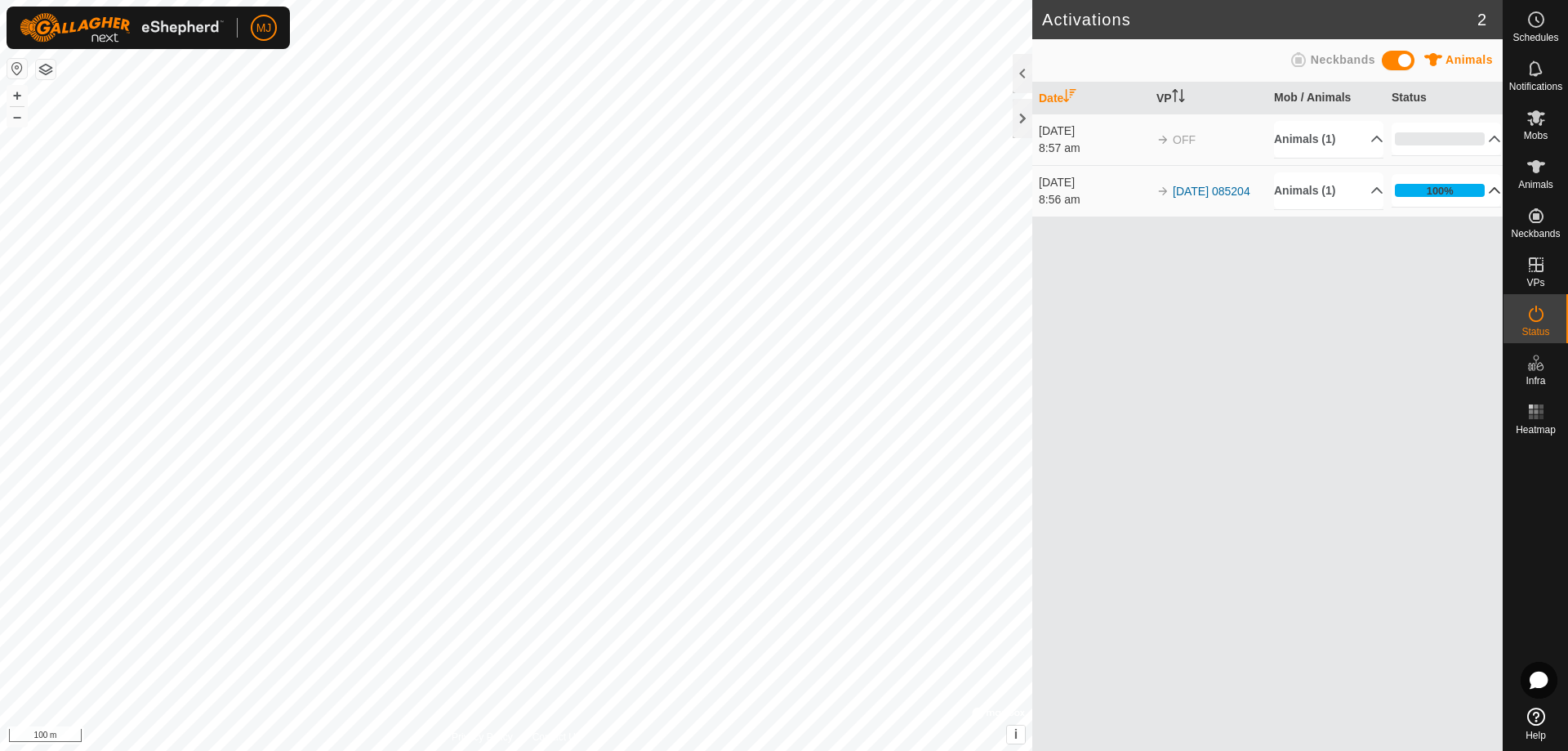
click at [1451, 194] on p-accordion-header "100%" at bounding box center [1447, 190] width 110 height 33
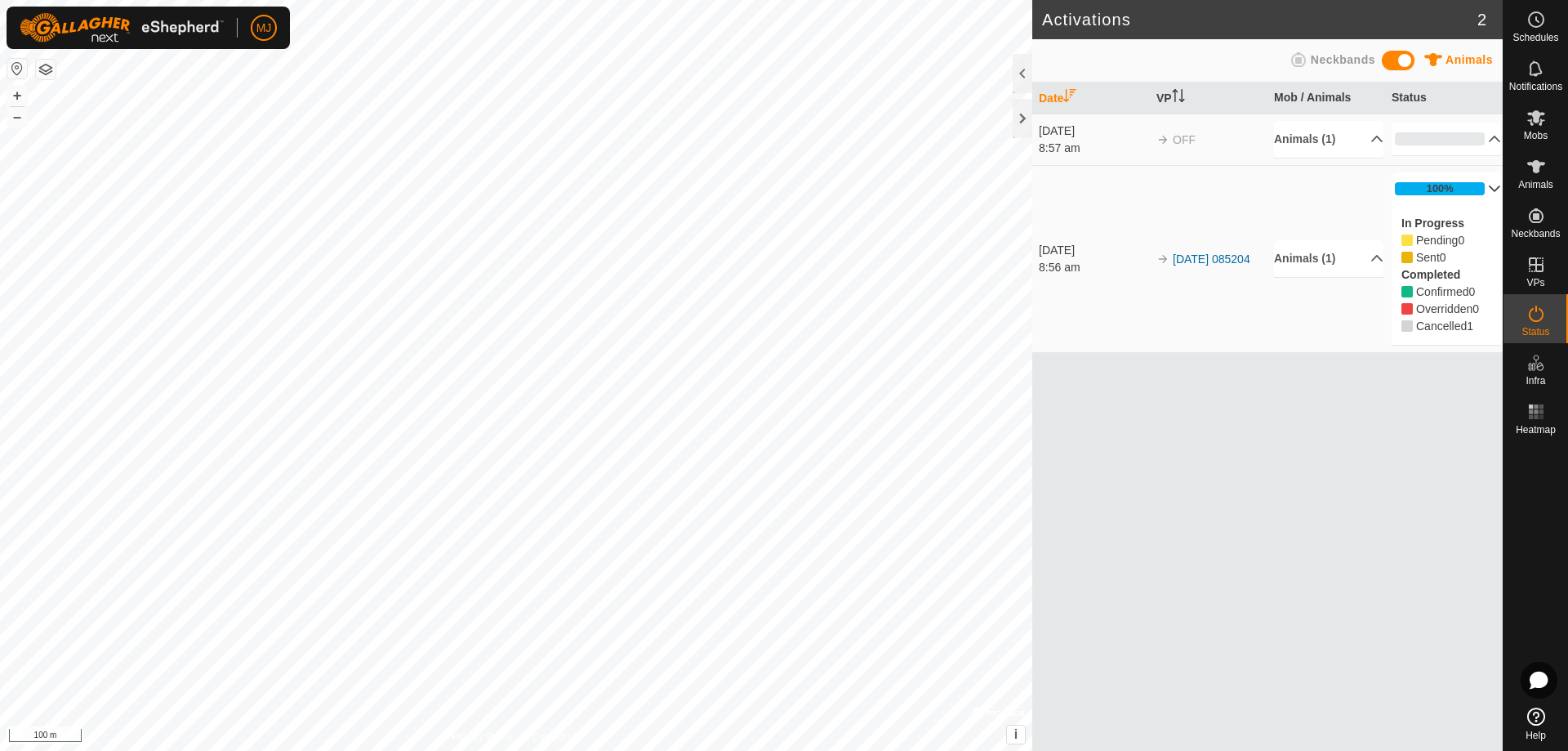
click at [1451, 194] on p-accordion-header "100%" at bounding box center [1447, 188] width 110 height 33
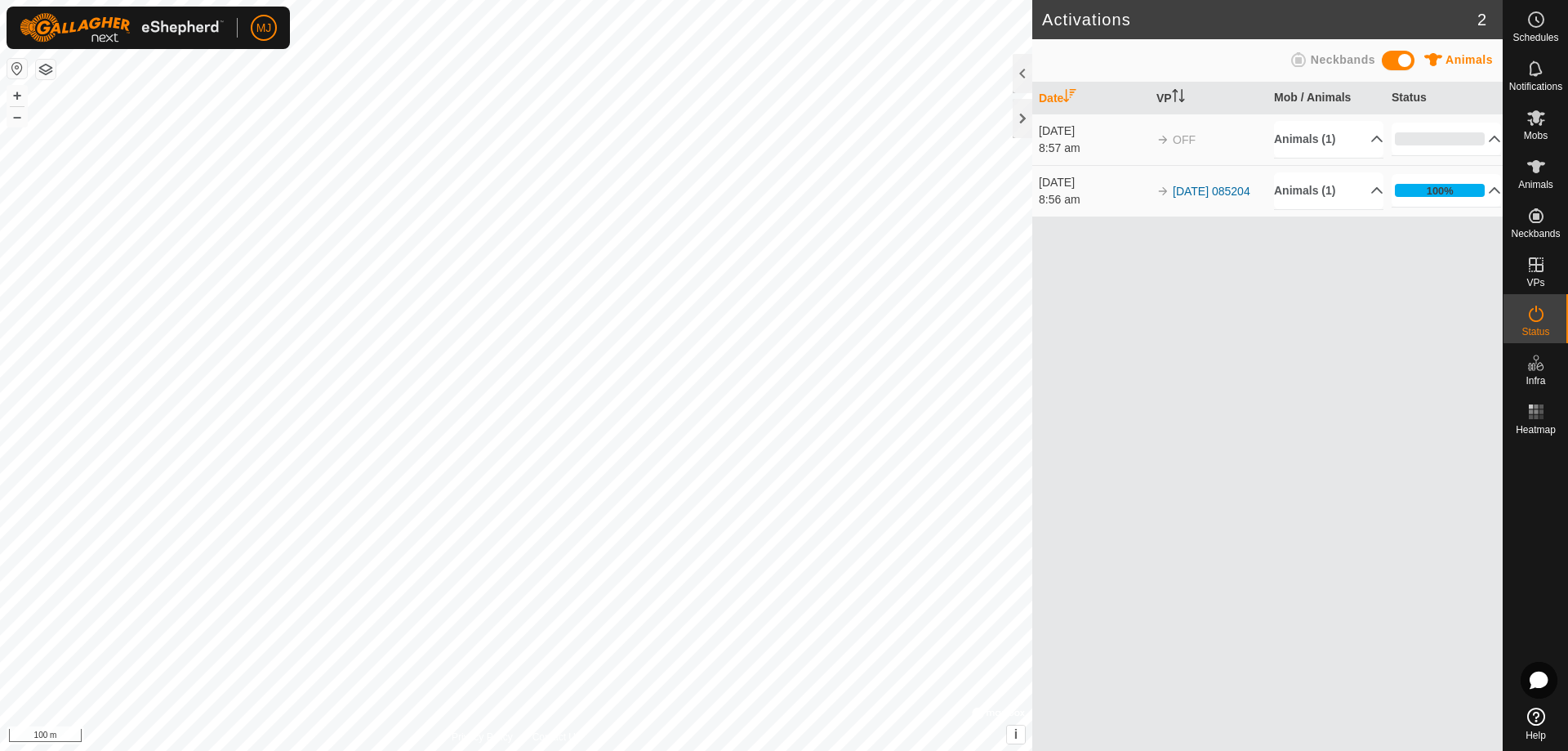
click at [1403, 65] on span at bounding box center [1398, 60] width 33 height 19
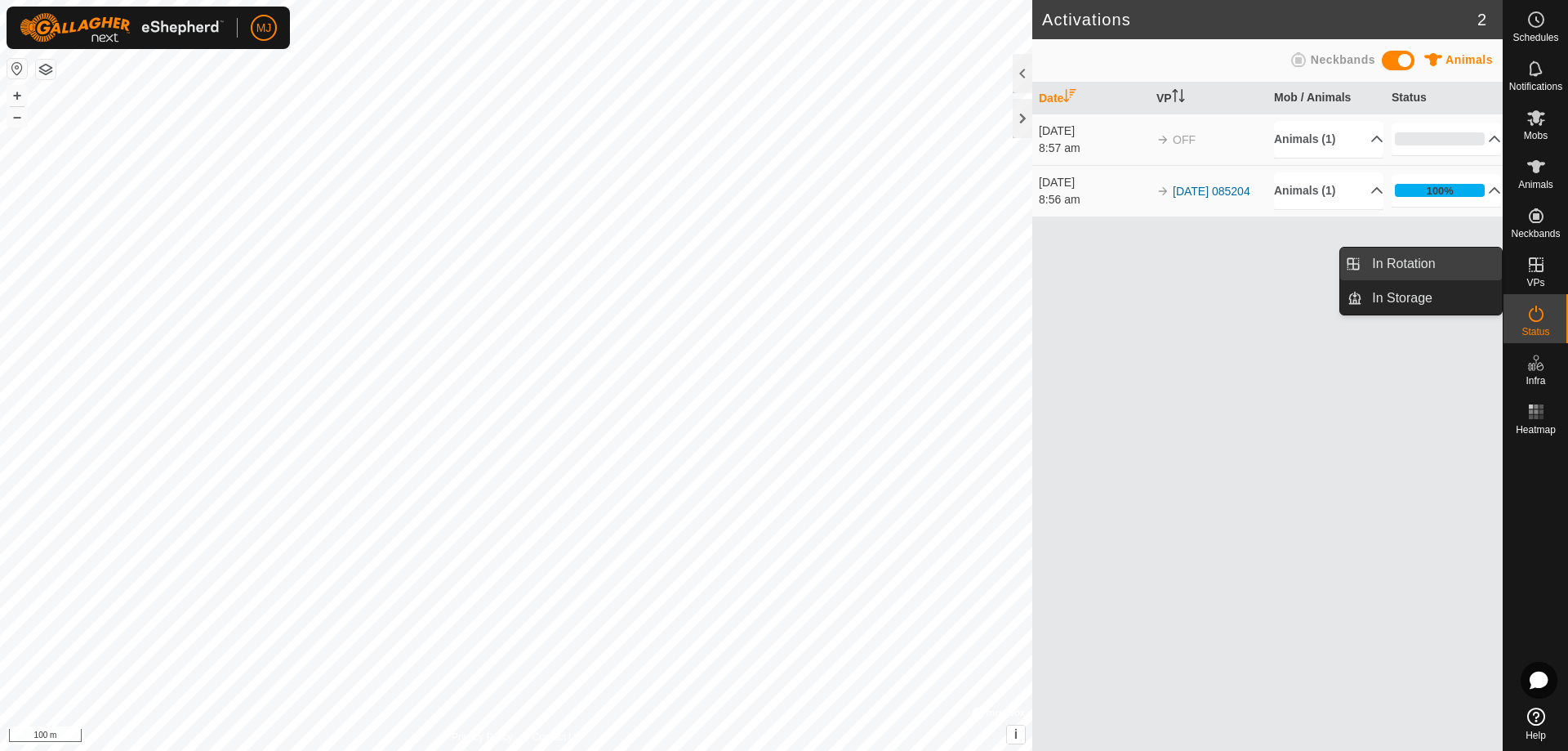
click at [1447, 261] on link "In Rotation" at bounding box center [1432, 264] width 140 height 33
